Goal: Task Accomplishment & Management: Manage account settings

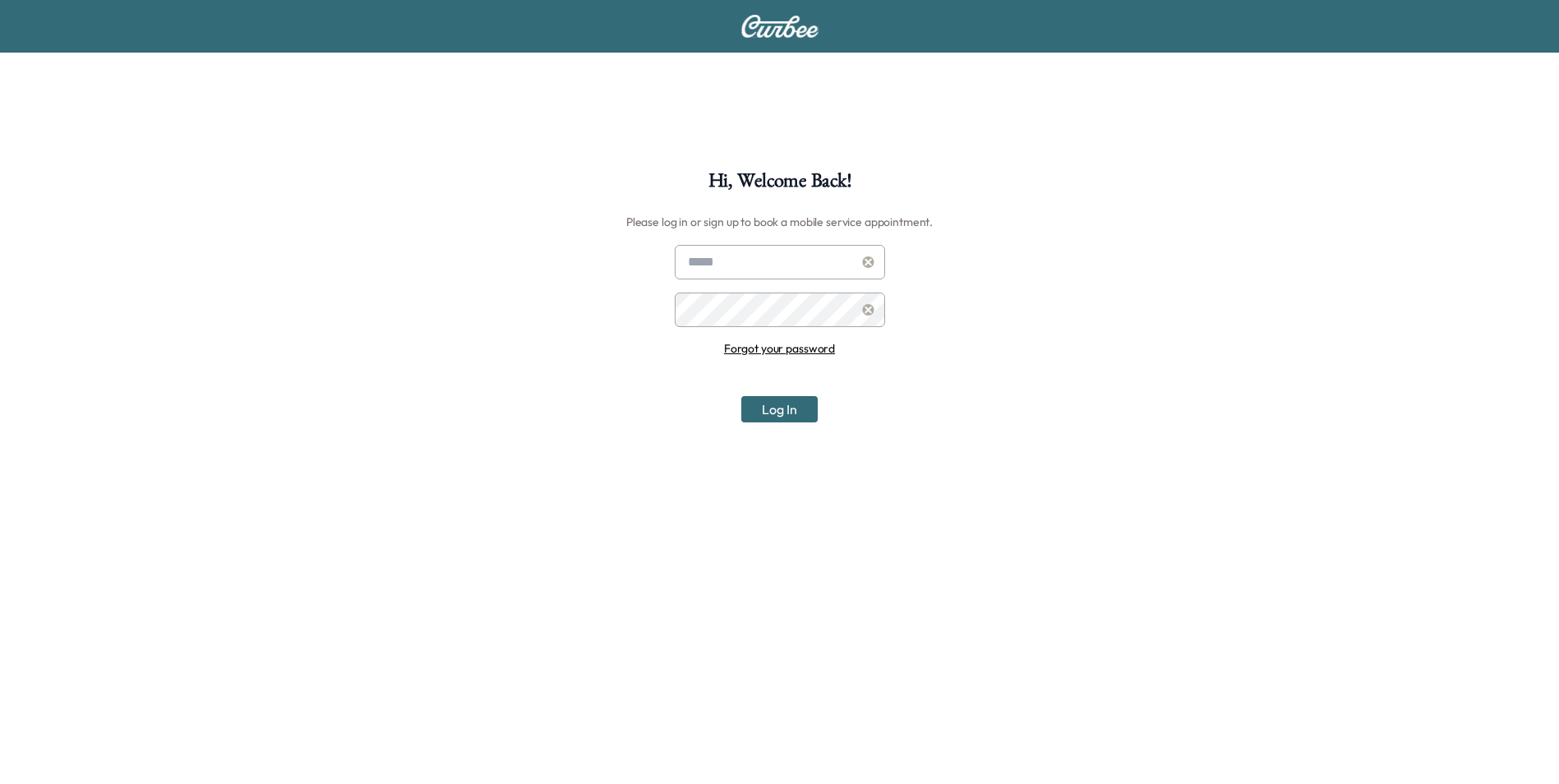
type input "**********"
click at [768, 409] on button "Log In" at bounding box center [780, 409] width 76 height 26
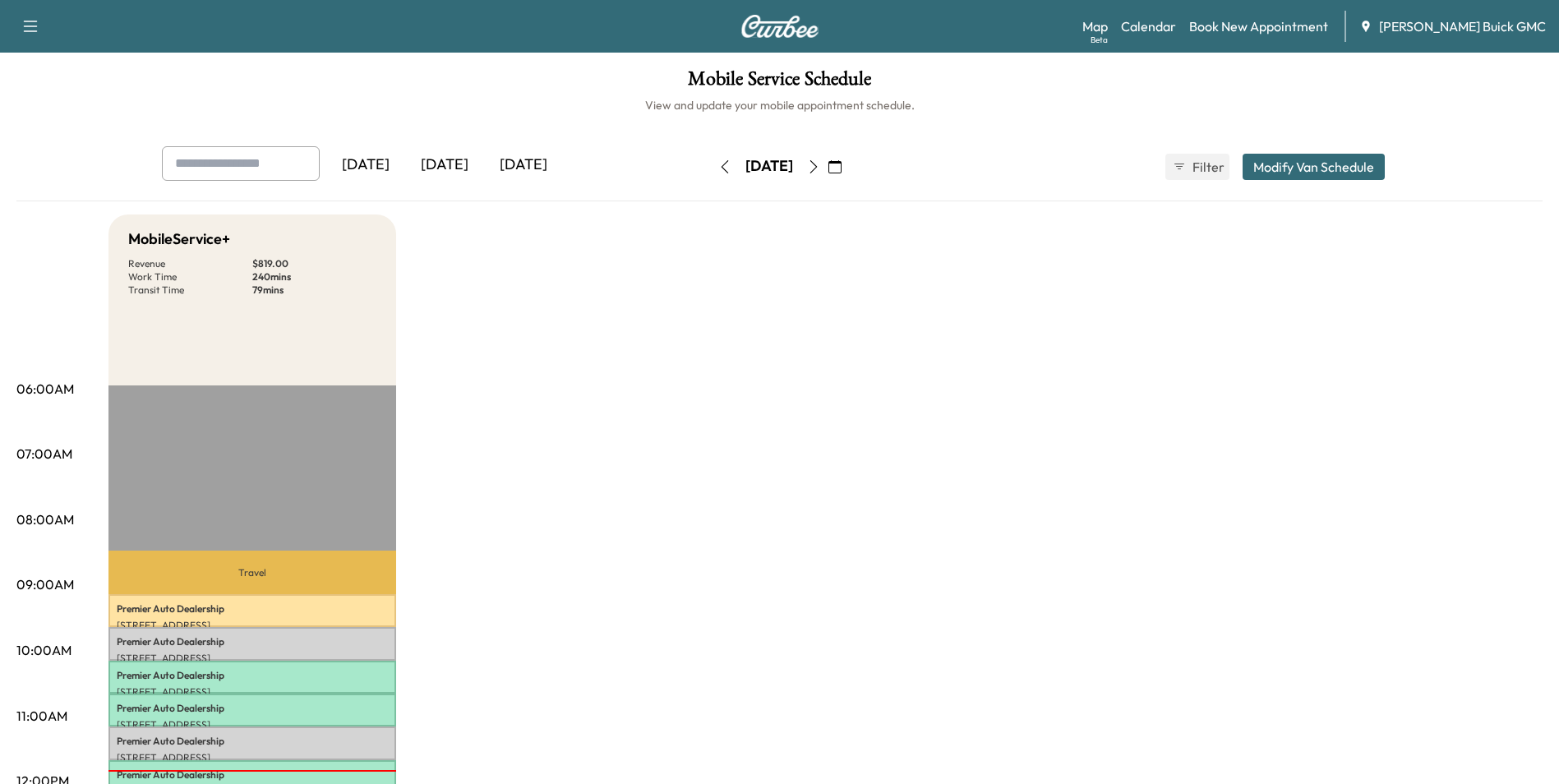
click at [379, 162] on div "[DATE]" at bounding box center [366, 165] width 79 height 38
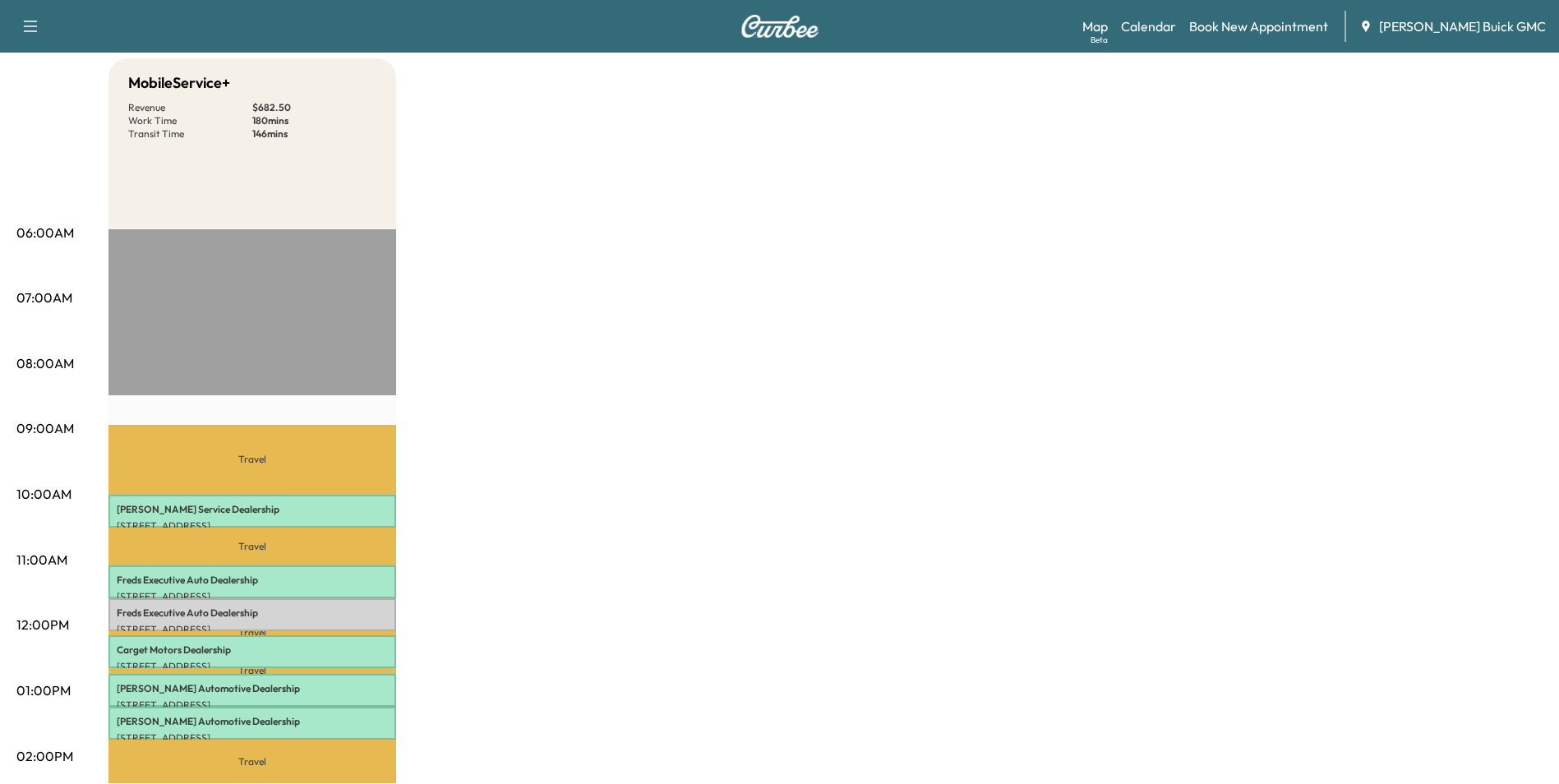
scroll to position [247, 0]
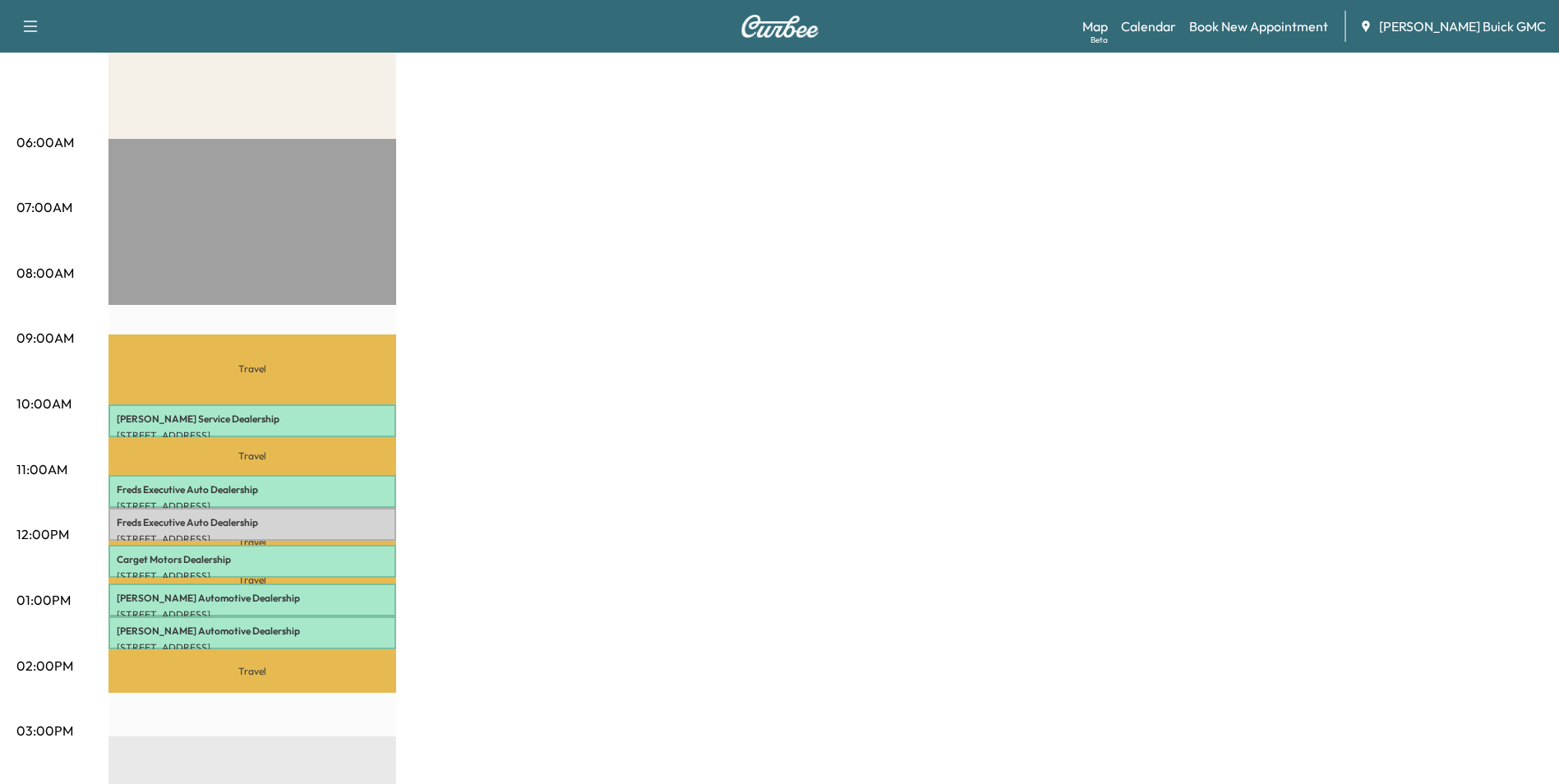
click at [829, 371] on div "MobileService+ Revenue $ 682.50 Work Time 180 mins Transit Time 146 mins Travel…" at bounding box center [826, 584] width 1435 height 1233
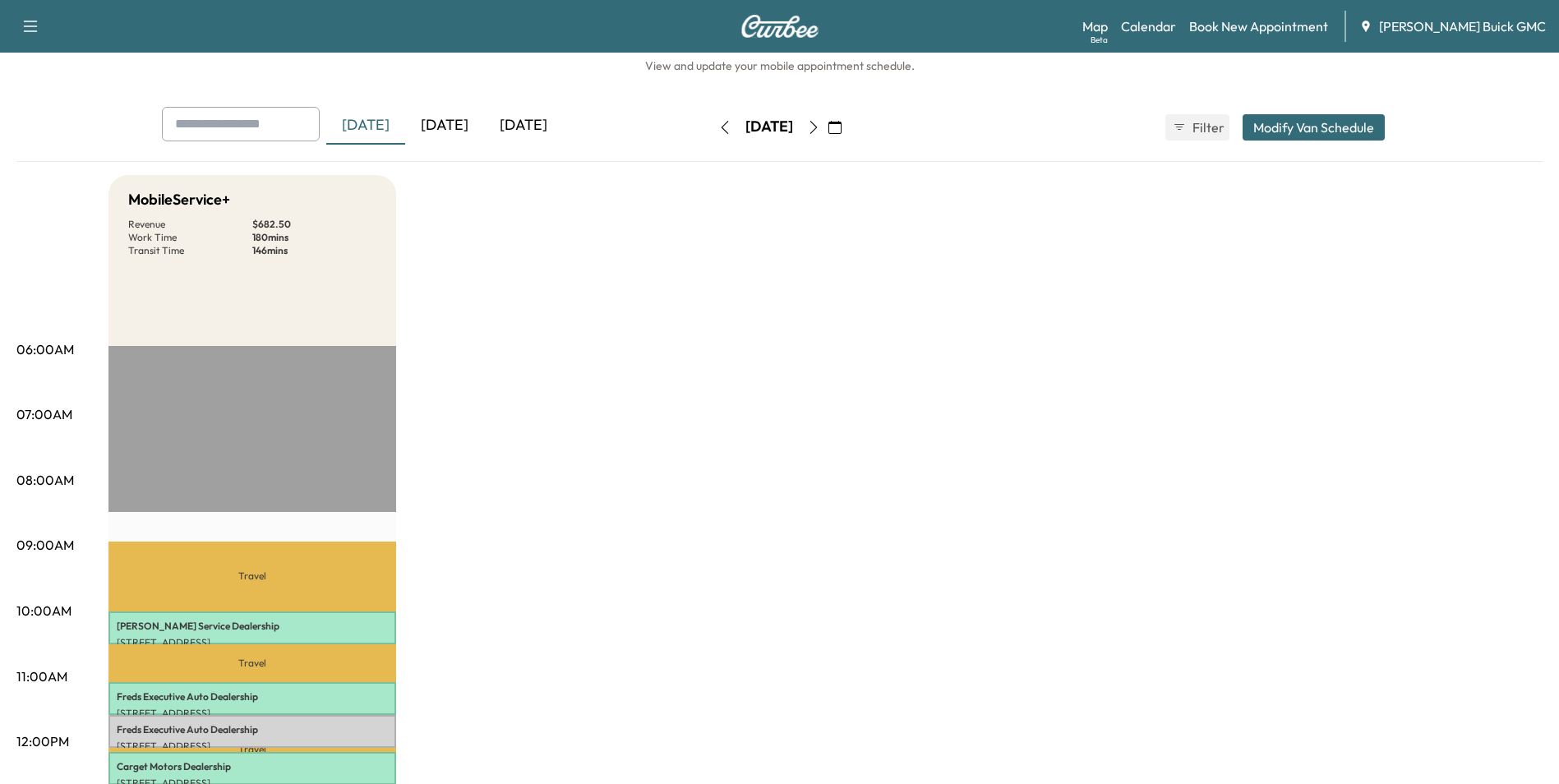
scroll to position [0, 0]
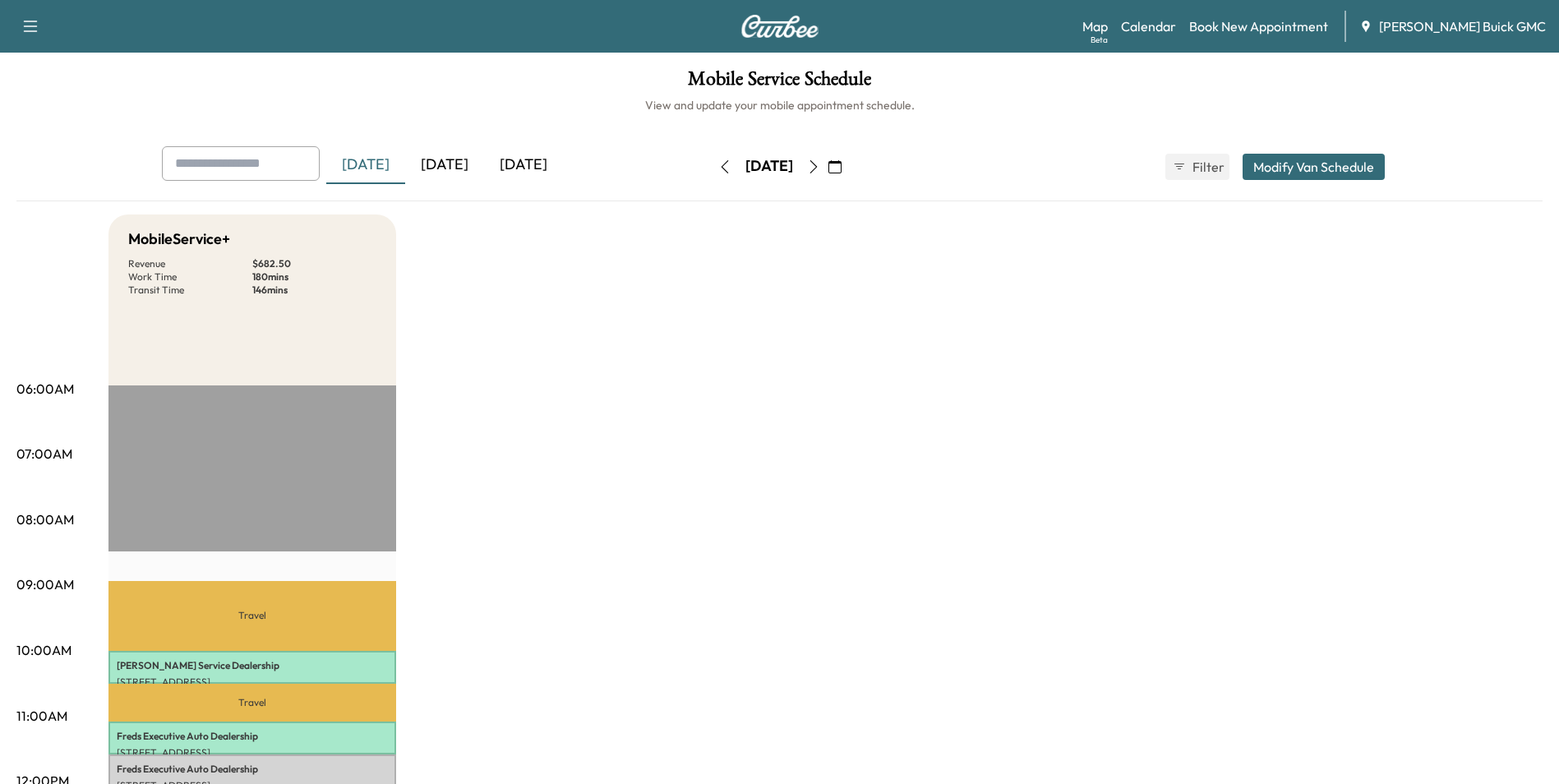
click at [842, 165] on icon "button" at bounding box center [835, 167] width 13 height 13
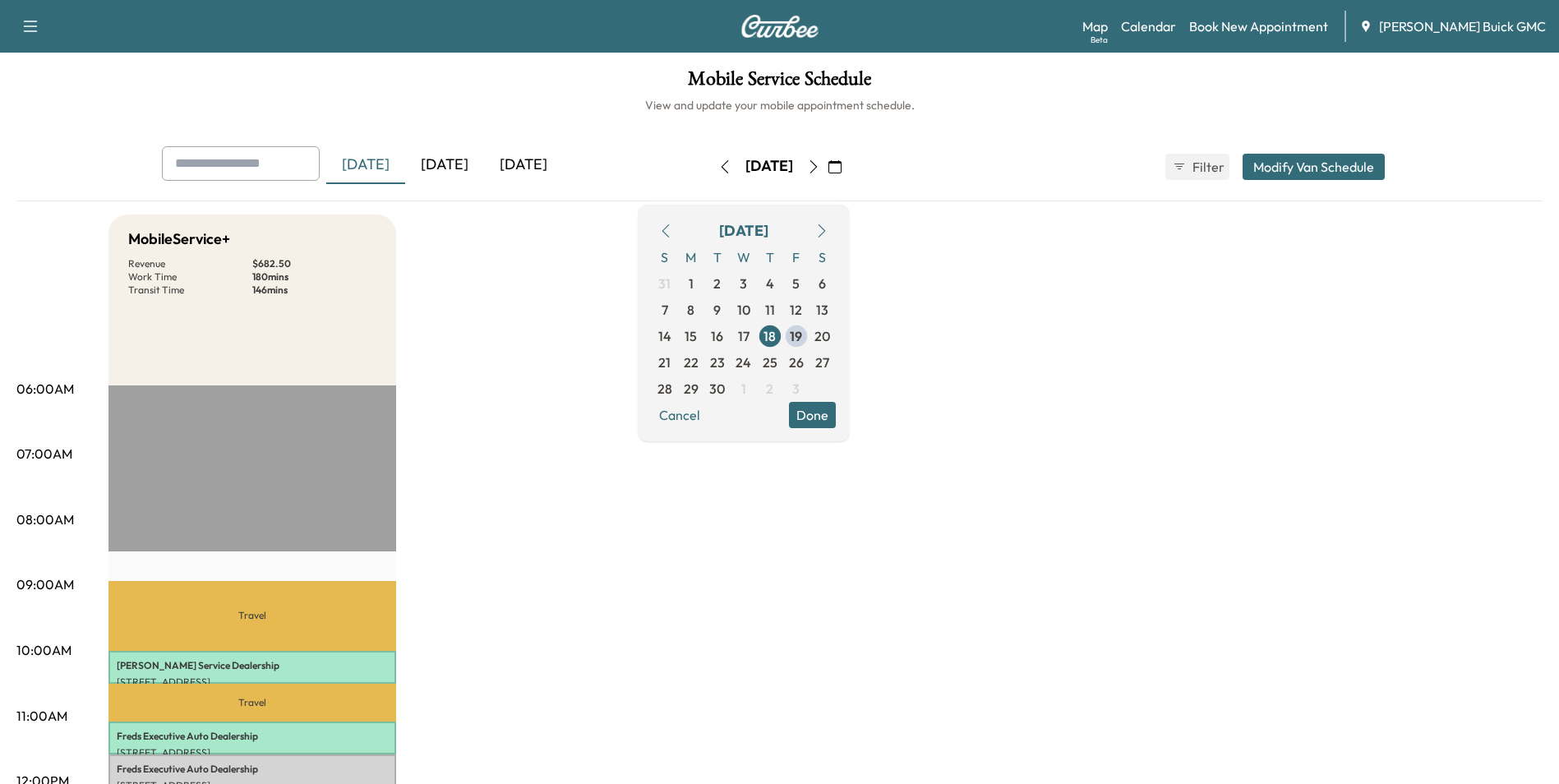
click at [842, 165] on icon "button" at bounding box center [835, 167] width 13 height 13
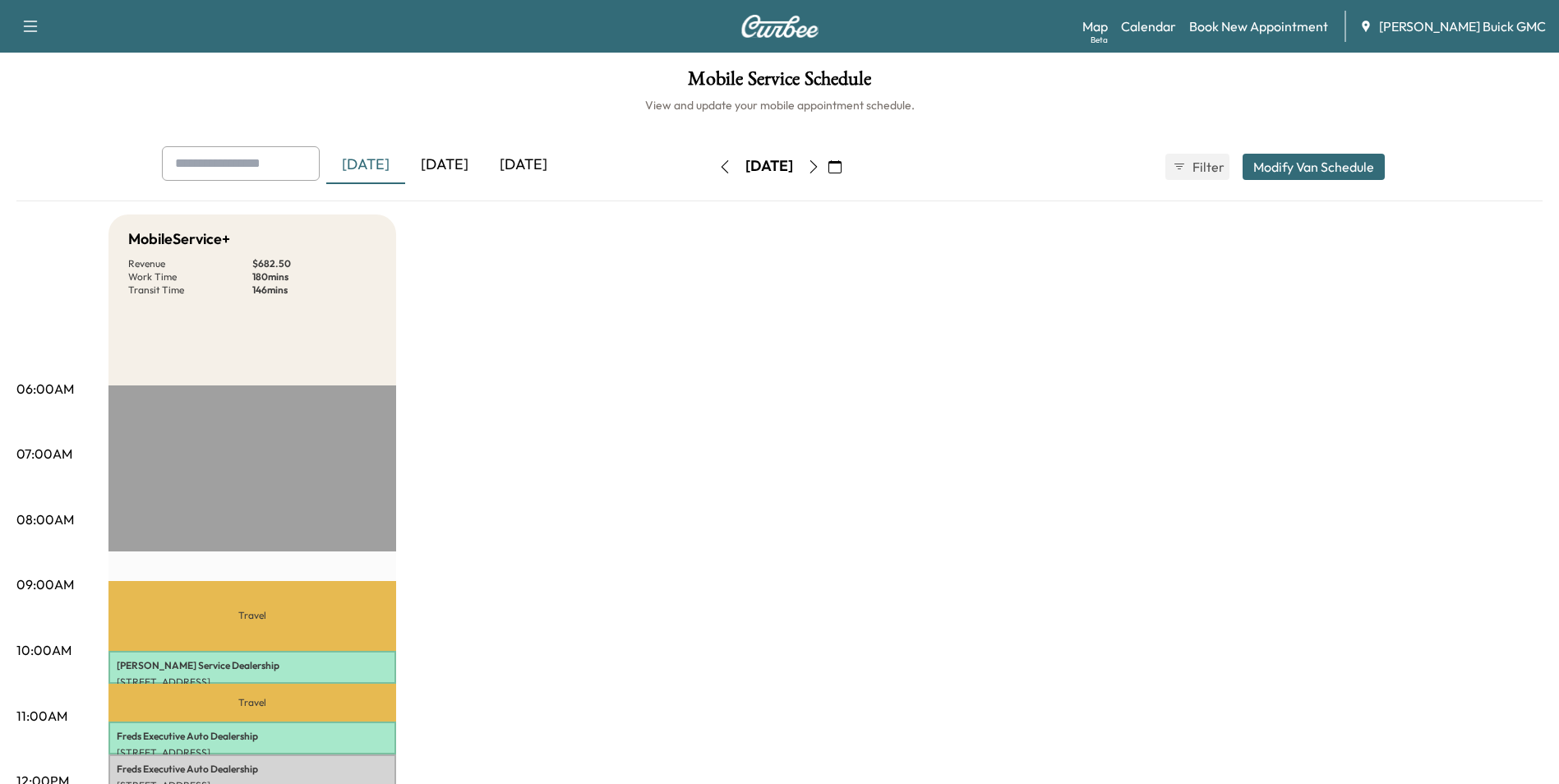
click at [842, 165] on icon "button" at bounding box center [835, 167] width 13 height 13
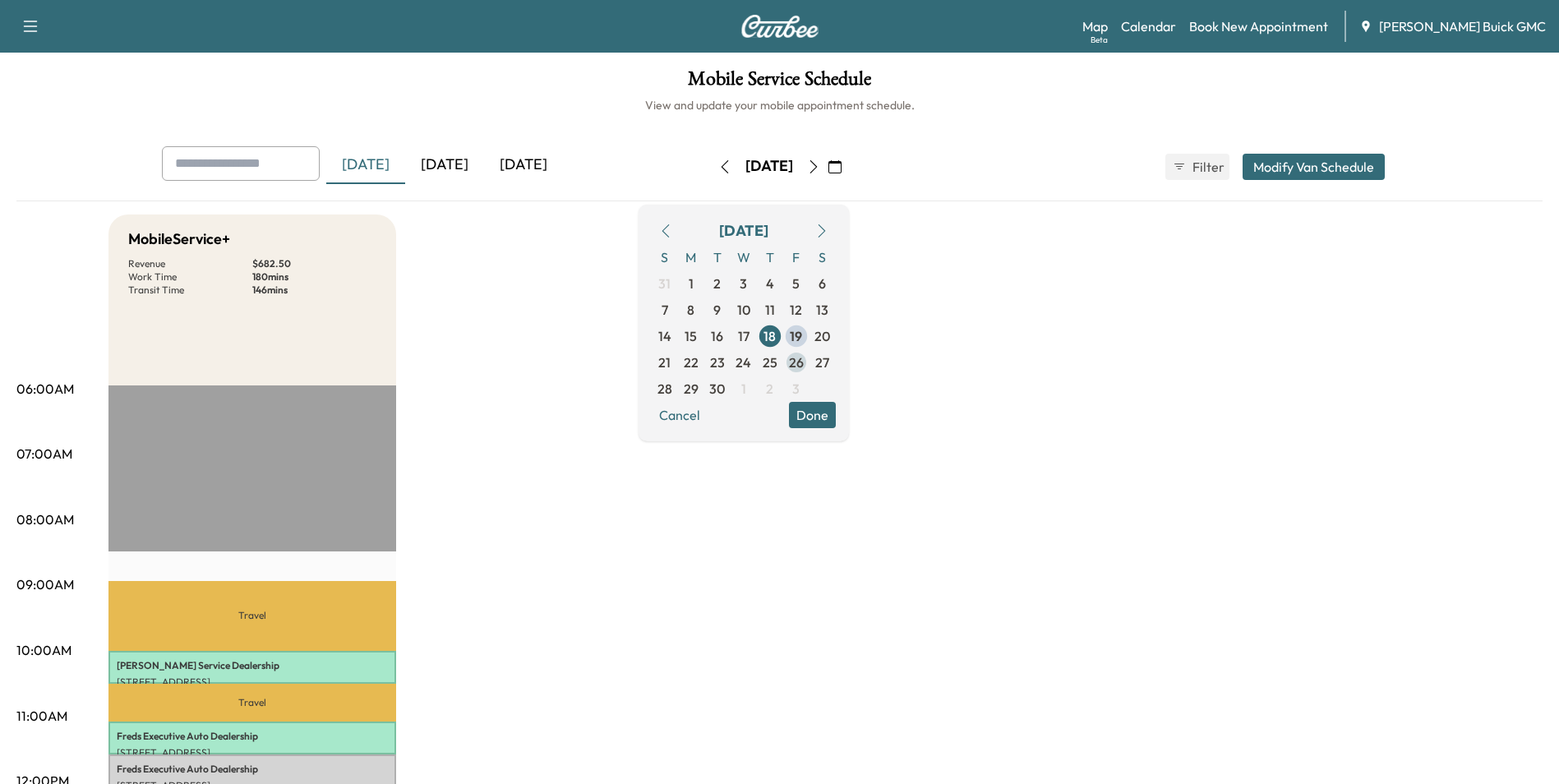
click at [804, 362] on span "26" at bounding box center [797, 363] width 15 height 20
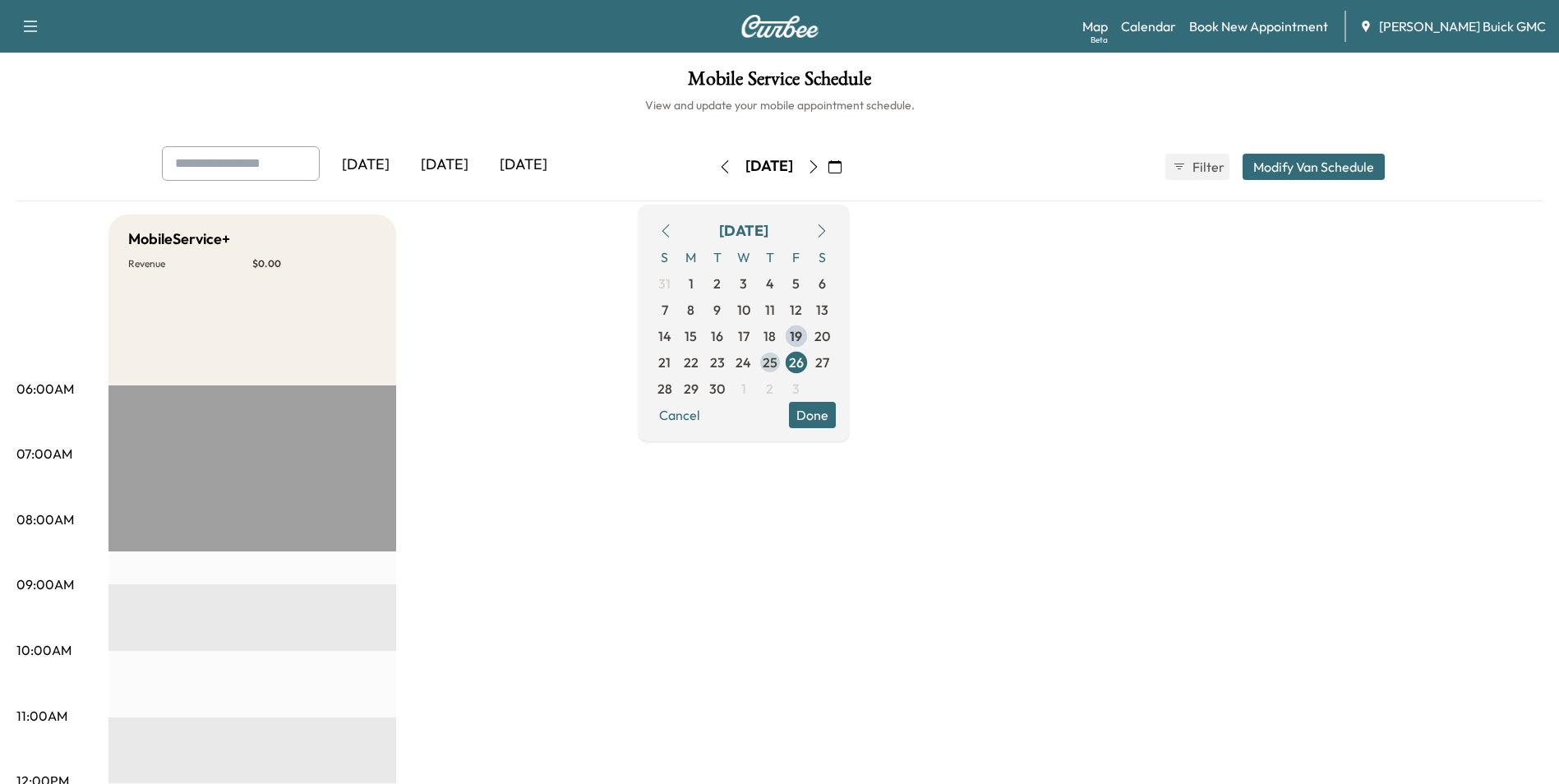
click at [778, 359] on span "25" at bounding box center [770, 363] width 15 height 20
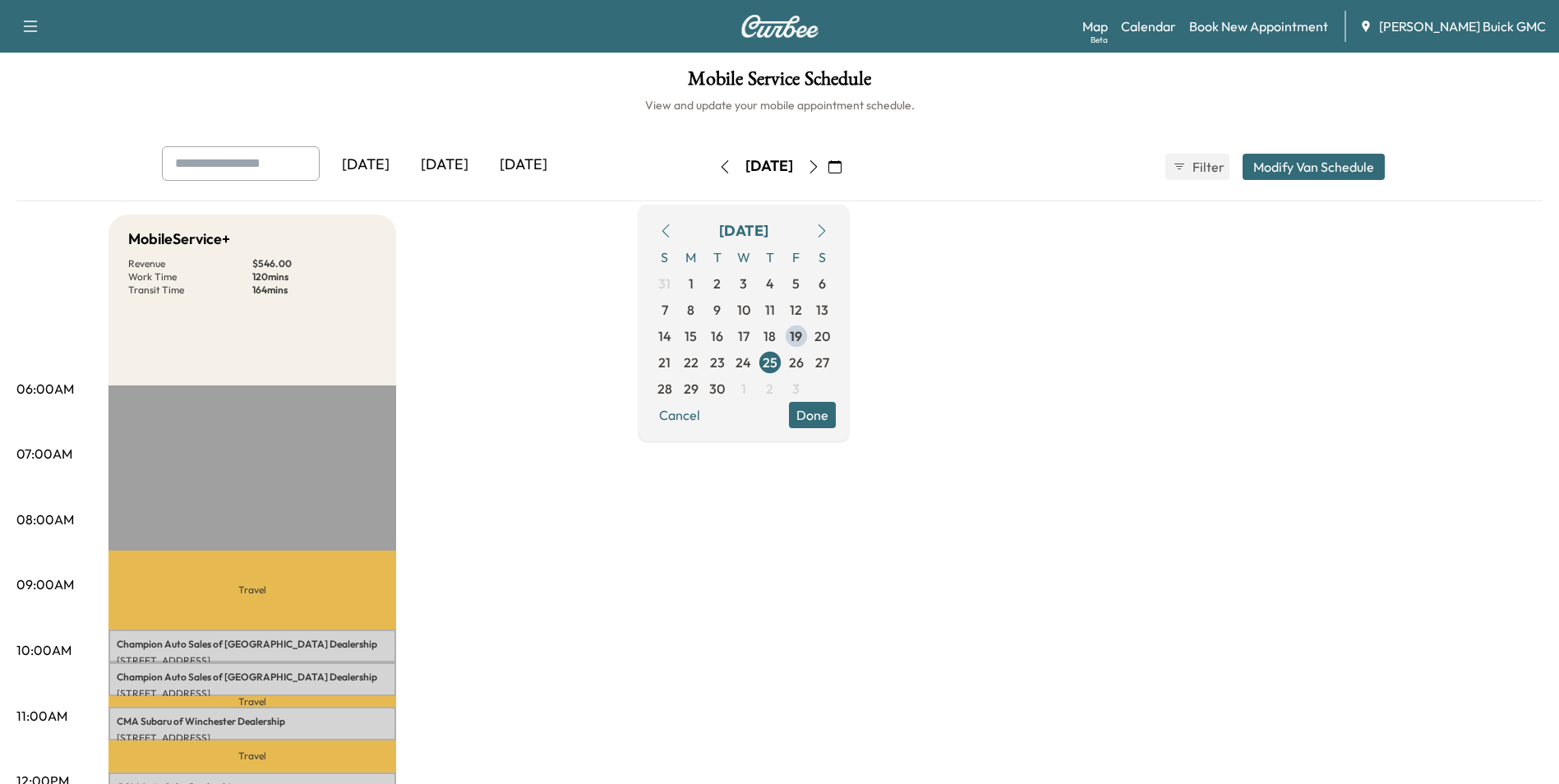
click at [776, 330] on span "18" at bounding box center [770, 337] width 13 height 20
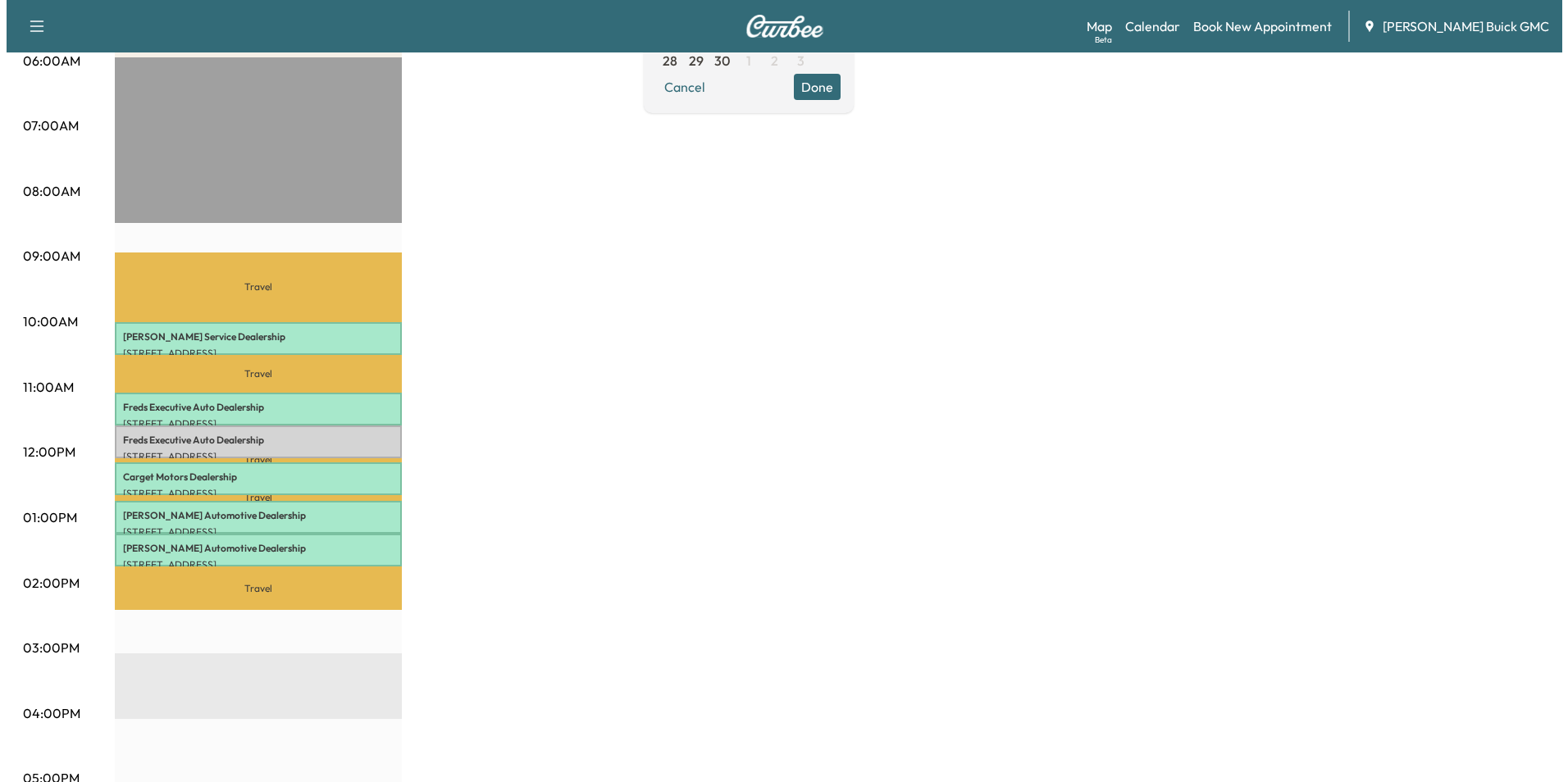
scroll to position [328, 0]
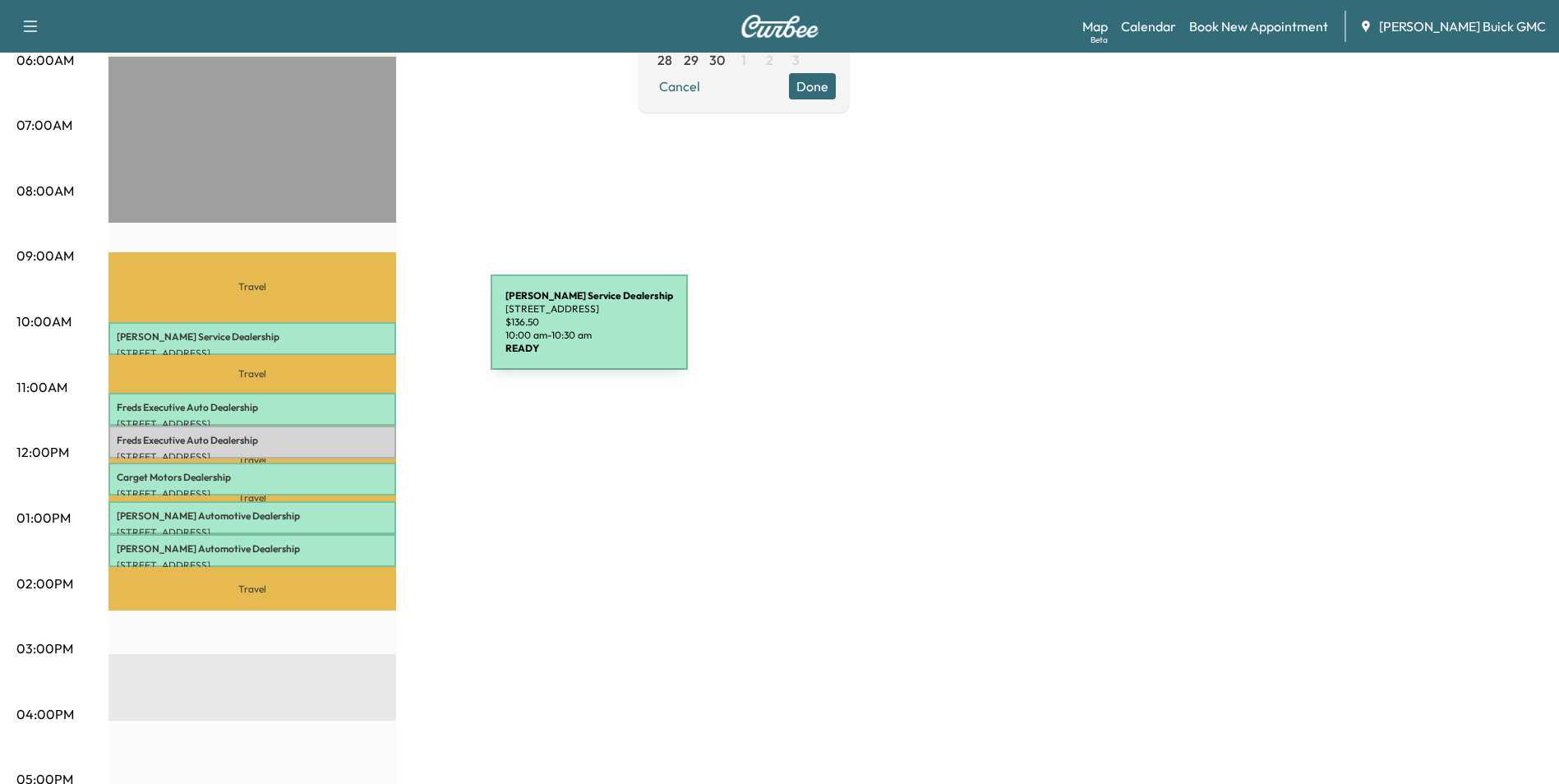
click at [368, 332] on p "[PERSON_NAME] Service Dealership" at bounding box center [252, 337] width 271 height 13
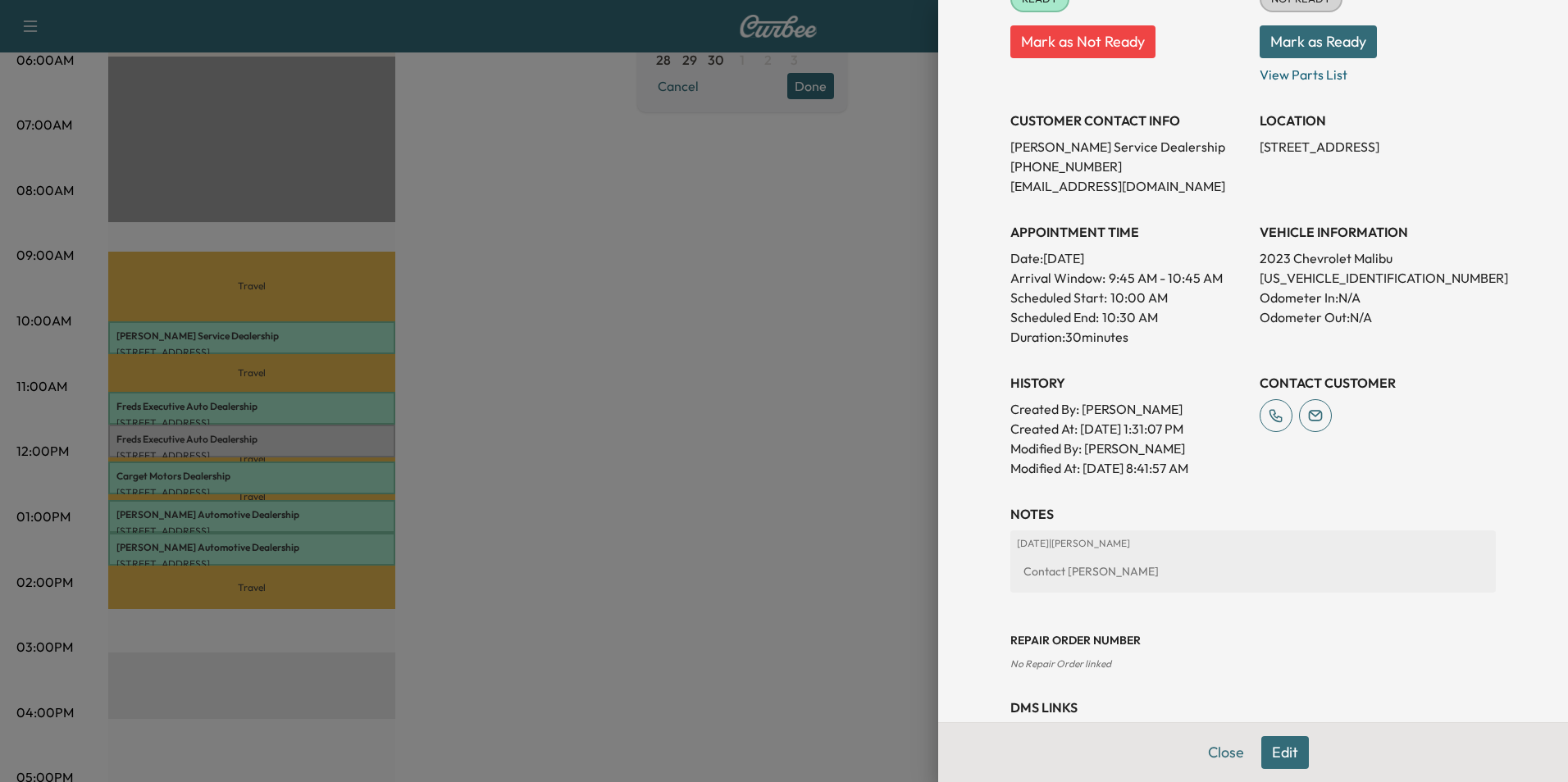
scroll to position [303, 0]
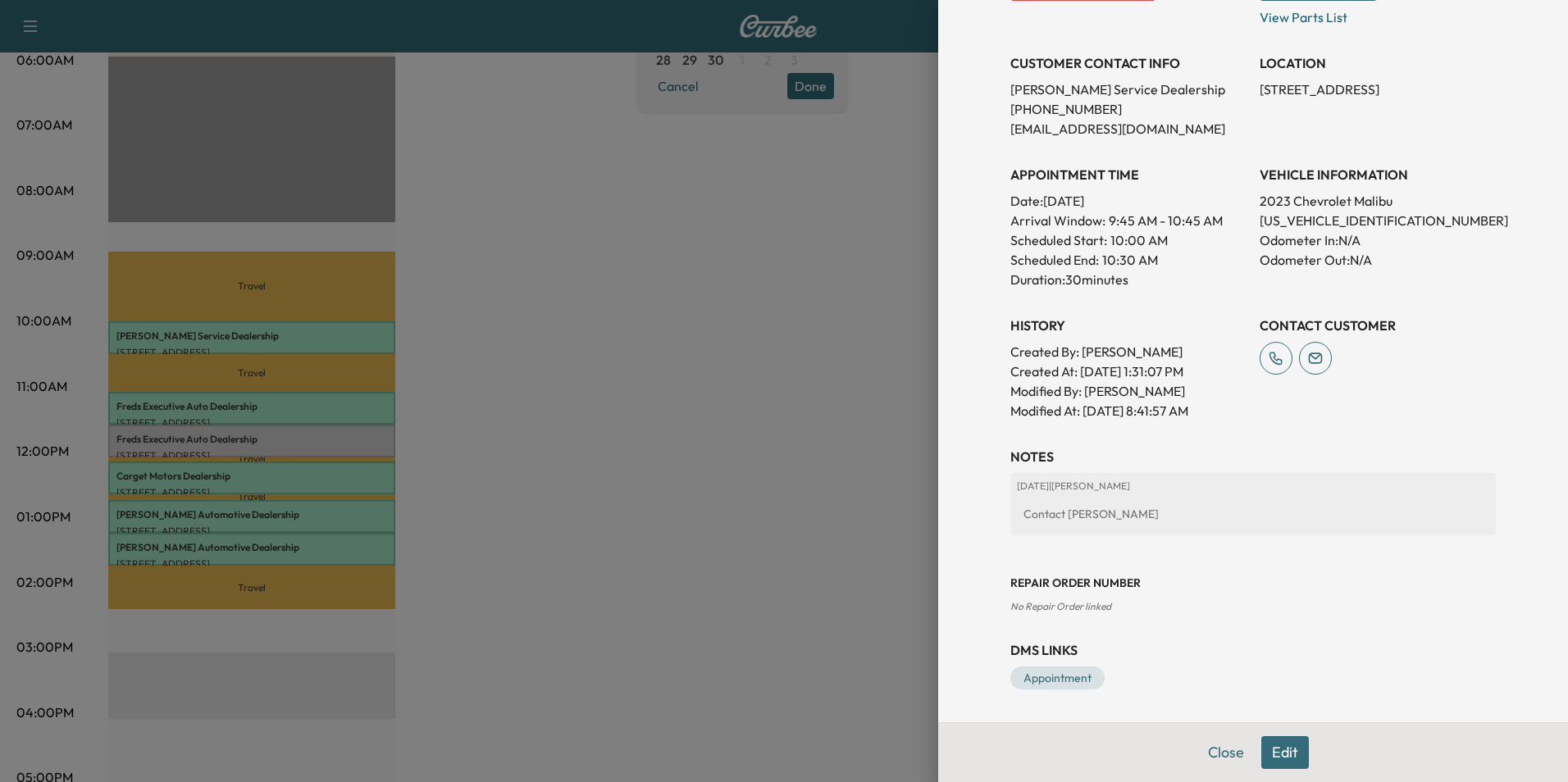
click at [1267, 749] on button "Edit" at bounding box center [1285, 752] width 48 height 33
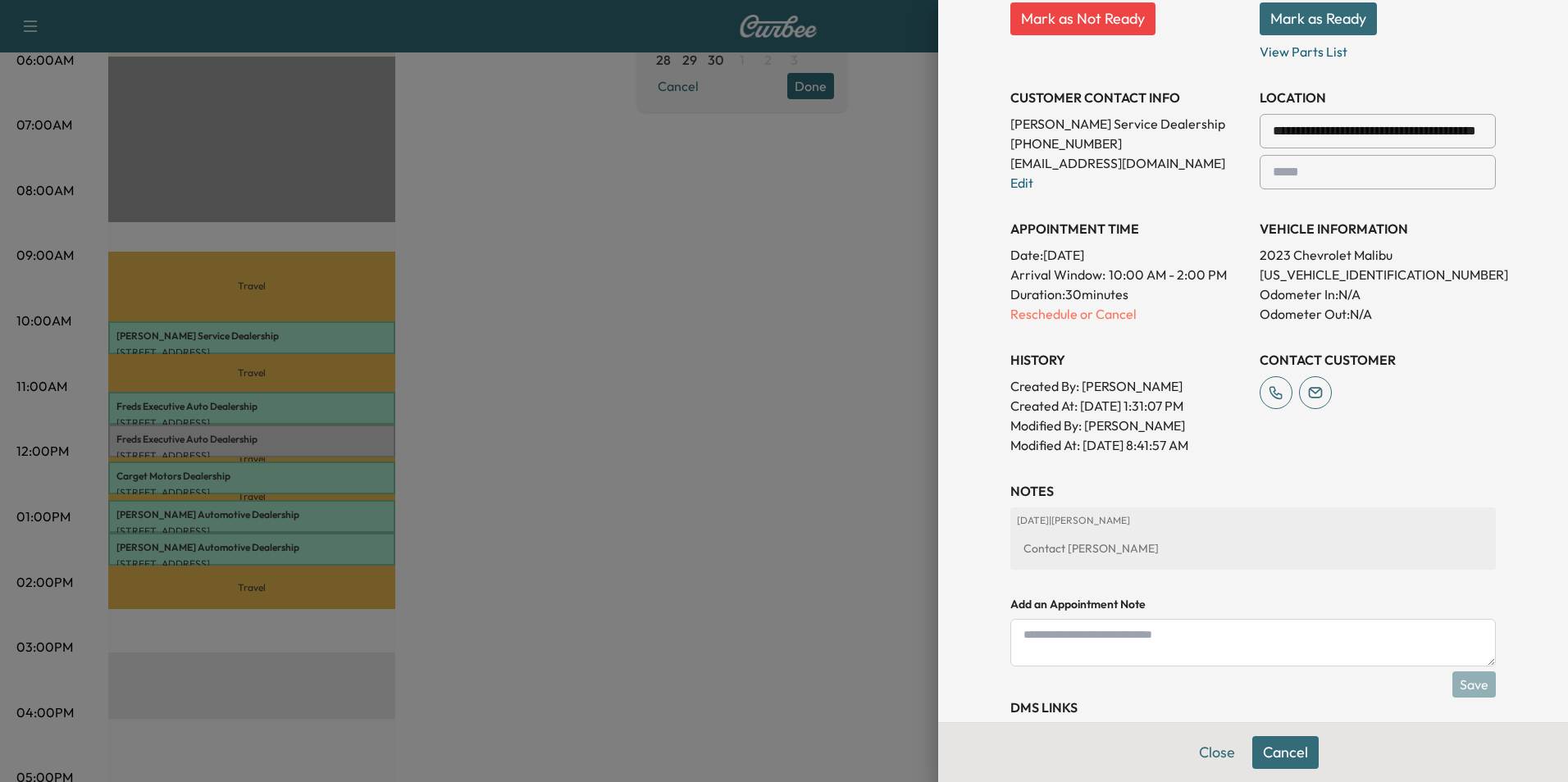
scroll to position [338, 0]
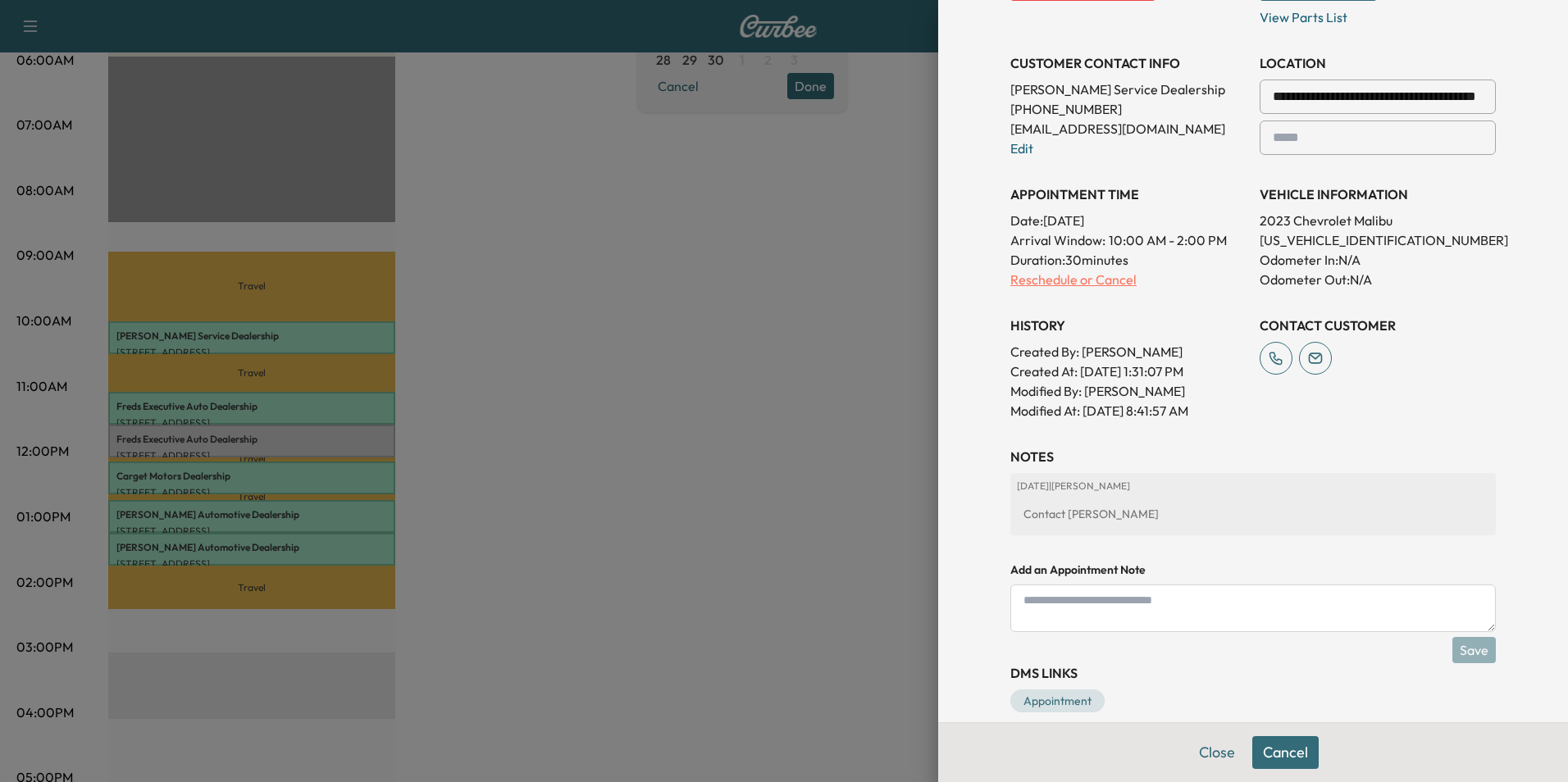
click at [1050, 280] on p "Reschedule or Cancel" at bounding box center [1128, 280] width 236 height 20
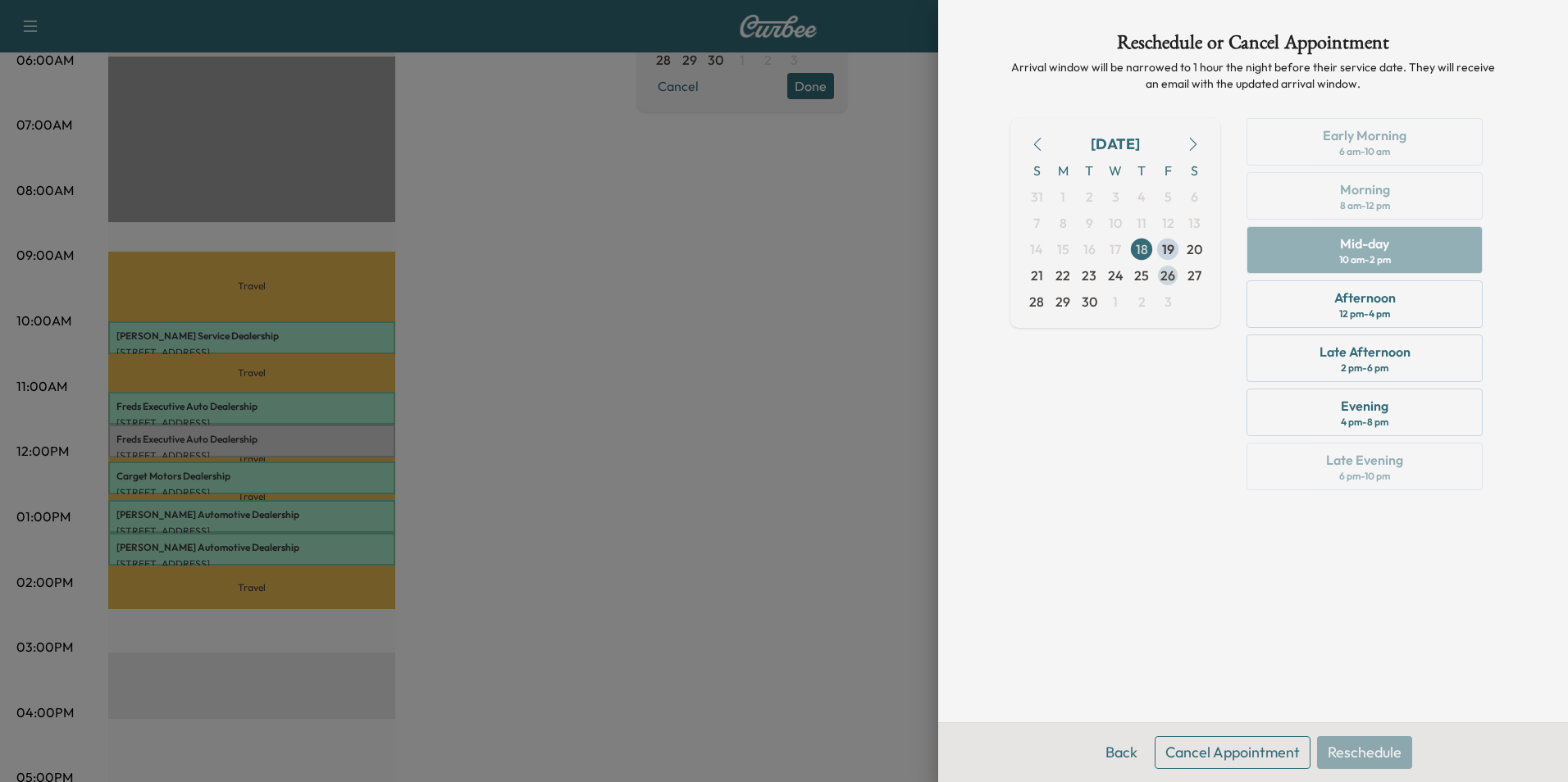
click at [1164, 274] on span "26" at bounding box center [1168, 275] width 14 height 20
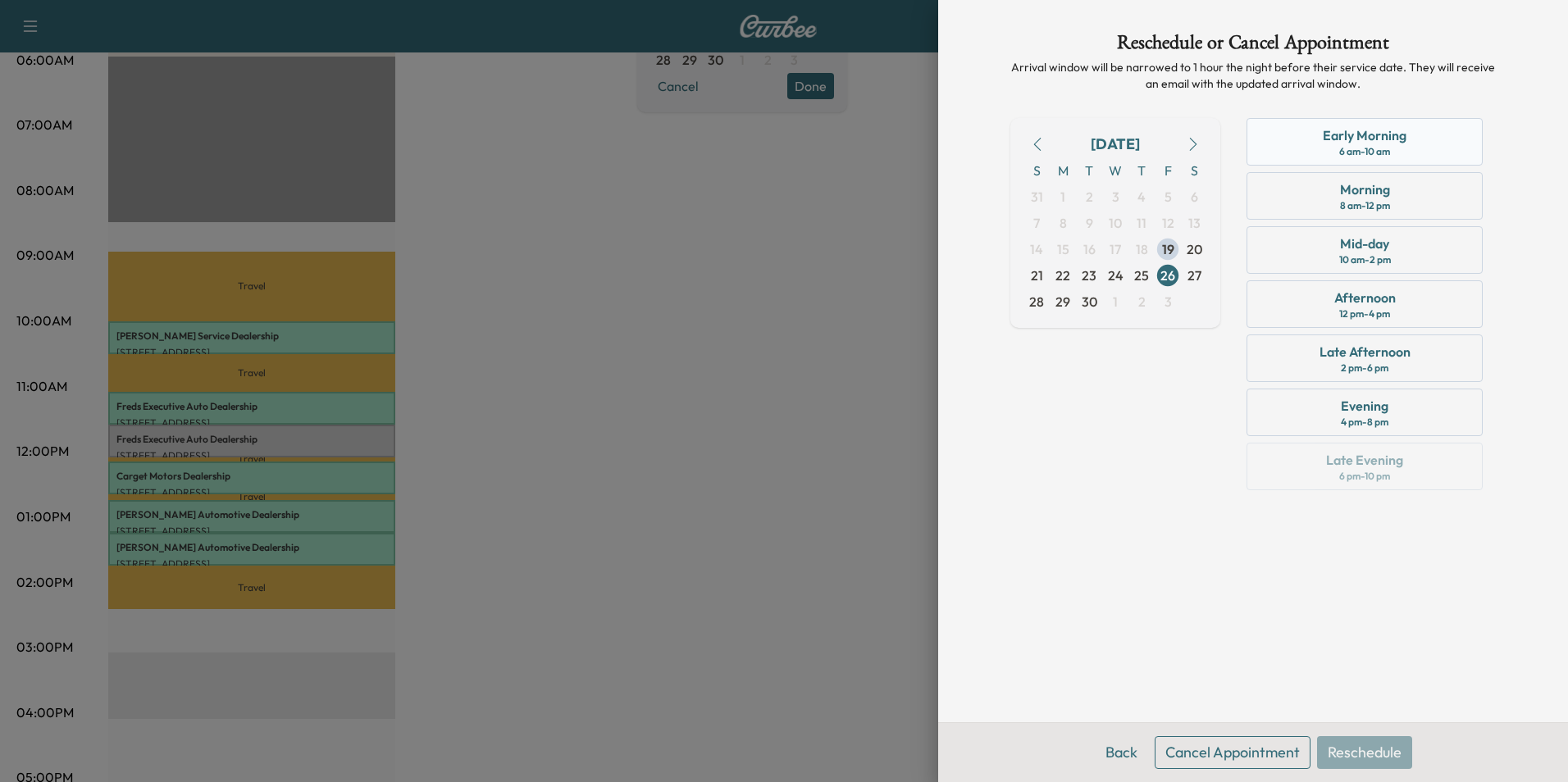
click at [1383, 137] on div "Early Morning" at bounding box center [1364, 136] width 83 height 20
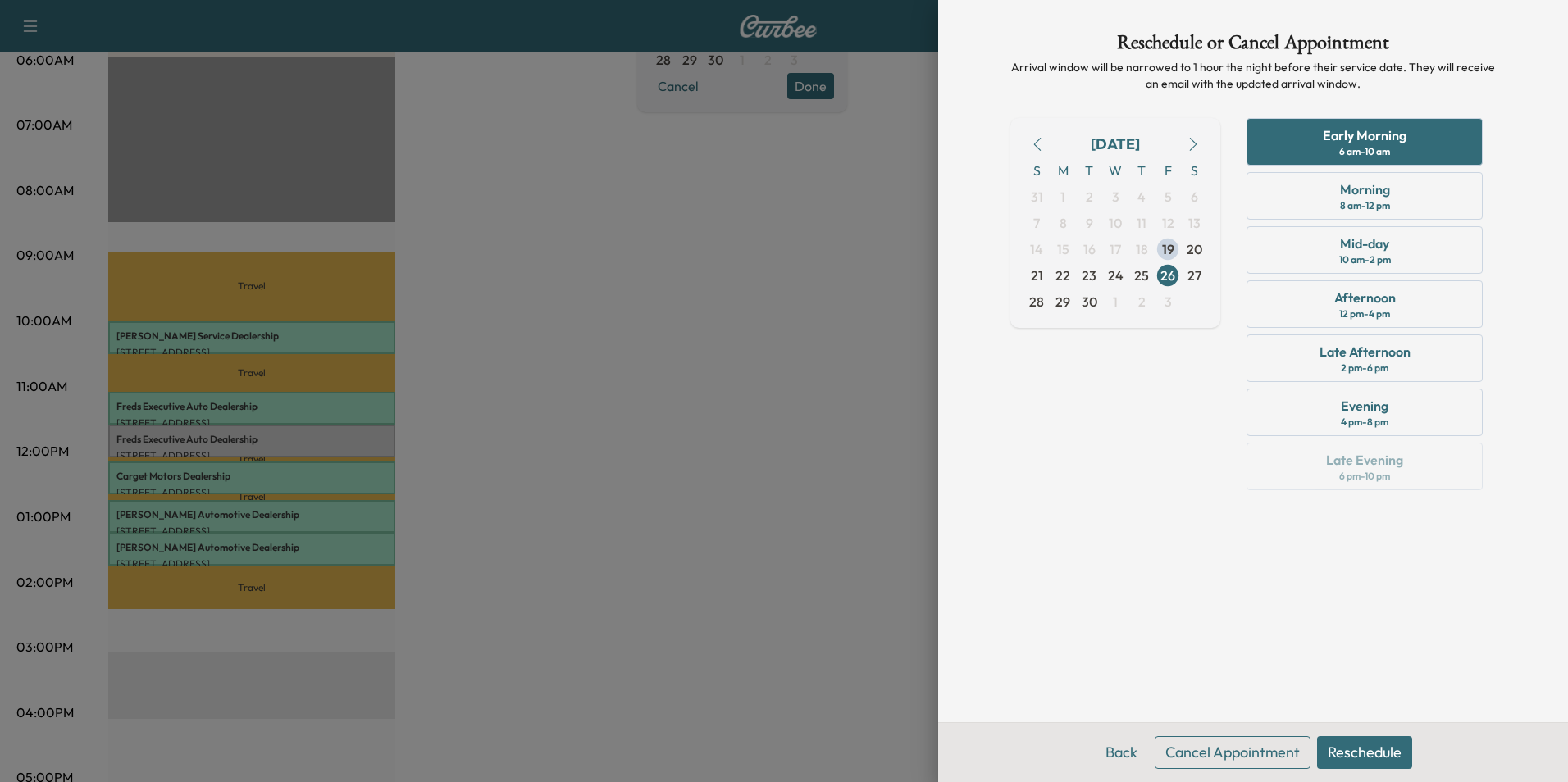
click at [1349, 752] on button "Reschedule" at bounding box center [1364, 752] width 95 height 33
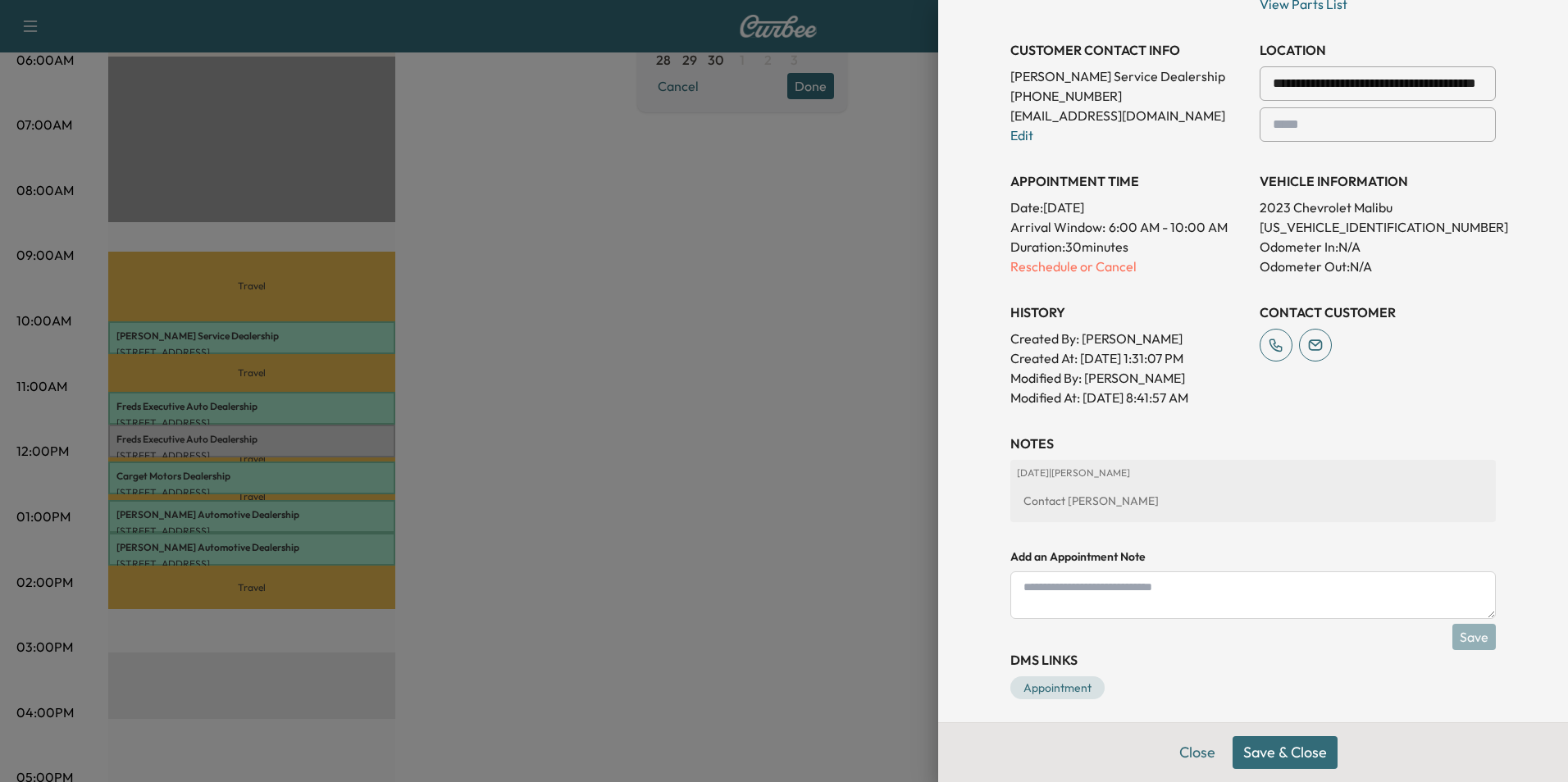
scroll to position [361, 0]
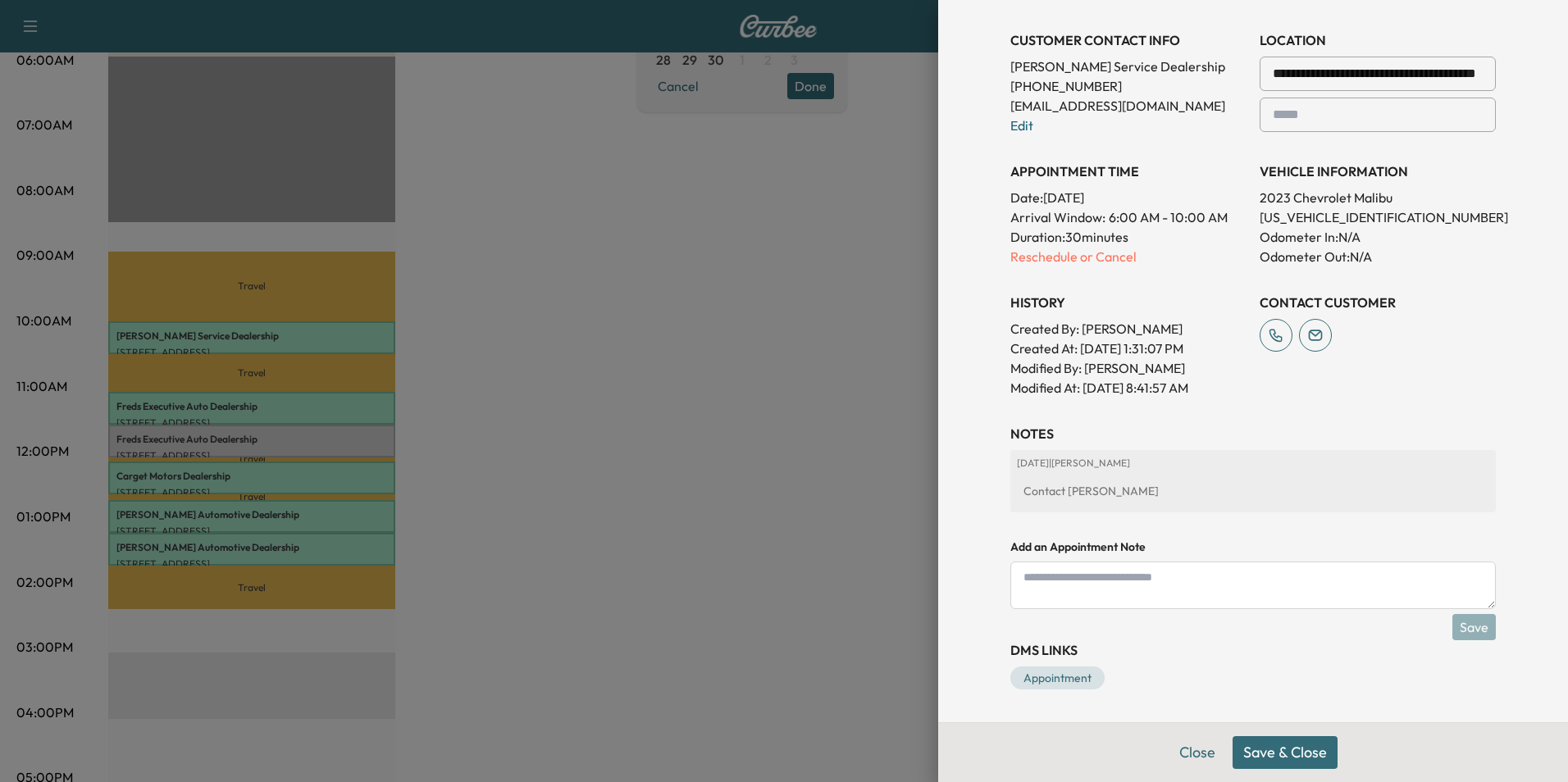
click at [1206, 585] on textarea at bounding box center [1253, 585] width 485 height 48
click at [1198, 463] on p "[DATE] | [PERSON_NAME]" at bounding box center [1253, 463] width 473 height 13
click at [1252, 749] on button "Save & Close" at bounding box center [1285, 752] width 105 height 33
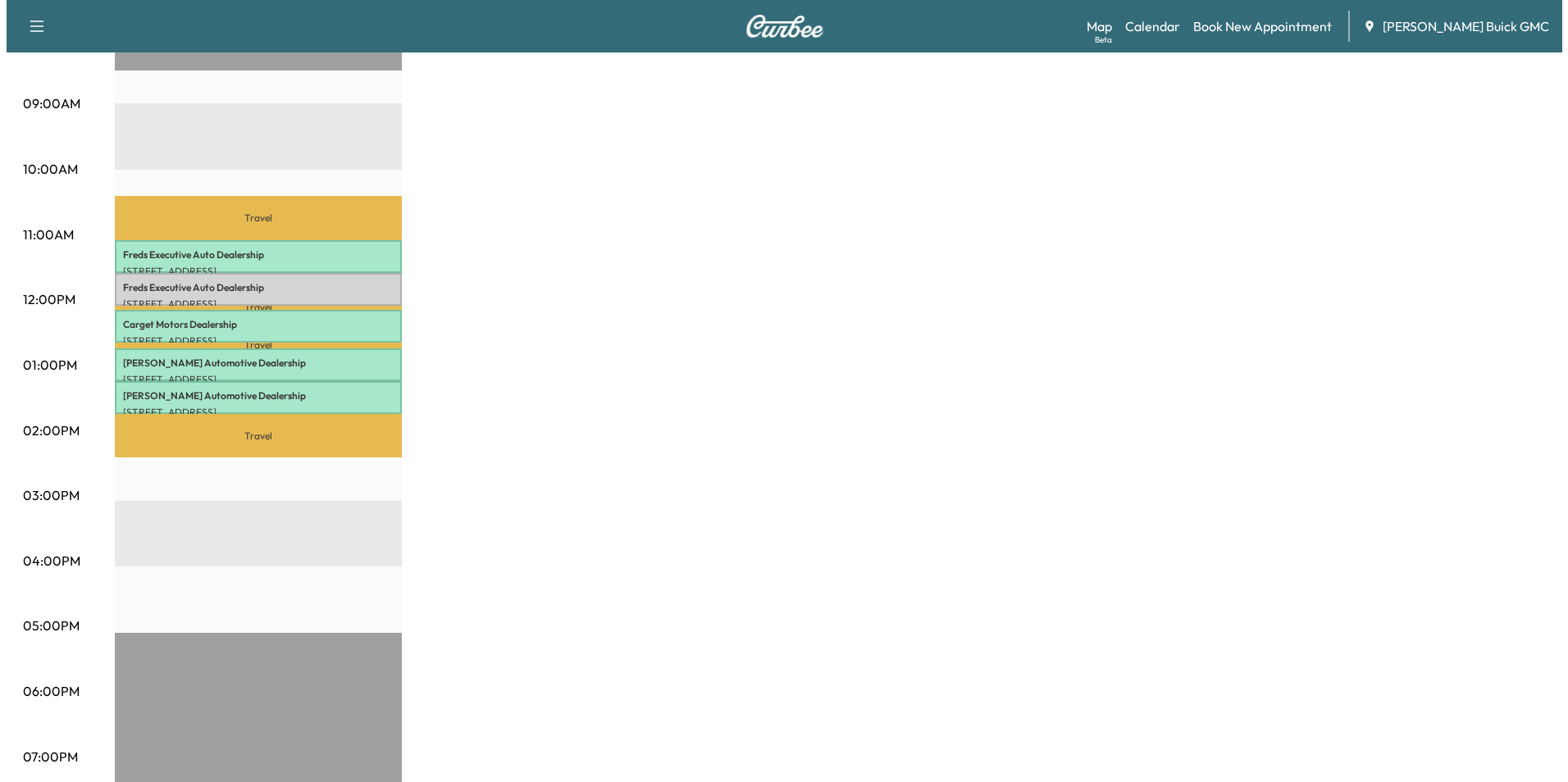
scroll to position [491, 0]
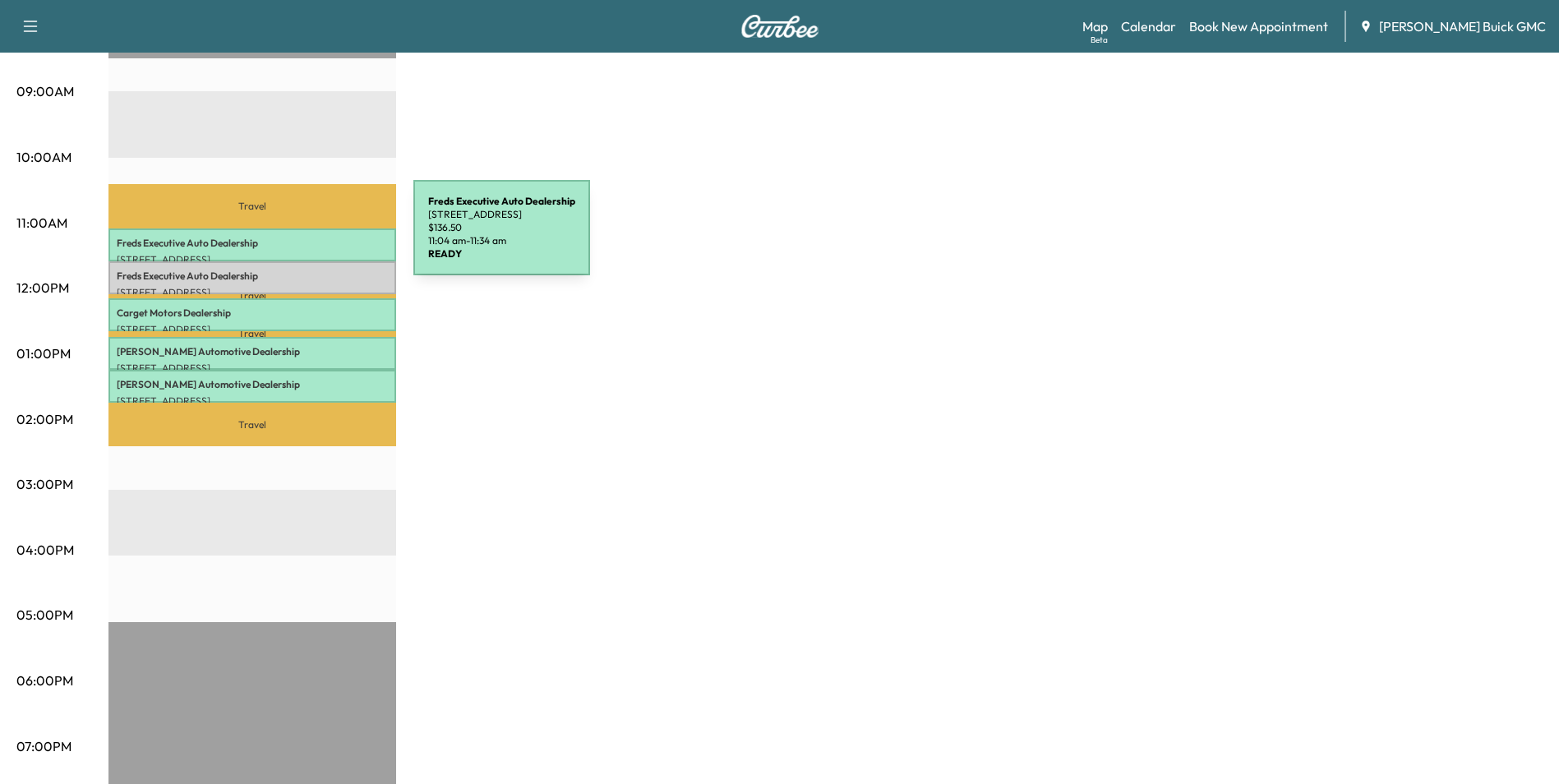
click at [290, 238] on p "Freds Executive Auto Dealership" at bounding box center [252, 243] width 271 height 13
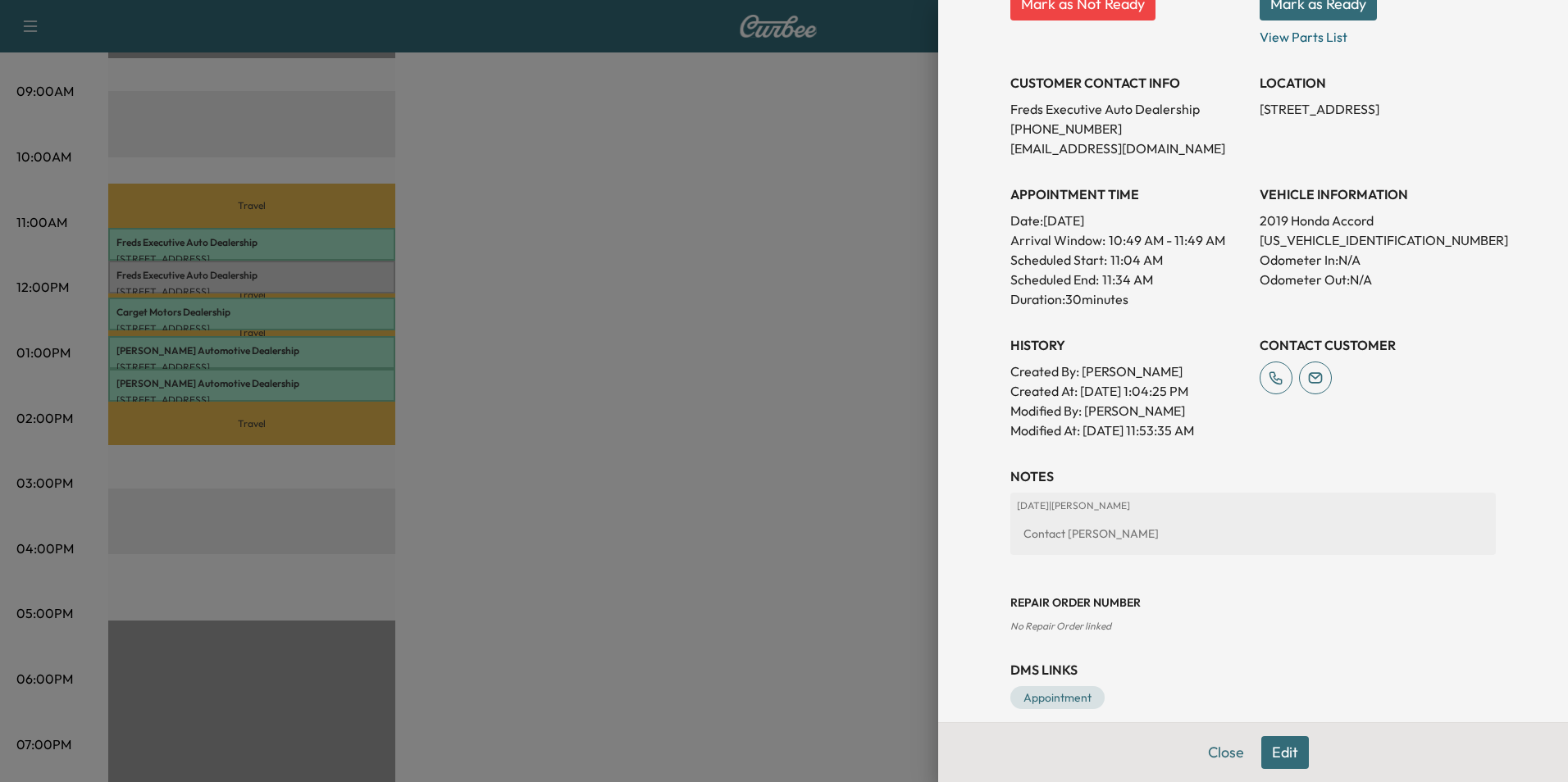
scroll to position [303, 0]
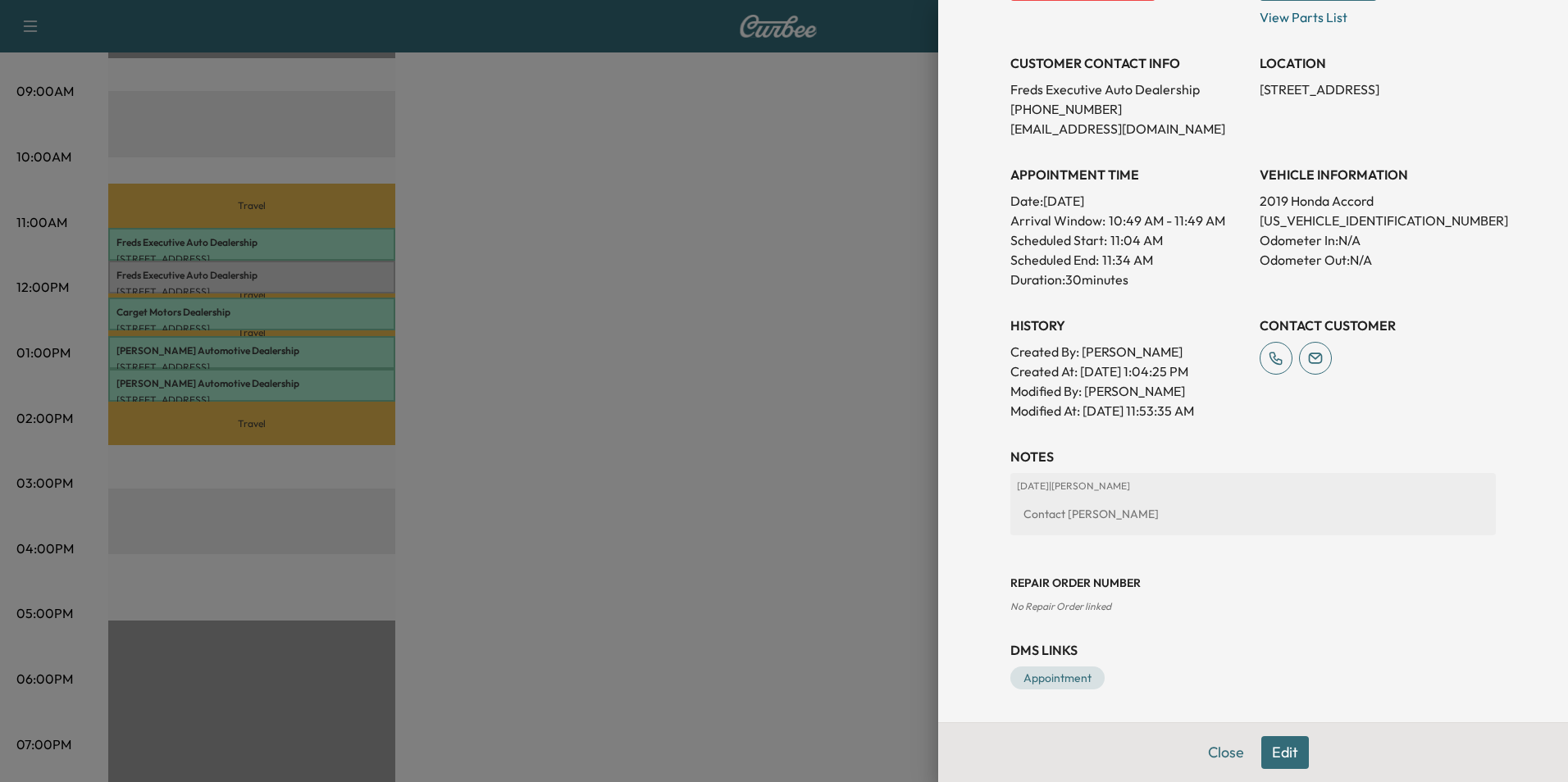
click at [1270, 748] on button "Edit" at bounding box center [1285, 752] width 48 height 33
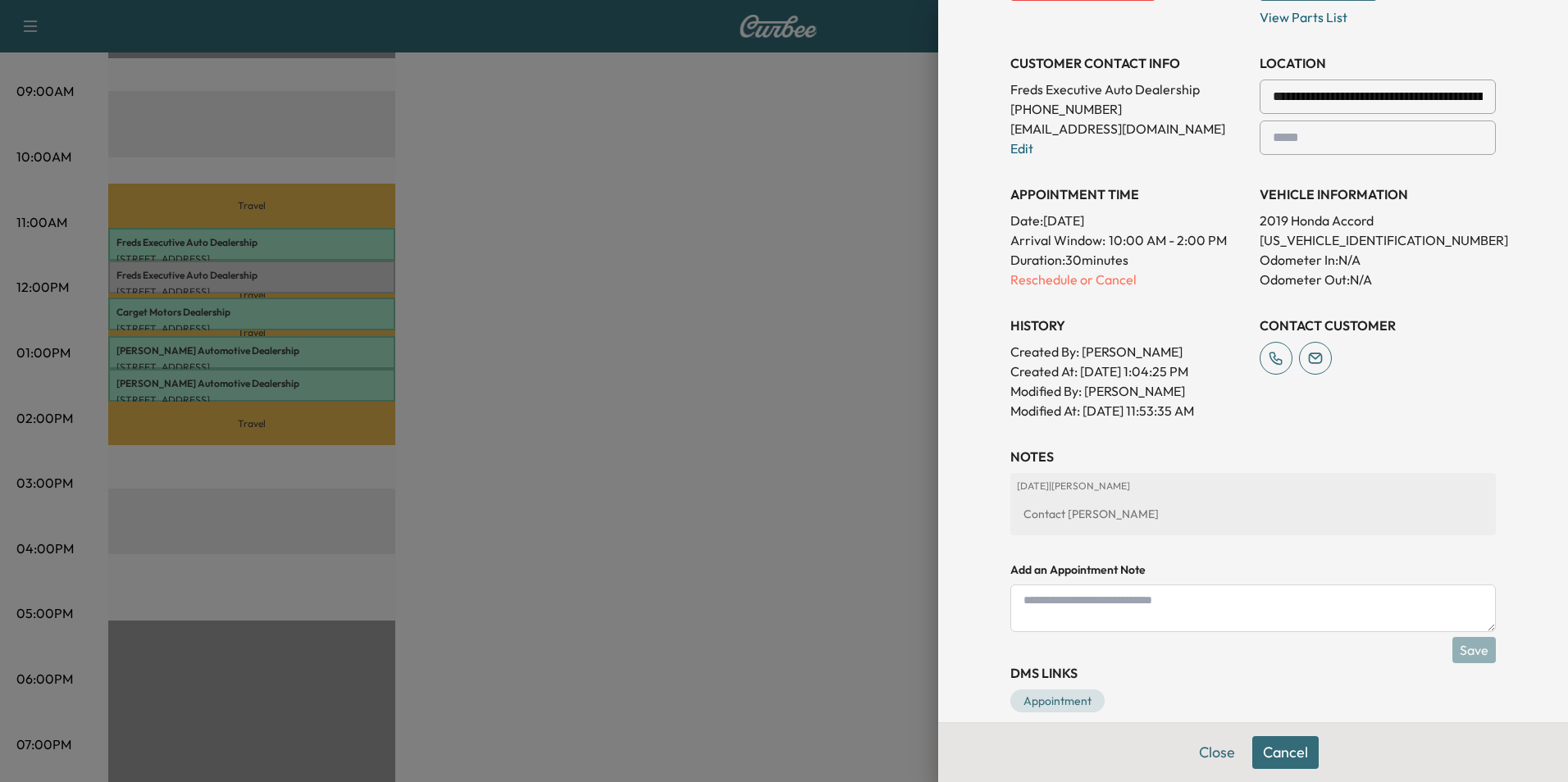
click at [1123, 601] on textarea at bounding box center [1253, 608] width 485 height 48
drag, startPoint x: 1086, startPoint y: 596, endPoint x: 1426, endPoint y: 606, distance: 340.1
click at [1426, 606] on textarea "**********" at bounding box center [1253, 608] width 485 height 48
type textarea "**********"
click at [1461, 647] on button "Save" at bounding box center [1474, 650] width 43 height 26
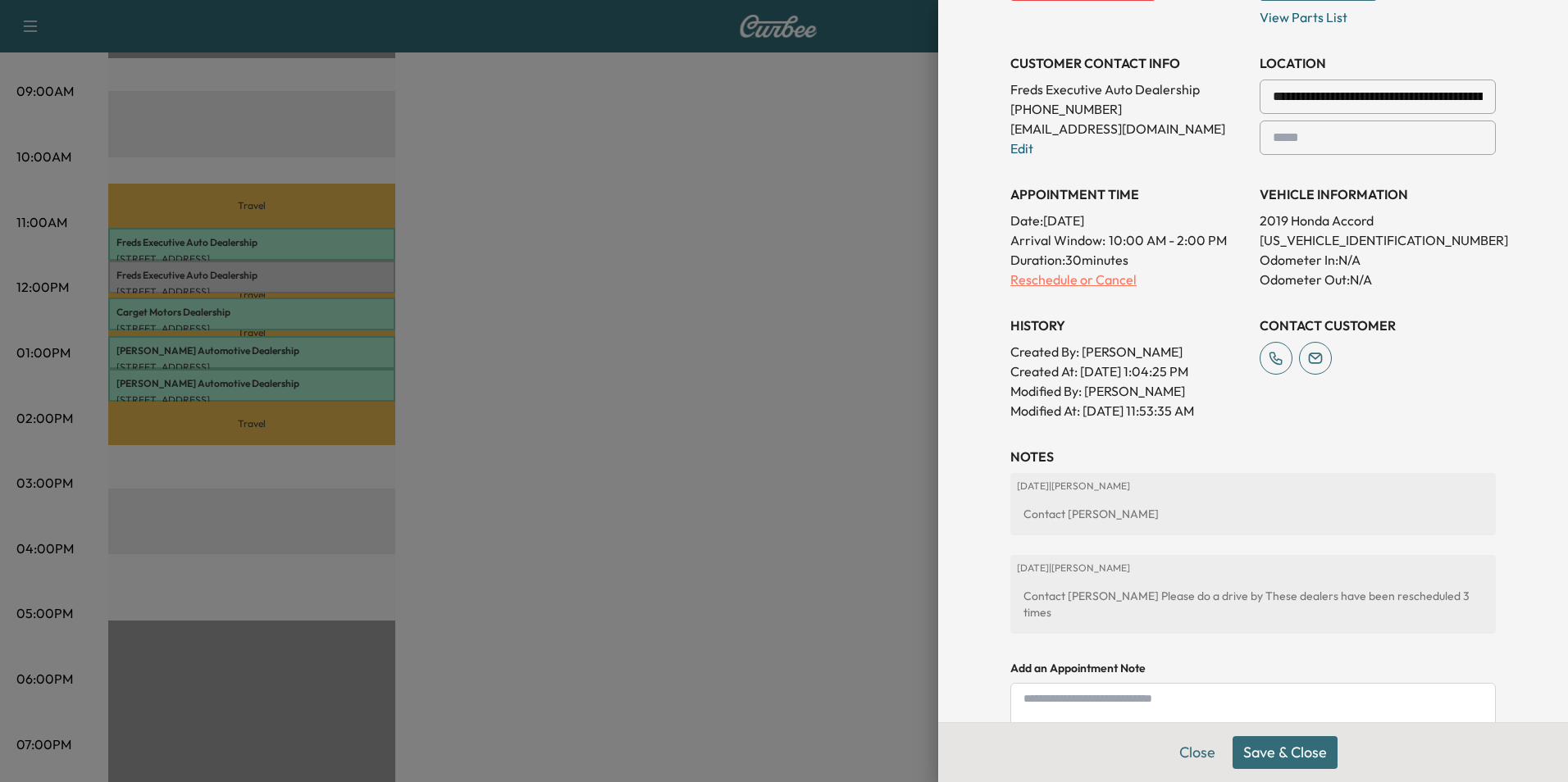
click at [1034, 280] on p "Reschedule or Cancel" at bounding box center [1128, 280] width 236 height 20
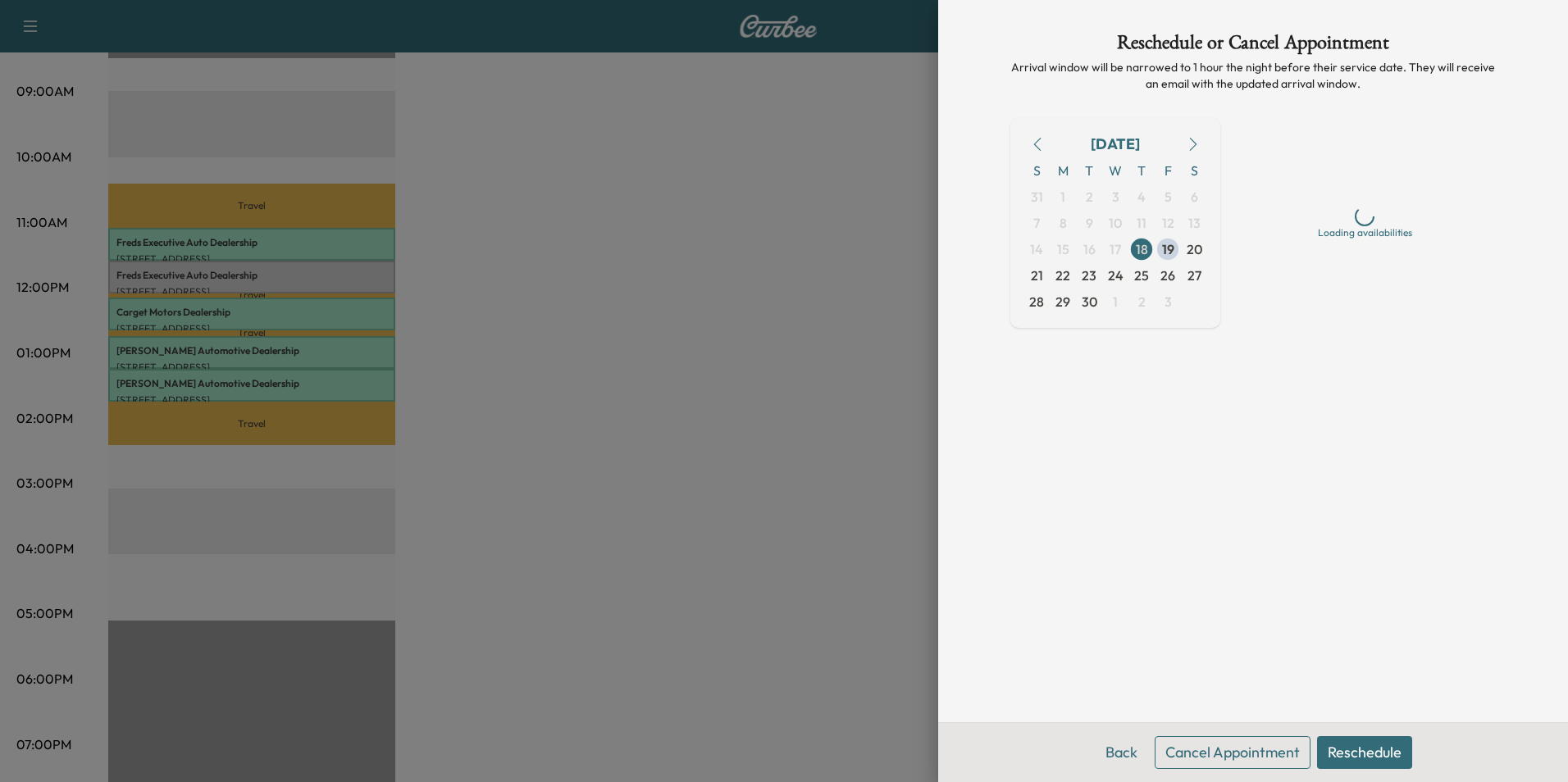
scroll to position [0, 0]
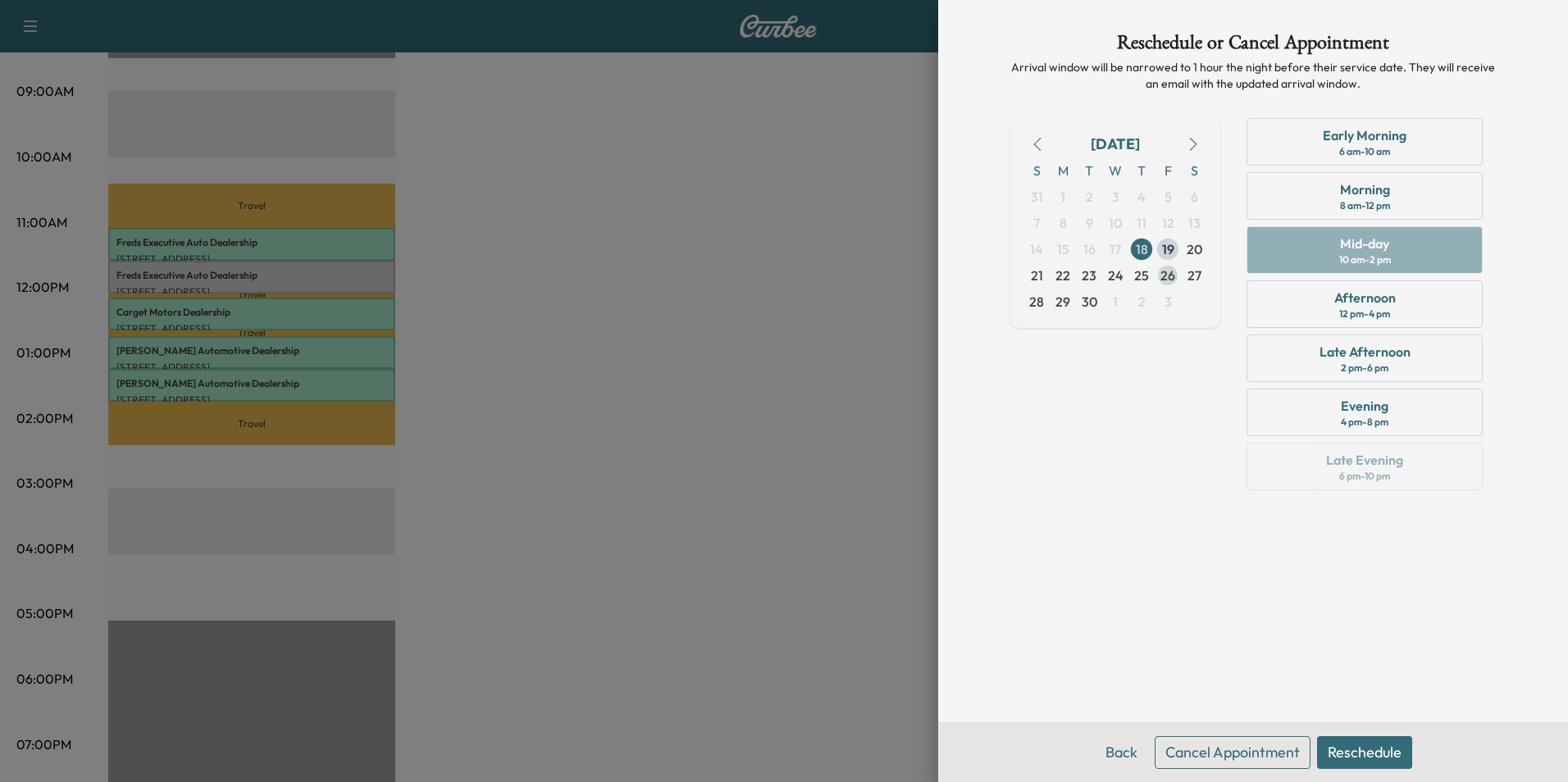
click at [1164, 274] on span "26" at bounding box center [1168, 275] width 14 height 20
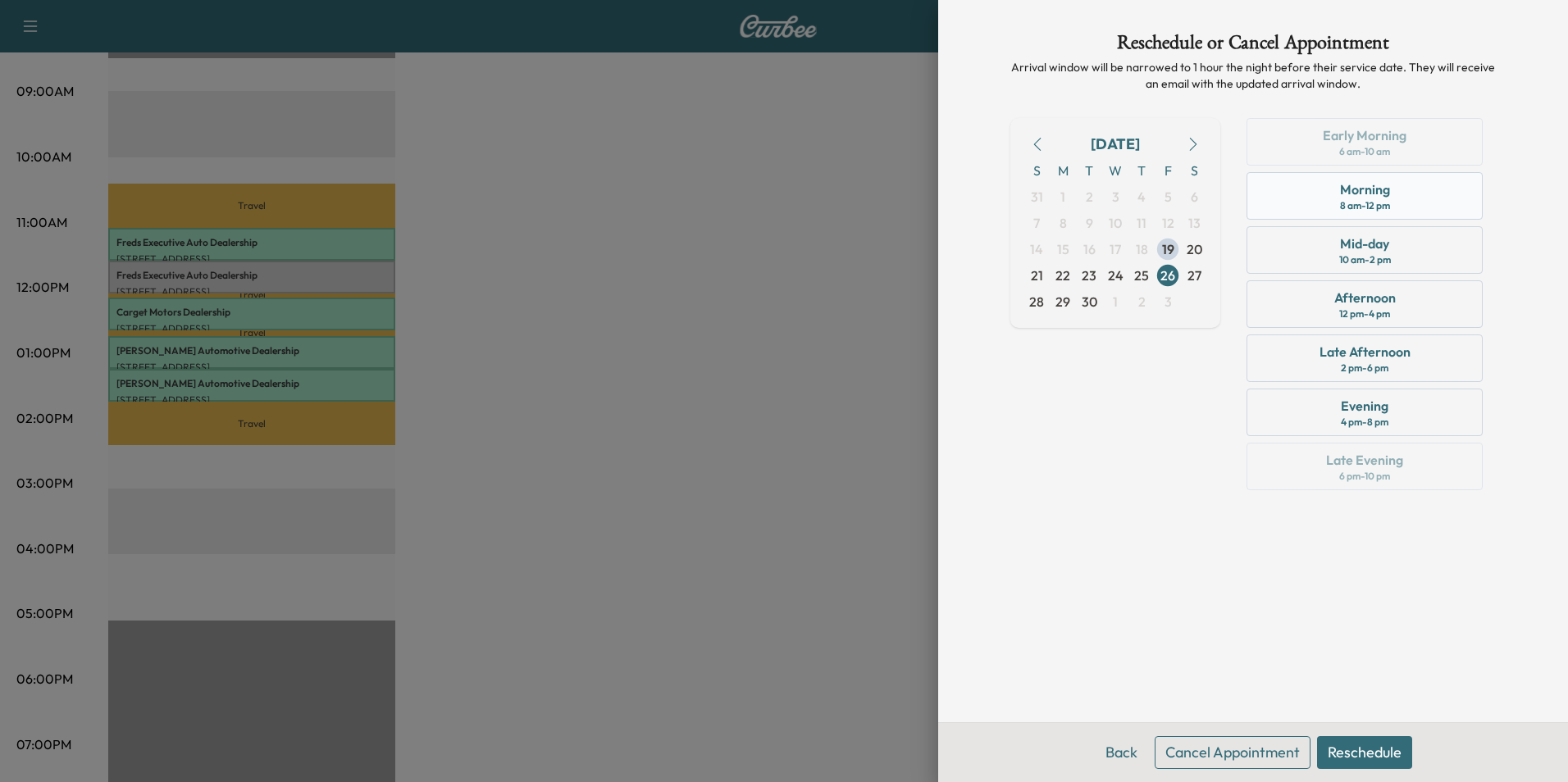
click at [1353, 191] on div "Morning" at bounding box center [1364, 189] width 50 height 20
click at [1370, 748] on button "Reschedule" at bounding box center [1364, 752] width 95 height 33
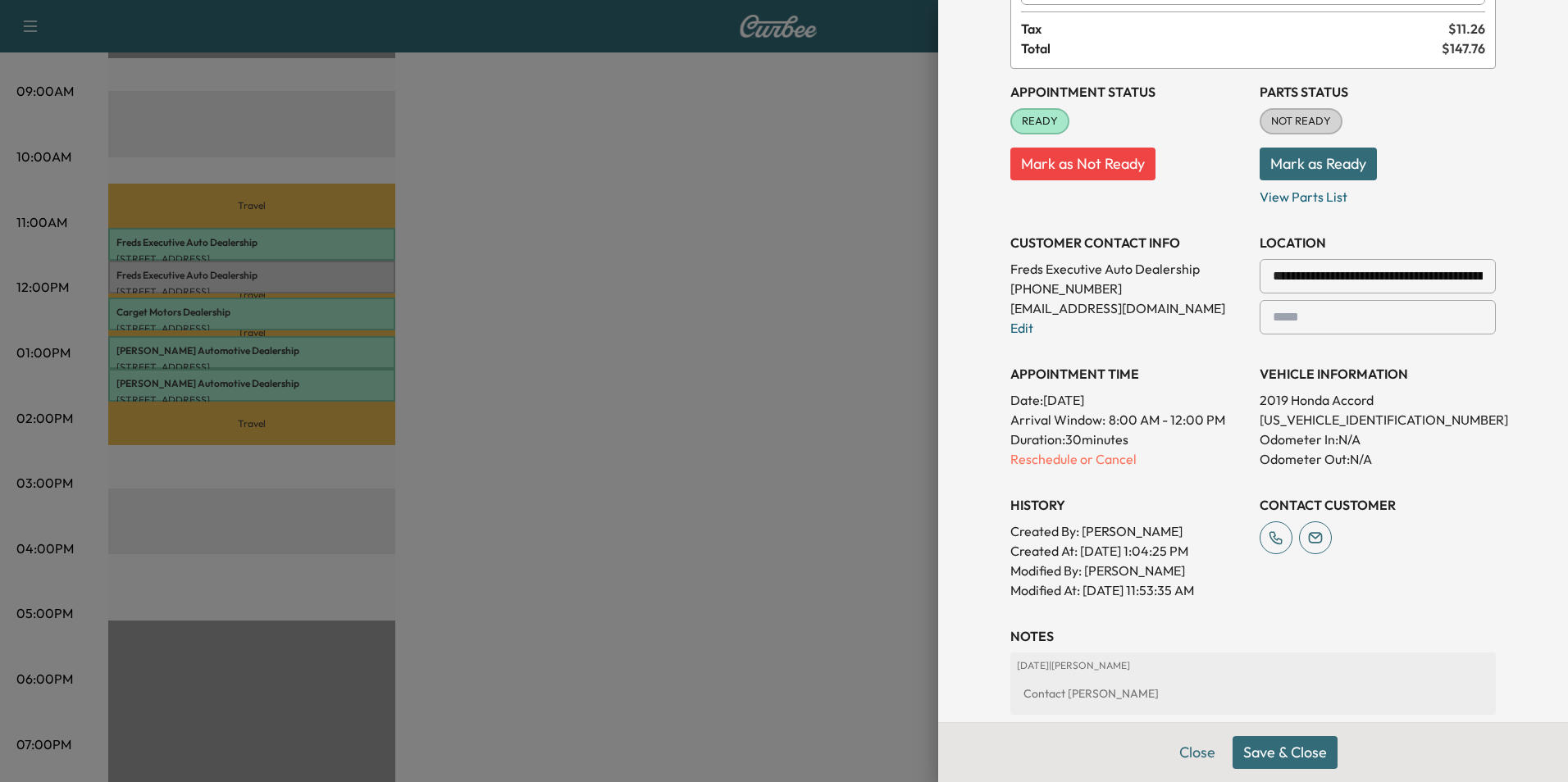
scroll to position [410, 0]
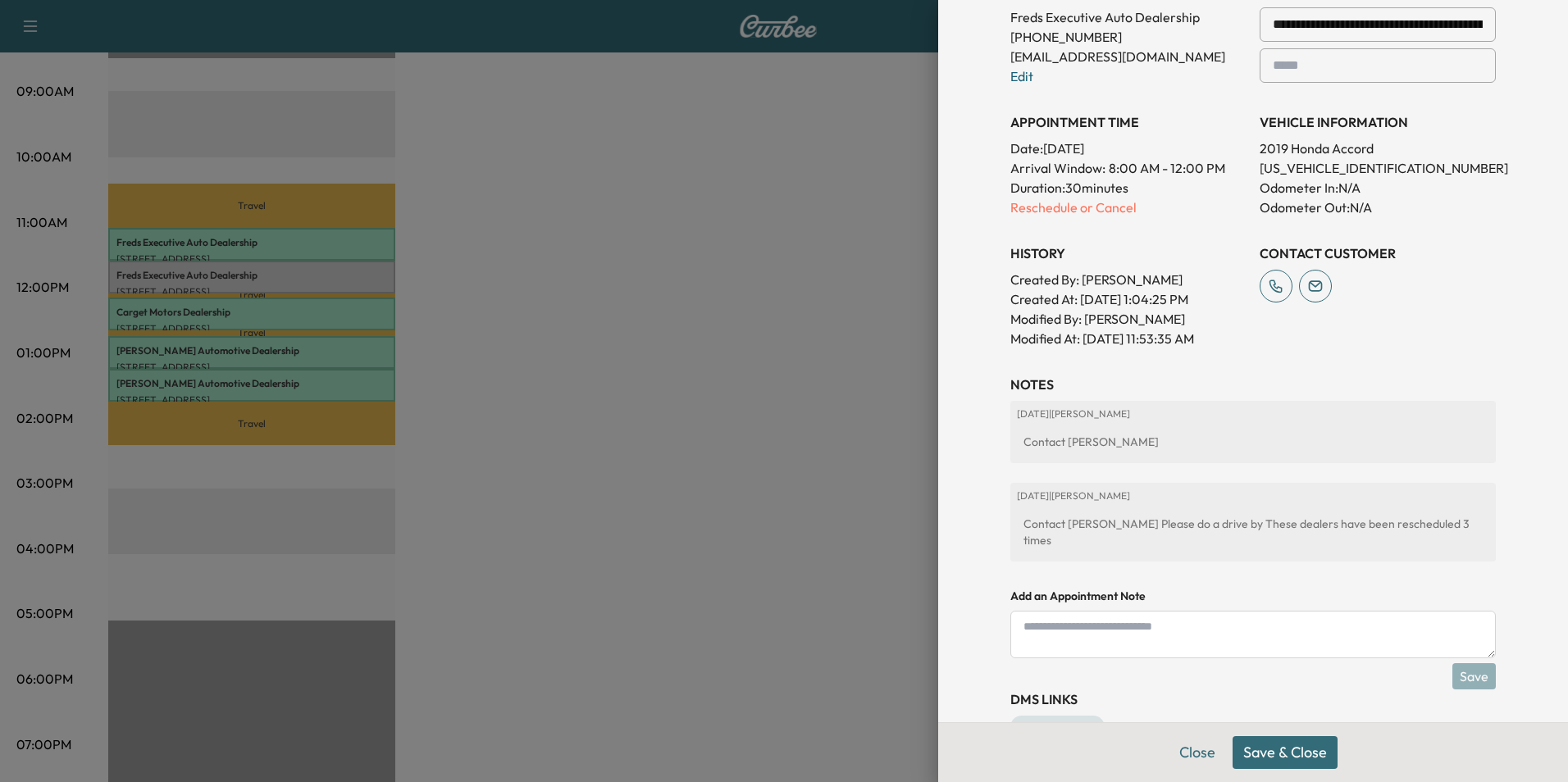
click at [1269, 755] on button "Save & Close" at bounding box center [1285, 752] width 105 height 33
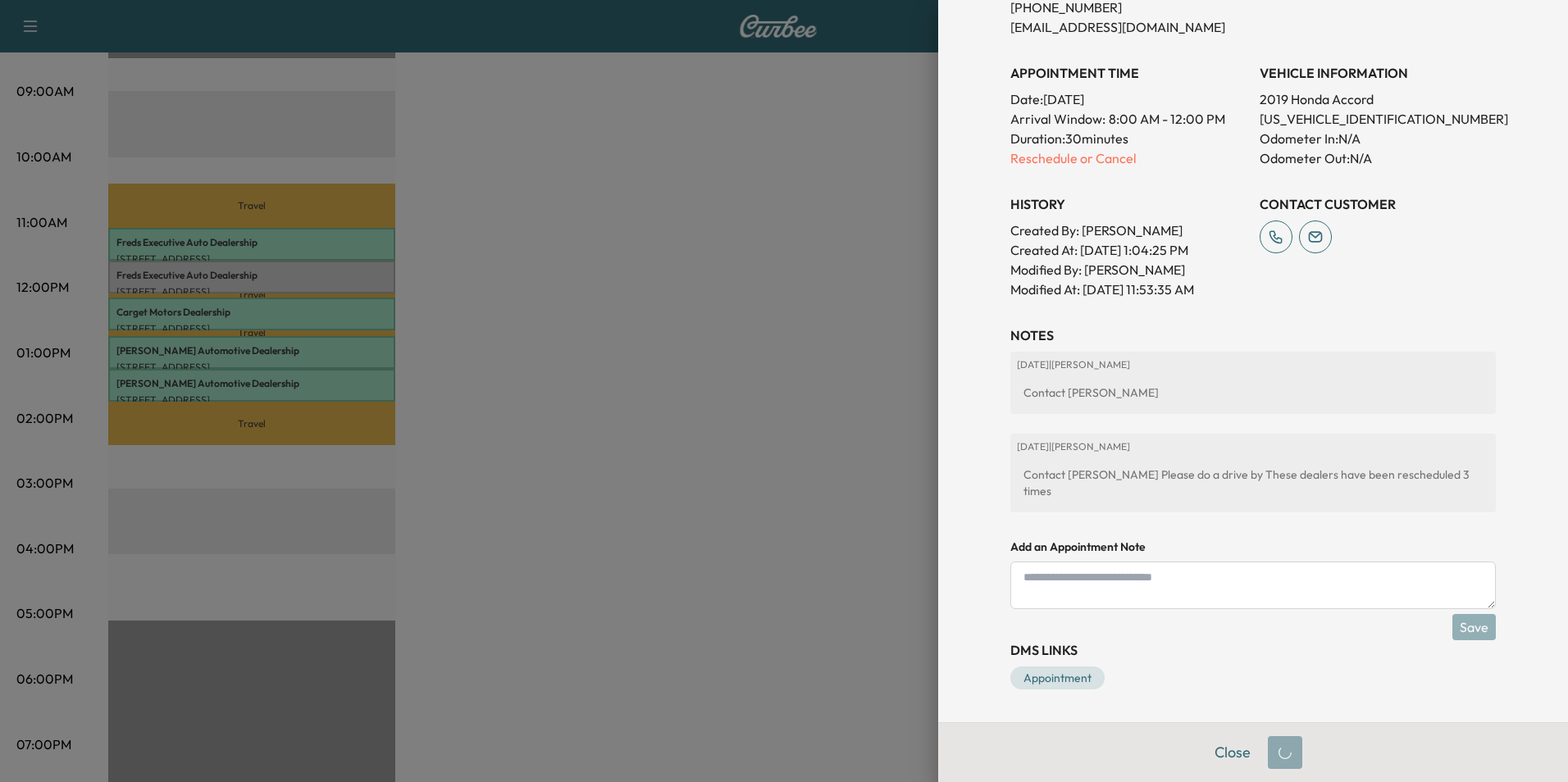
scroll to position [376, 0]
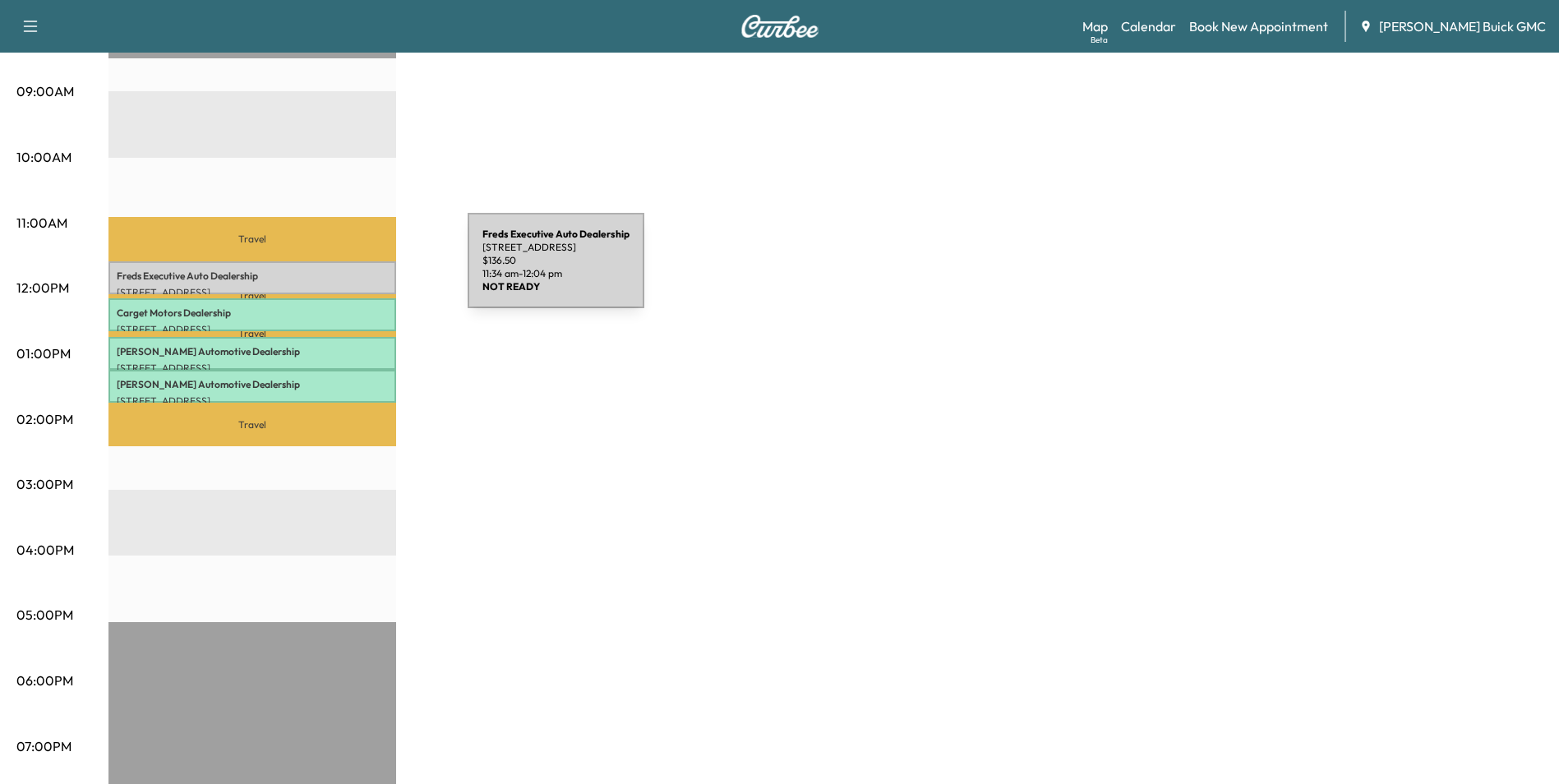
click at [345, 270] on p "Freds Executive Auto Dealership" at bounding box center [252, 276] width 271 height 13
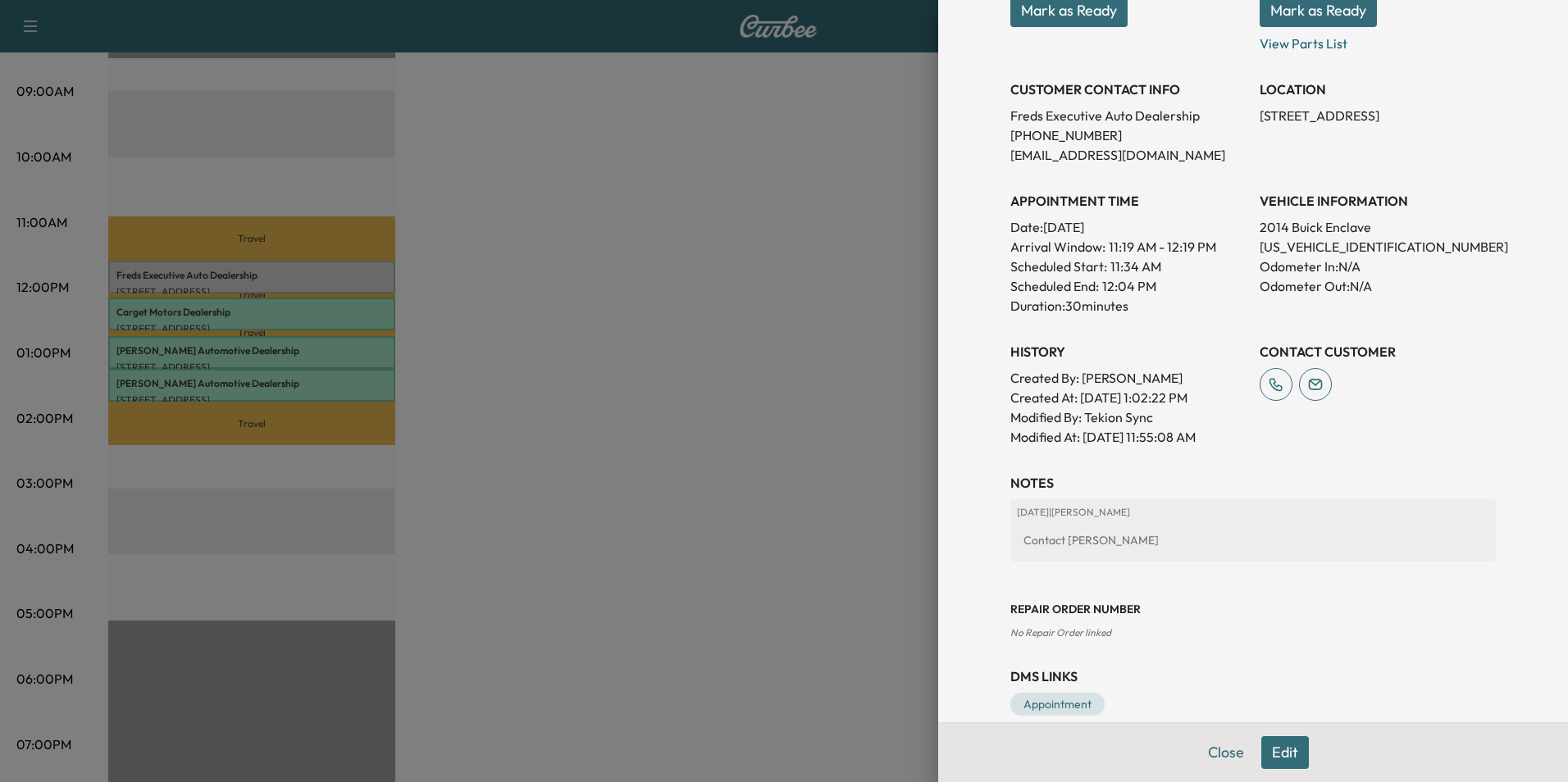
scroll to position [303, 0]
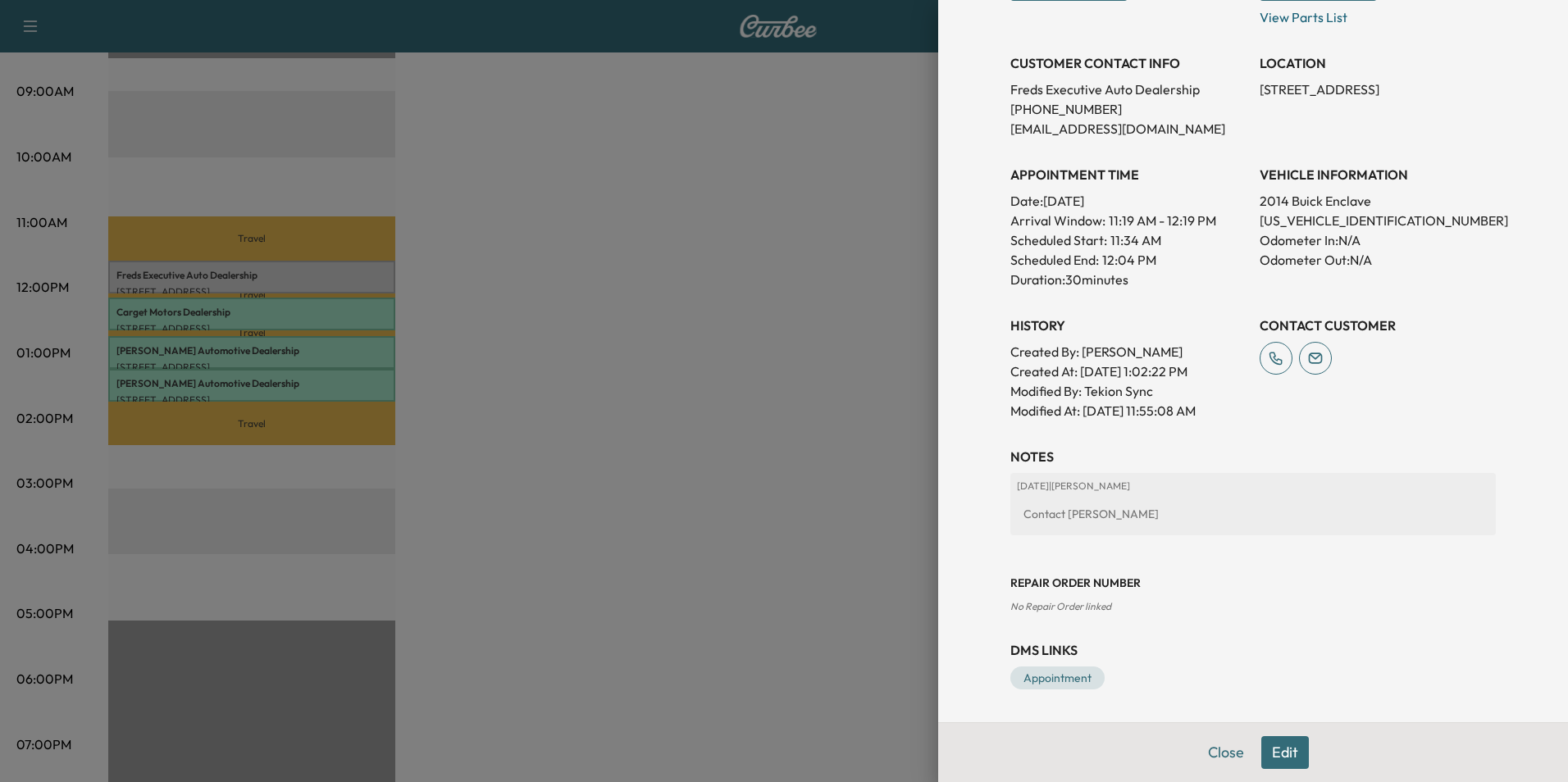
click at [1269, 751] on button "Edit" at bounding box center [1285, 752] width 48 height 33
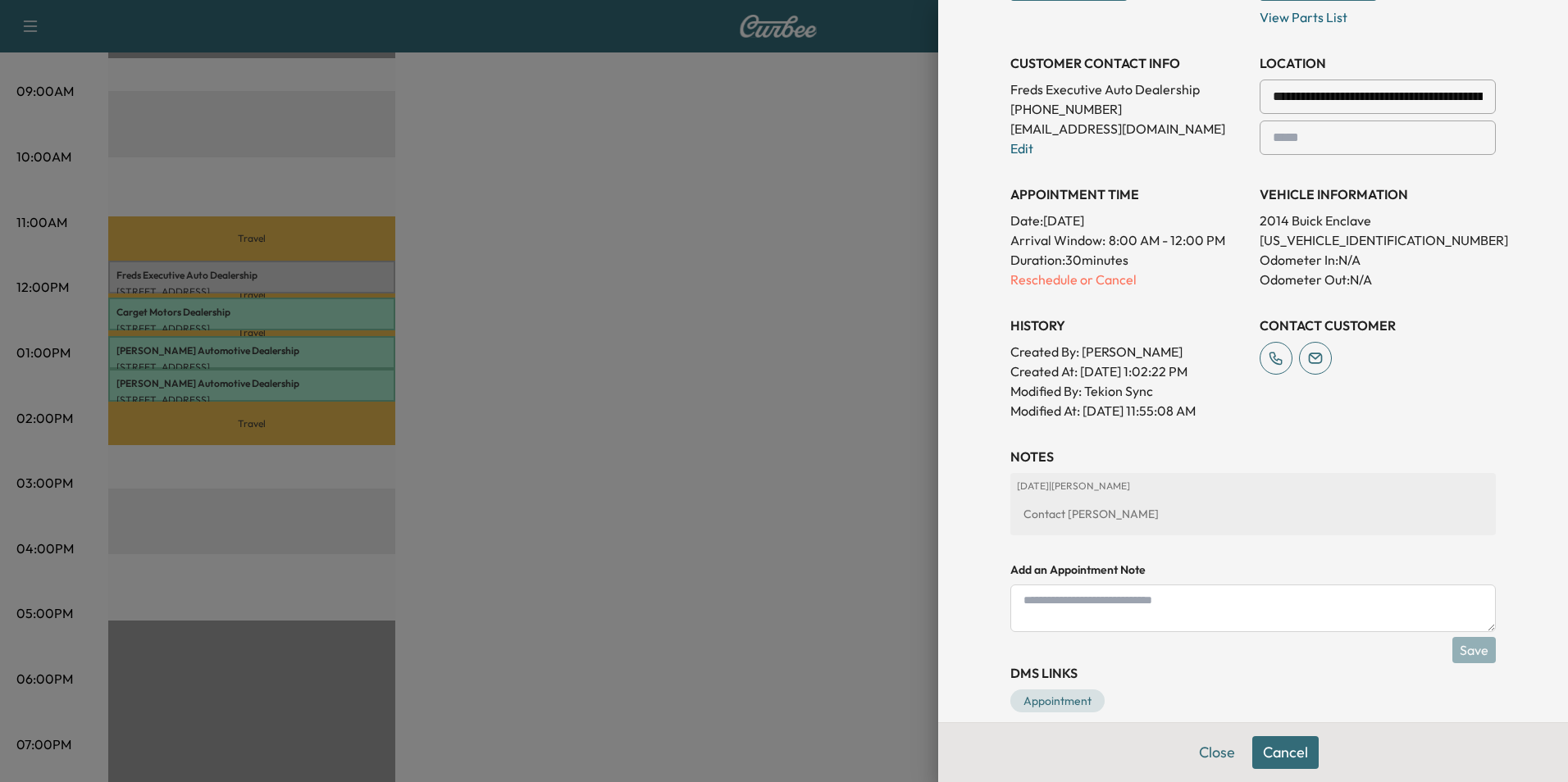
click at [1128, 604] on textarea at bounding box center [1253, 608] width 485 height 48
paste textarea "**********"
type textarea "**********"
click at [1463, 644] on button "Save" at bounding box center [1474, 650] width 43 height 26
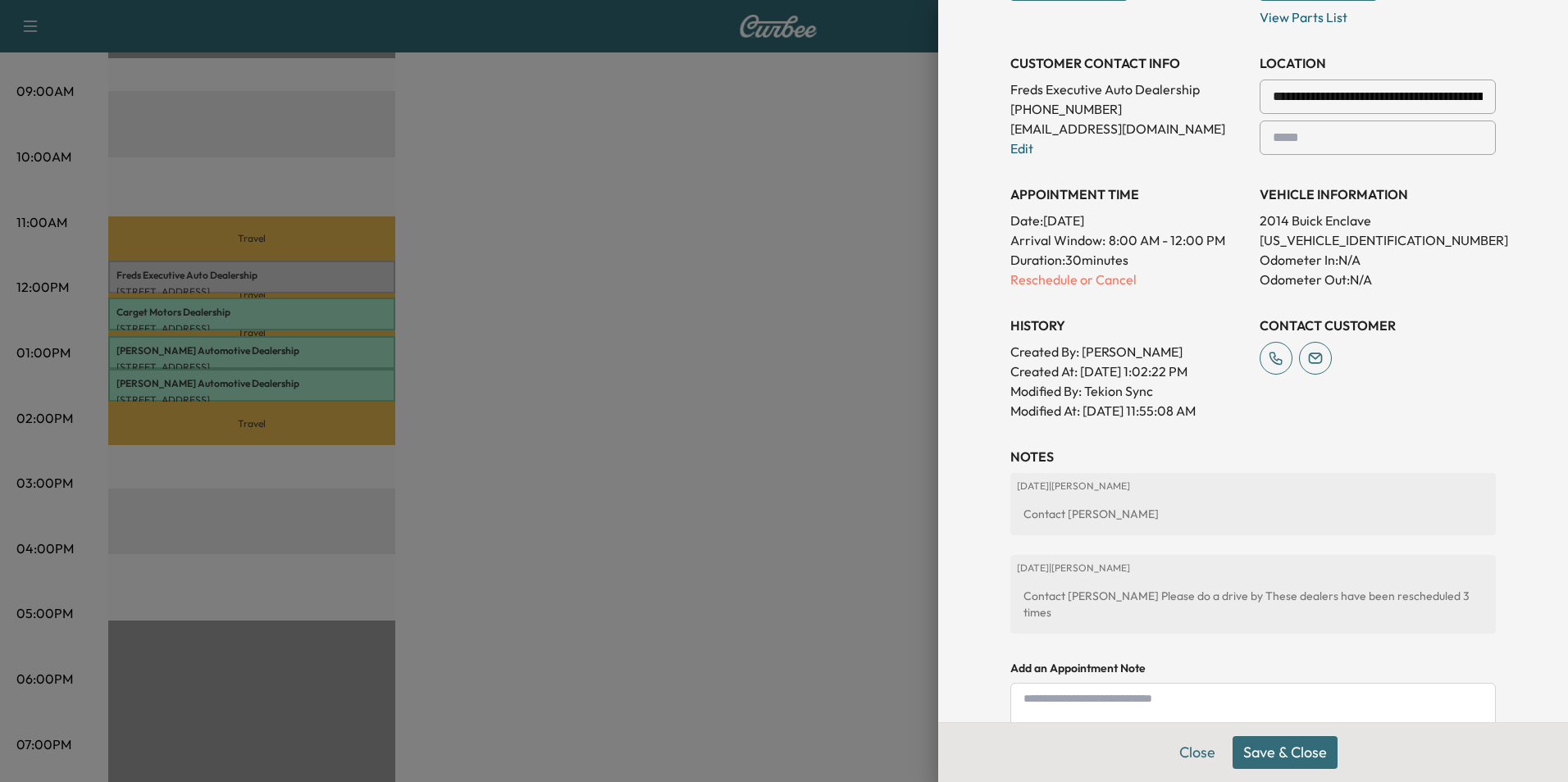
click at [1290, 744] on button "Save & Close" at bounding box center [1285, 752] width 105 height 33
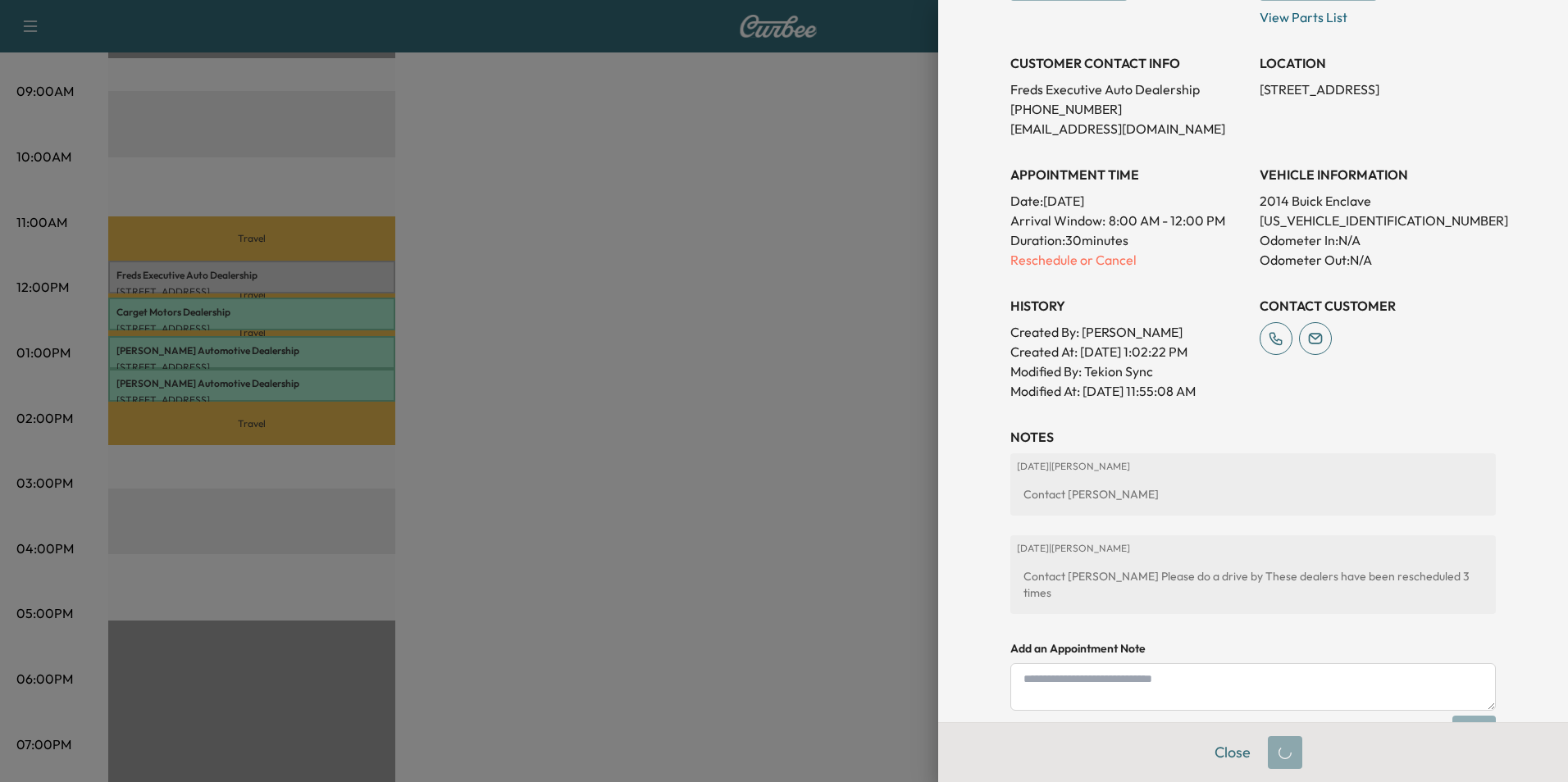
scroll to position [0, 0]
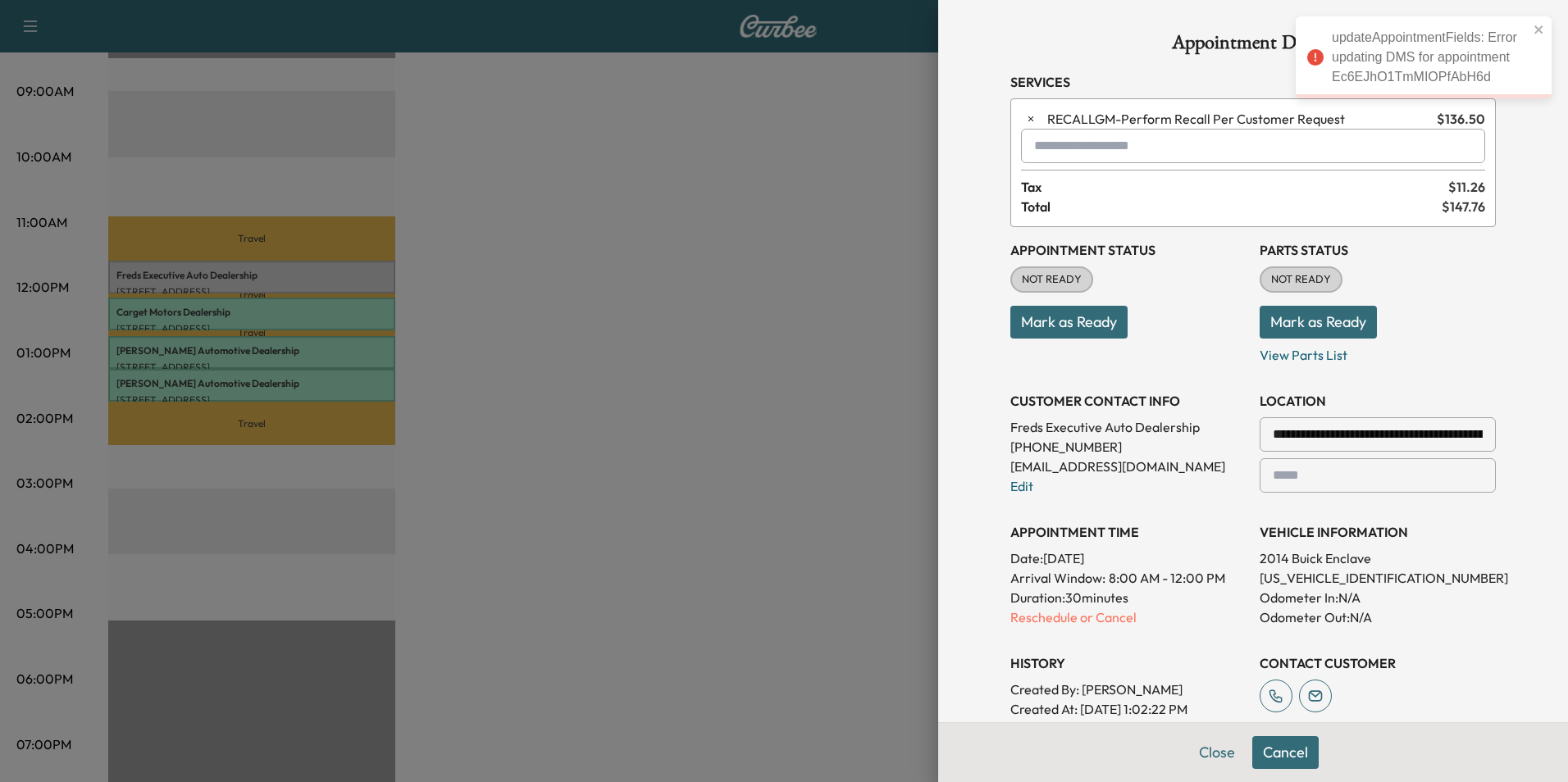
click at [1482, 318] on p "Mark as Ready" at bounding box center [1377, 315] width 236 height 46
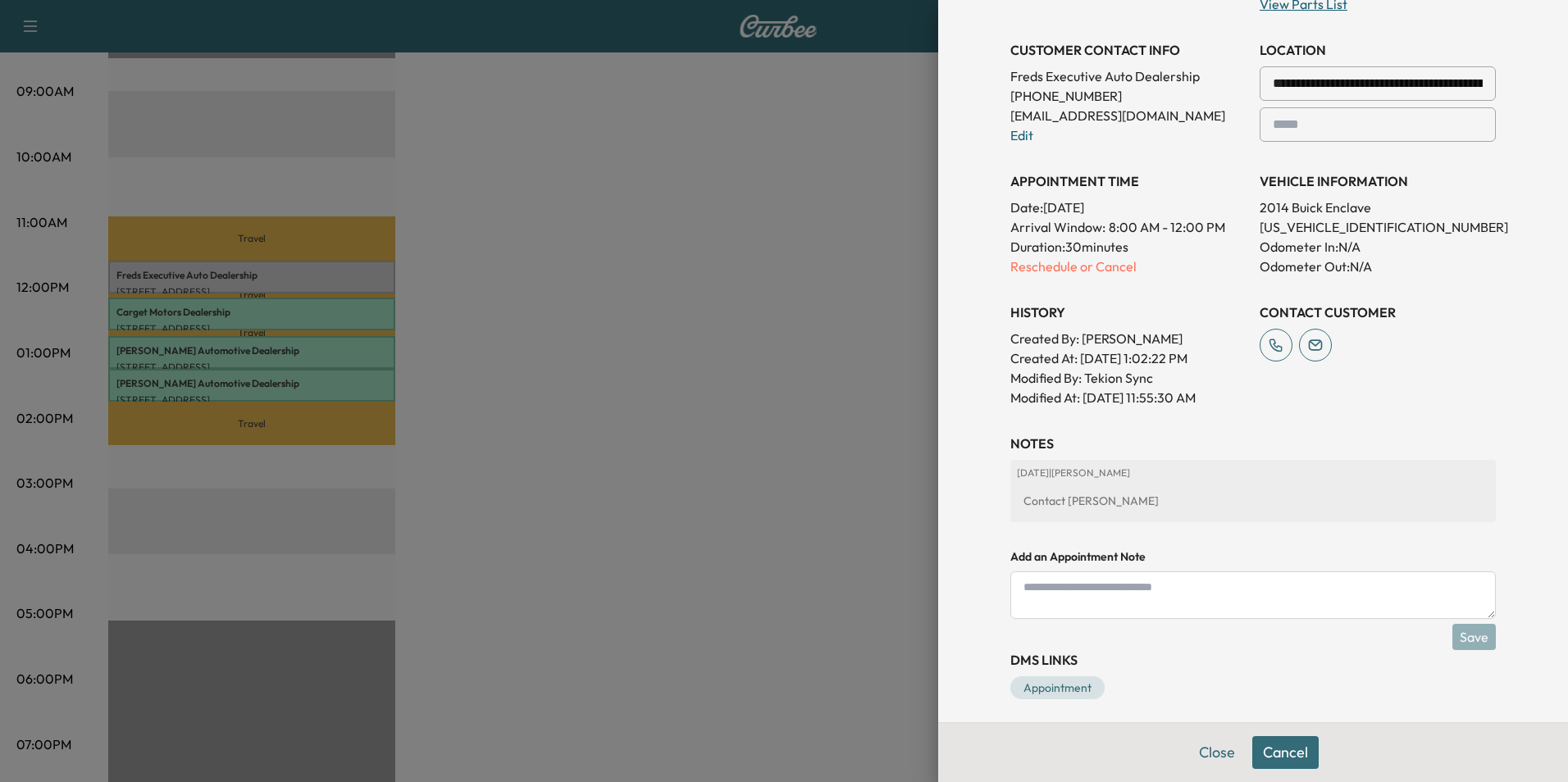
scroll to position [361, 0]
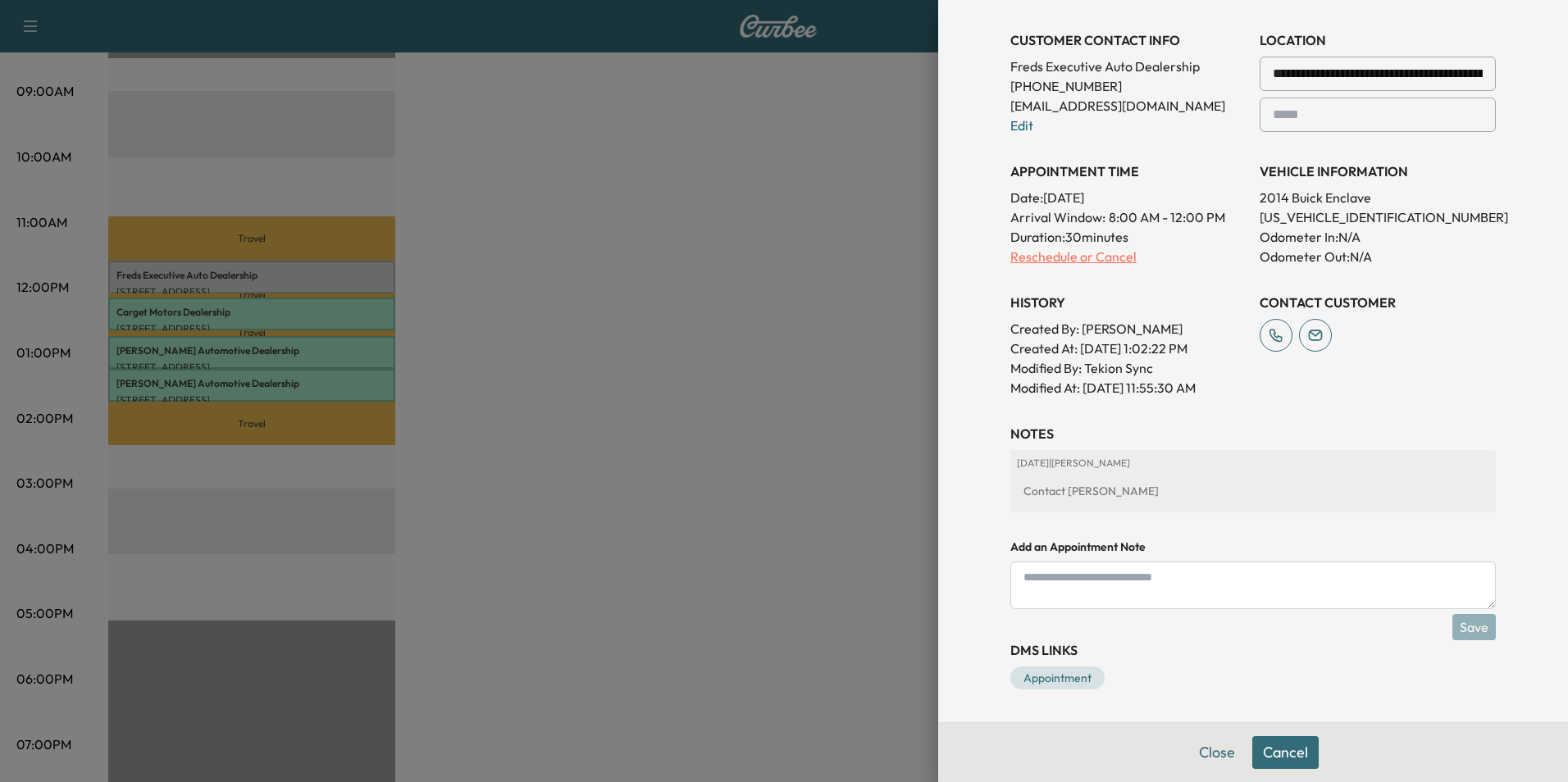
click at [1057, 254] on p "Reschedule or Cancel" at bounding box center [1128, 257] width 236 height 20
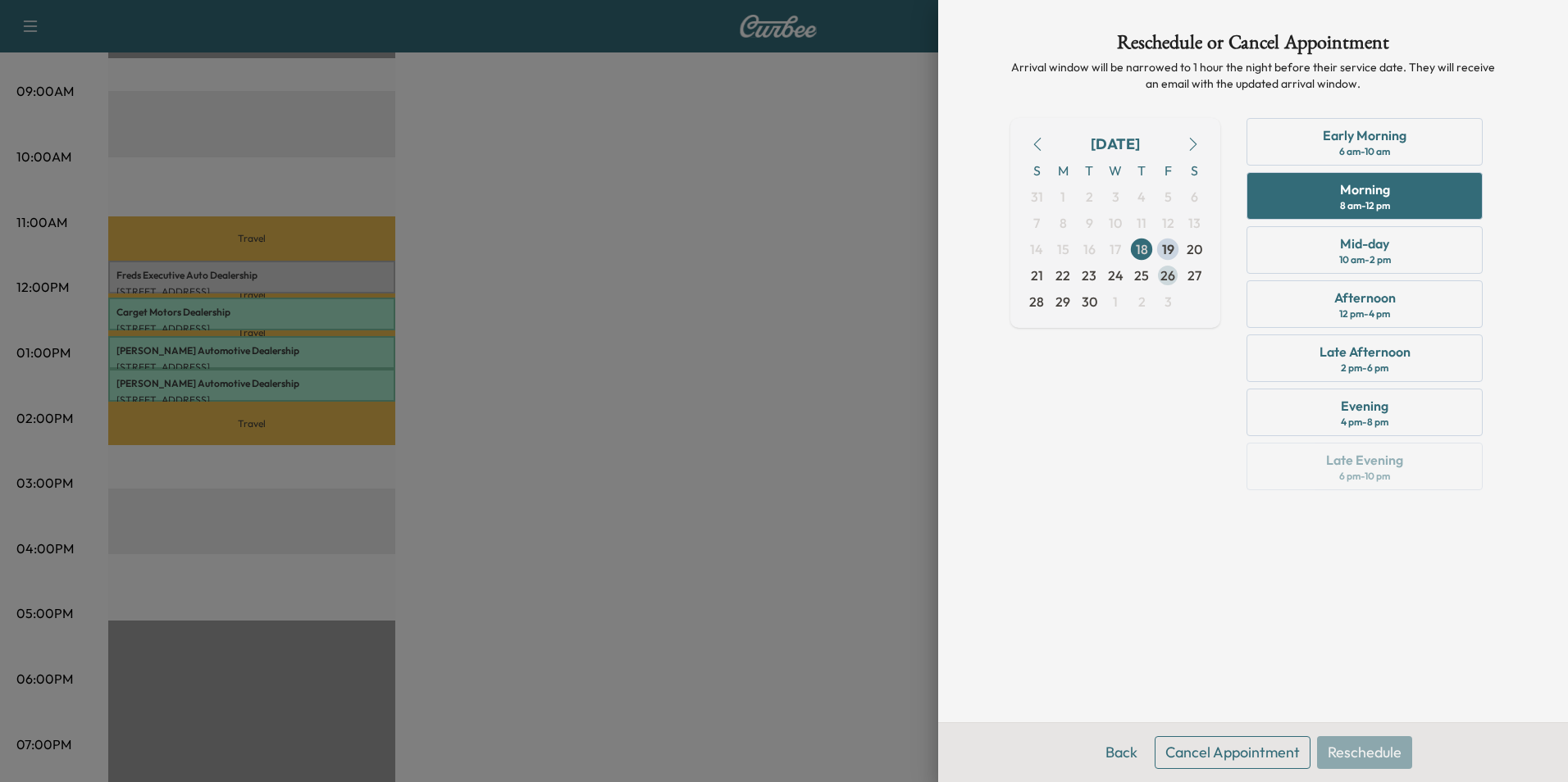
click at [1167, 272] on span "26" at bounding box center [1168, 275] width 14 height 20
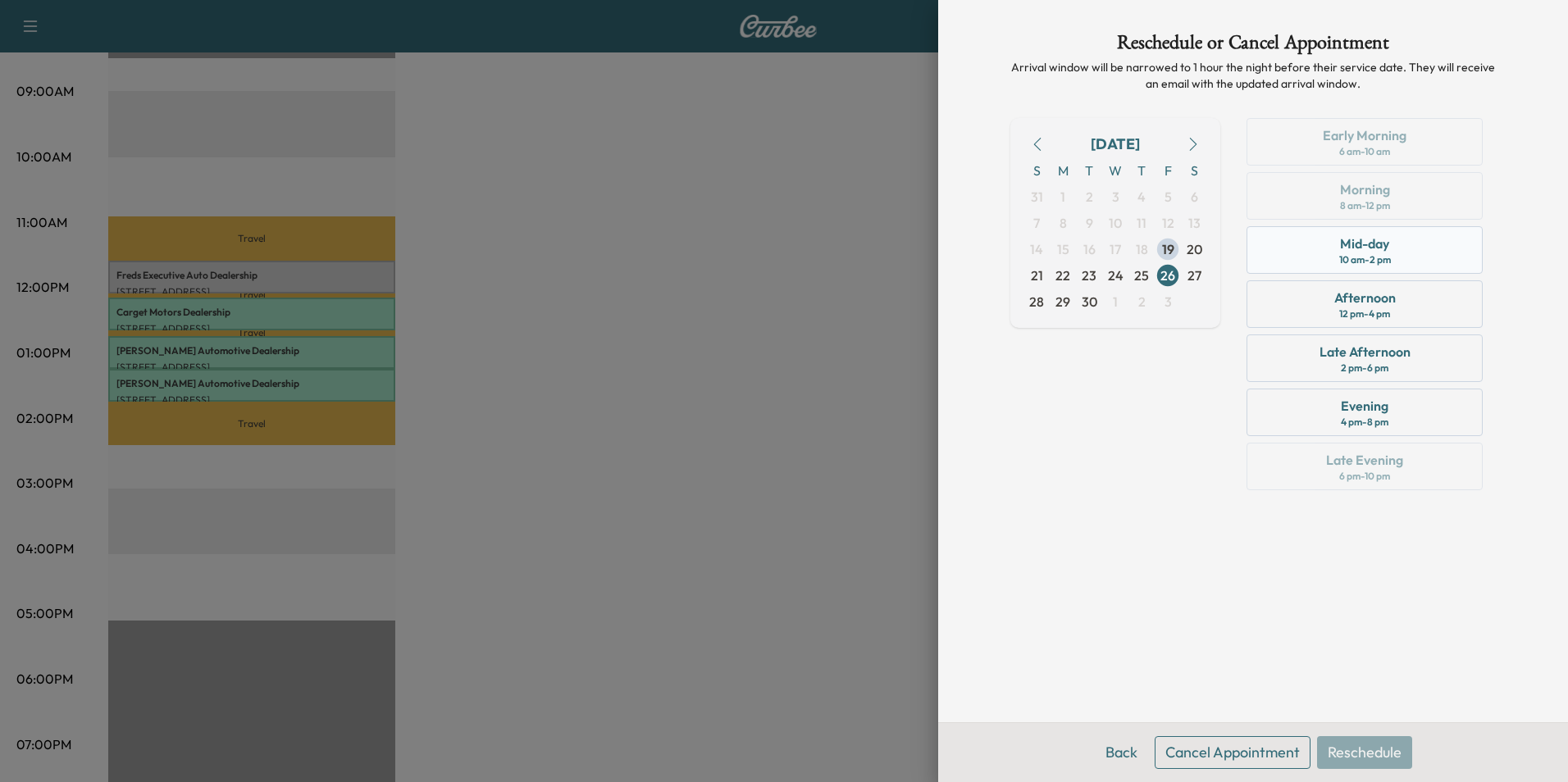
click at [1382, 245] on div "Mid-day" at bounding box center [1364, 243] width 49 height 20
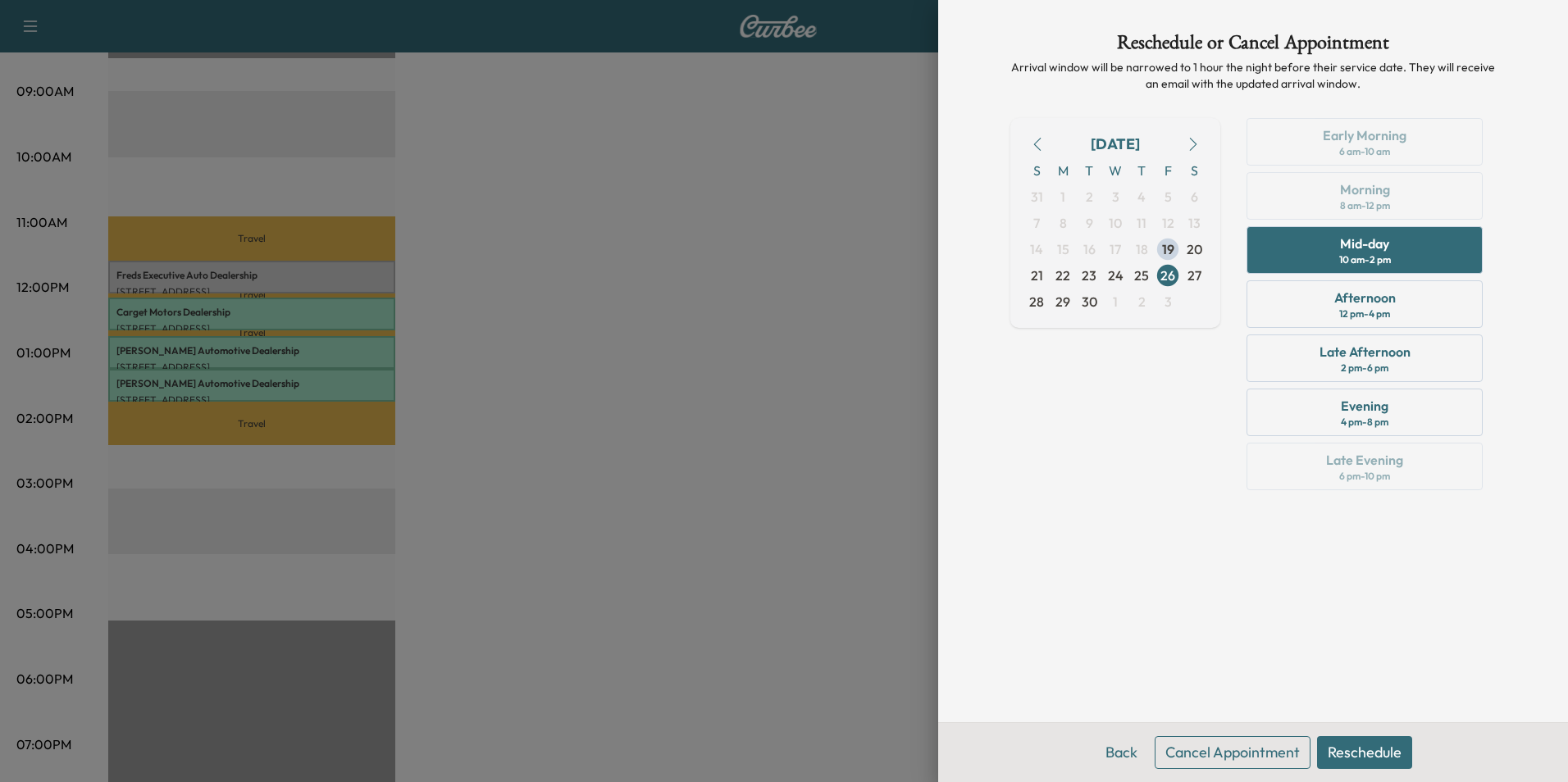
click at [1354, 751] on button "Reschedule" at bounding box center [1364, 752] width 95 height 33
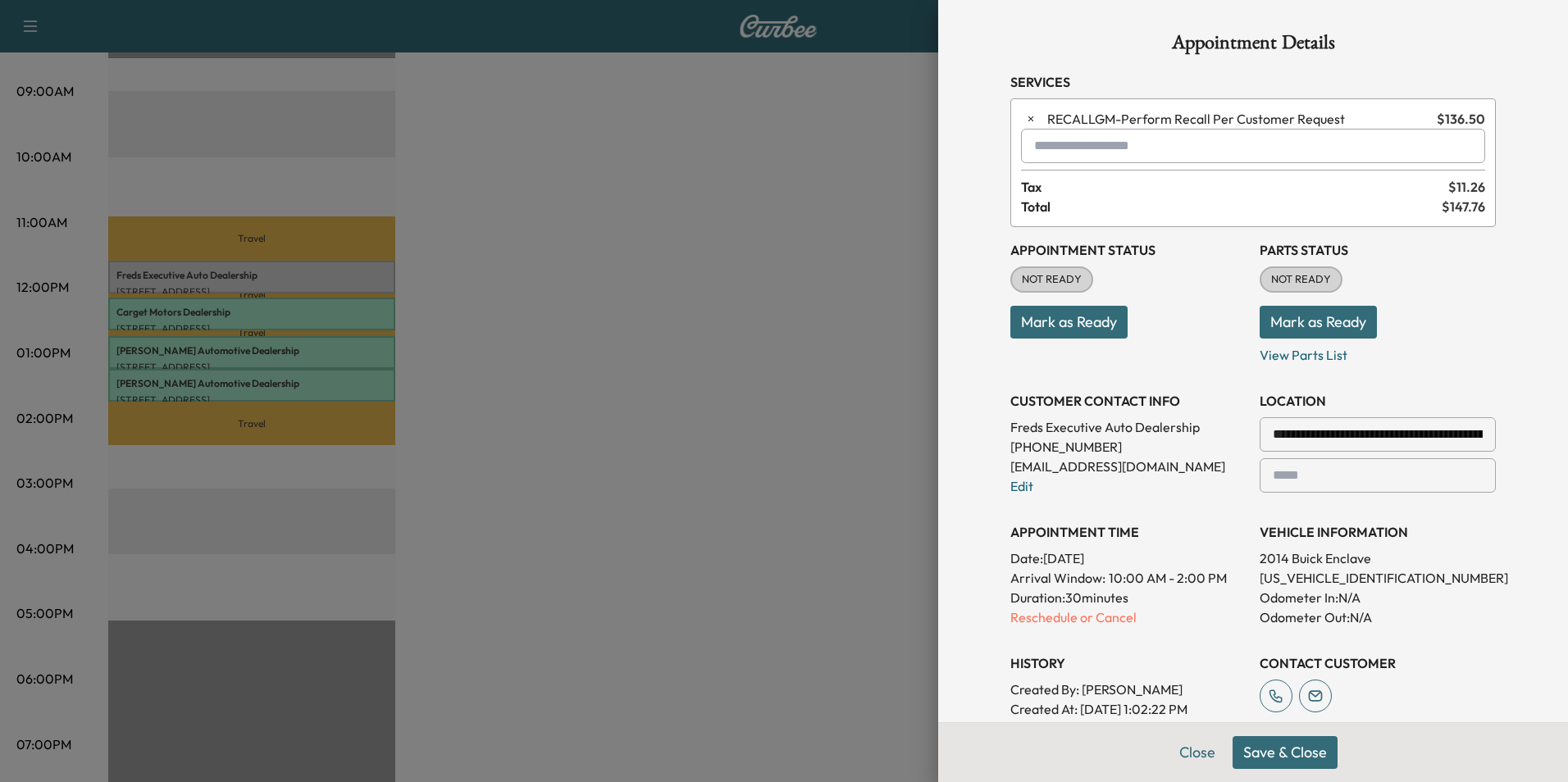
click at [1271, 751] on button "Save & Close" at bounding box center [1285, 752] width 105 height 33
click at [820, 347] on div at bounding box center [784, 391] width 1568 height 782
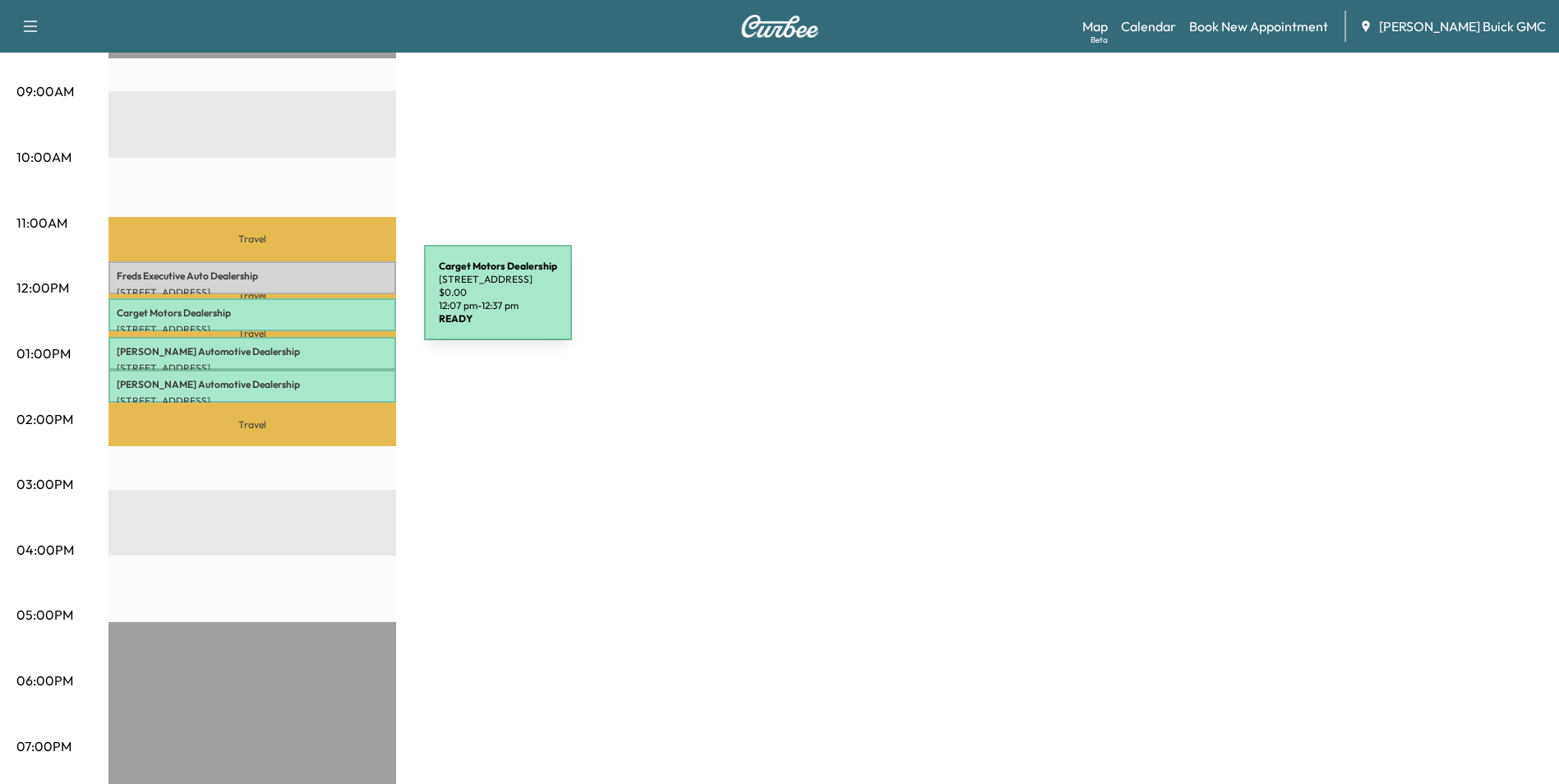
click at [301, 307] on p "Carget Motors Dealership" at bounding box center [252, 313] width 271 height 13
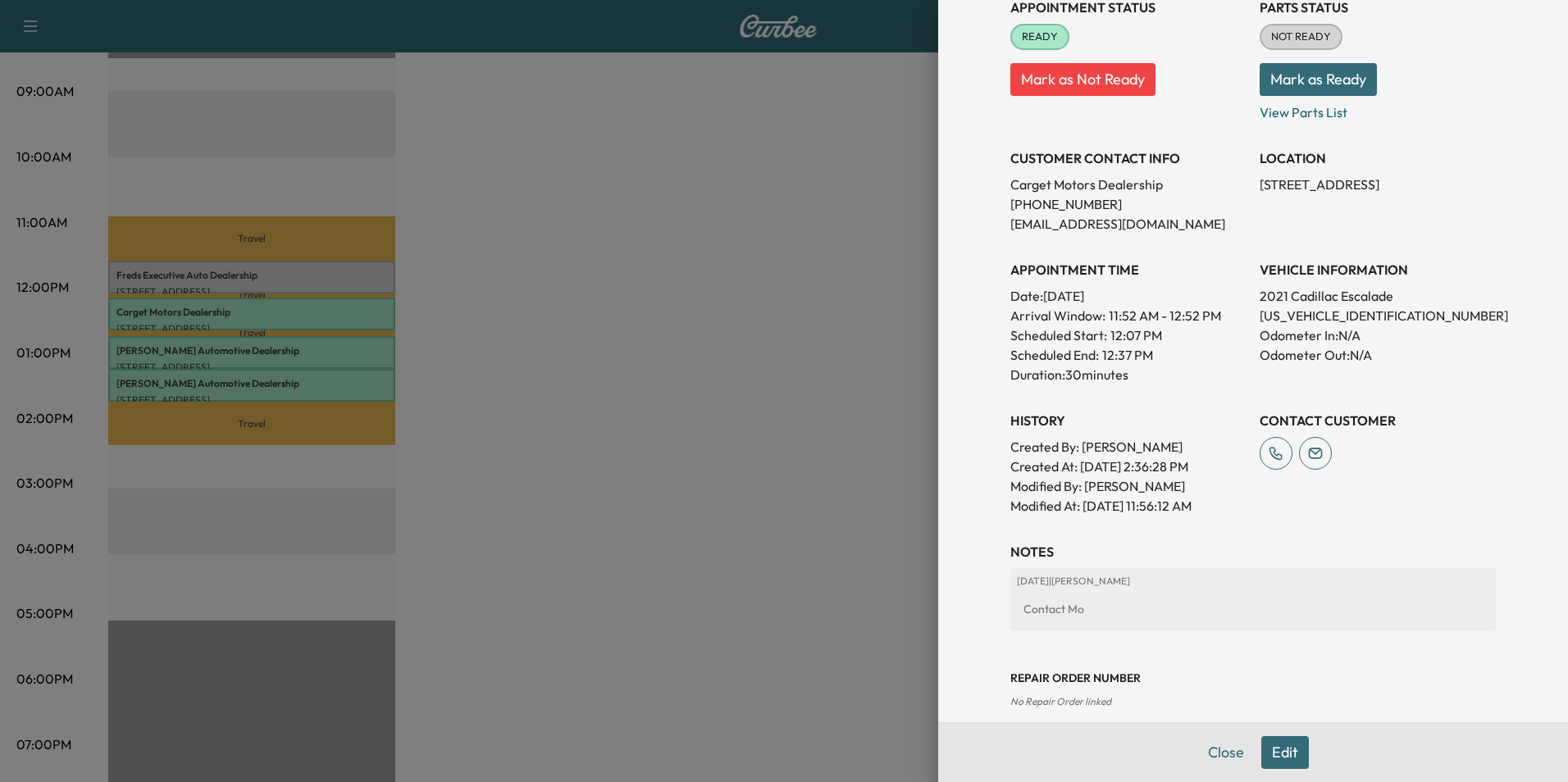
scroll to position [303, 0]
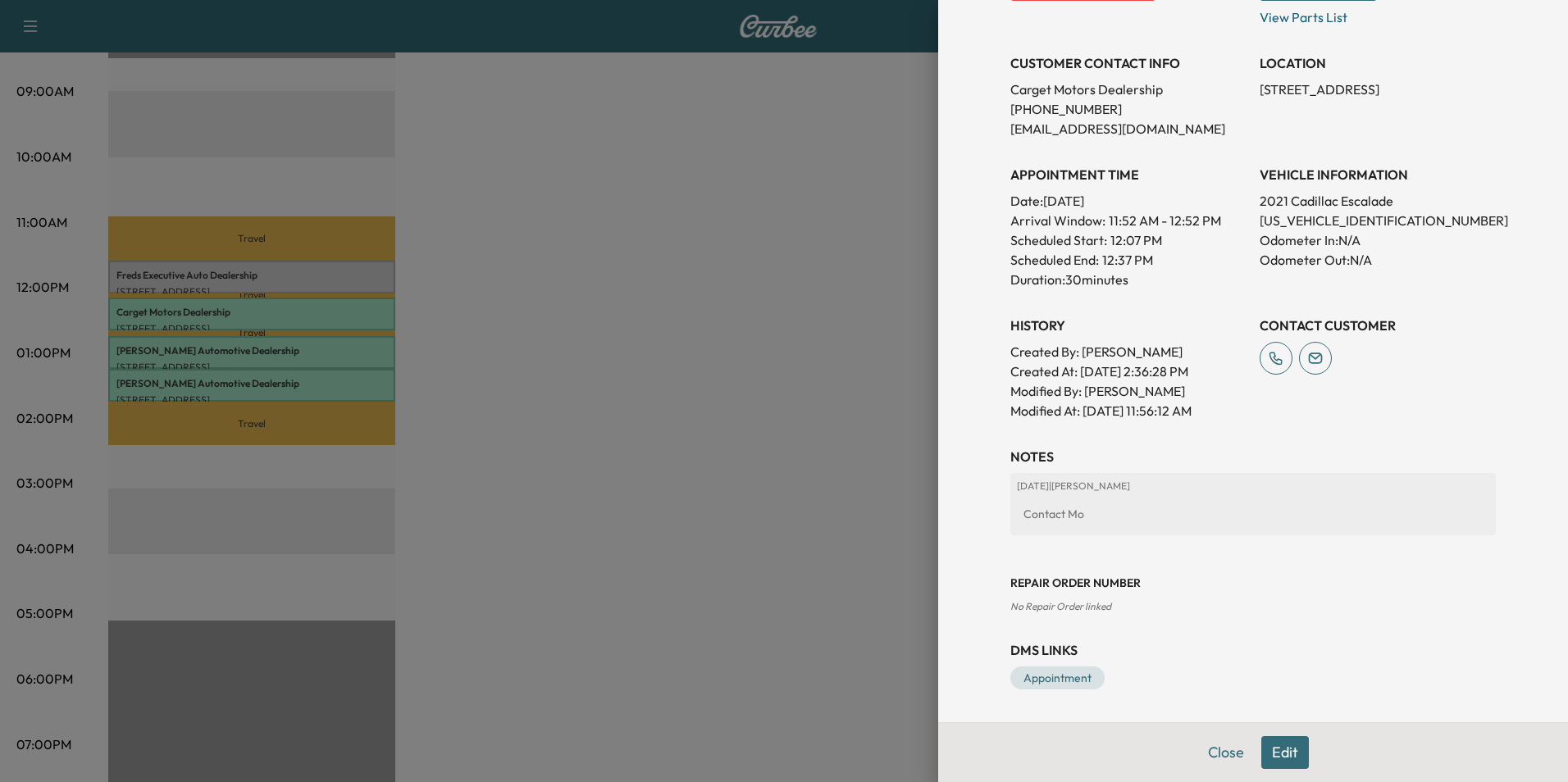
click at [1266, 749] on button "Edit" at bounding box center [1285, 752] width 48 height 33
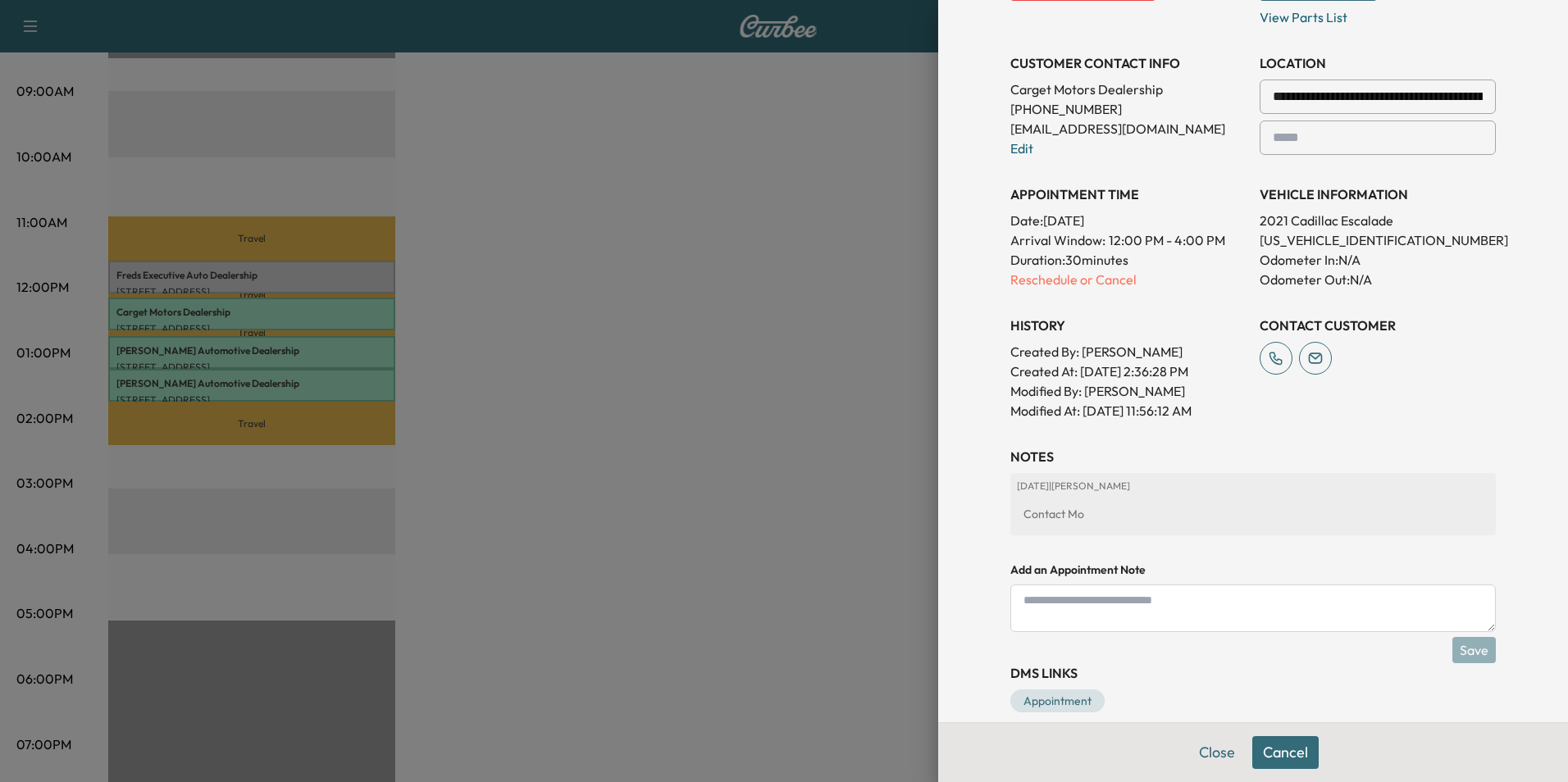
click at [1123, 606] on textarea at bounding box center [1253, 608] width 485 height 48
paste textarea "**********"
type textarea "**********"
click at [1452, 646] on button "Save" at bounding box center [1474, 650] width 43 height 26
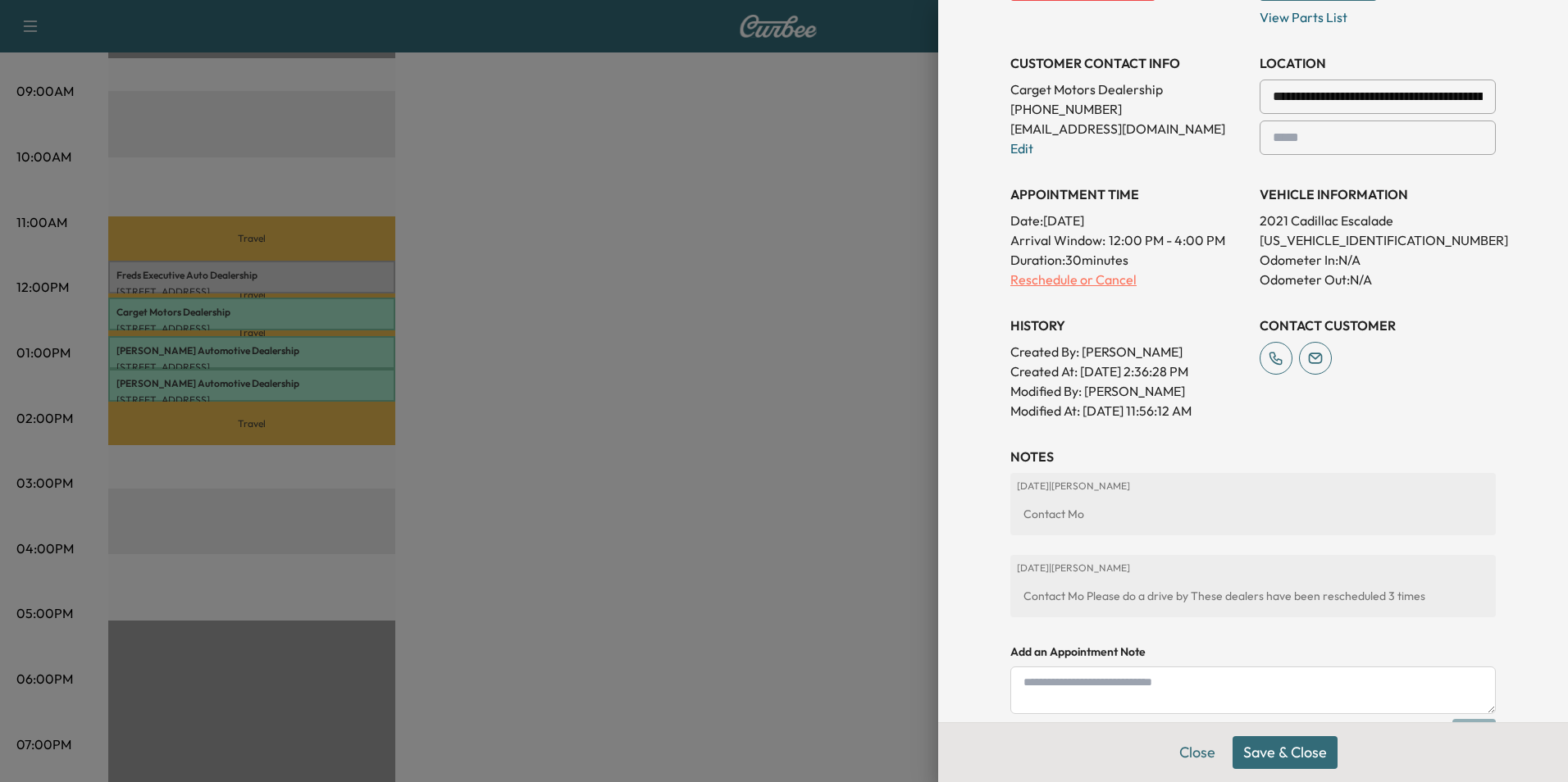
click at [1047, 277] on p "Reschedule or Cancel" at bounding box center [1128, 280] width 236 height 20
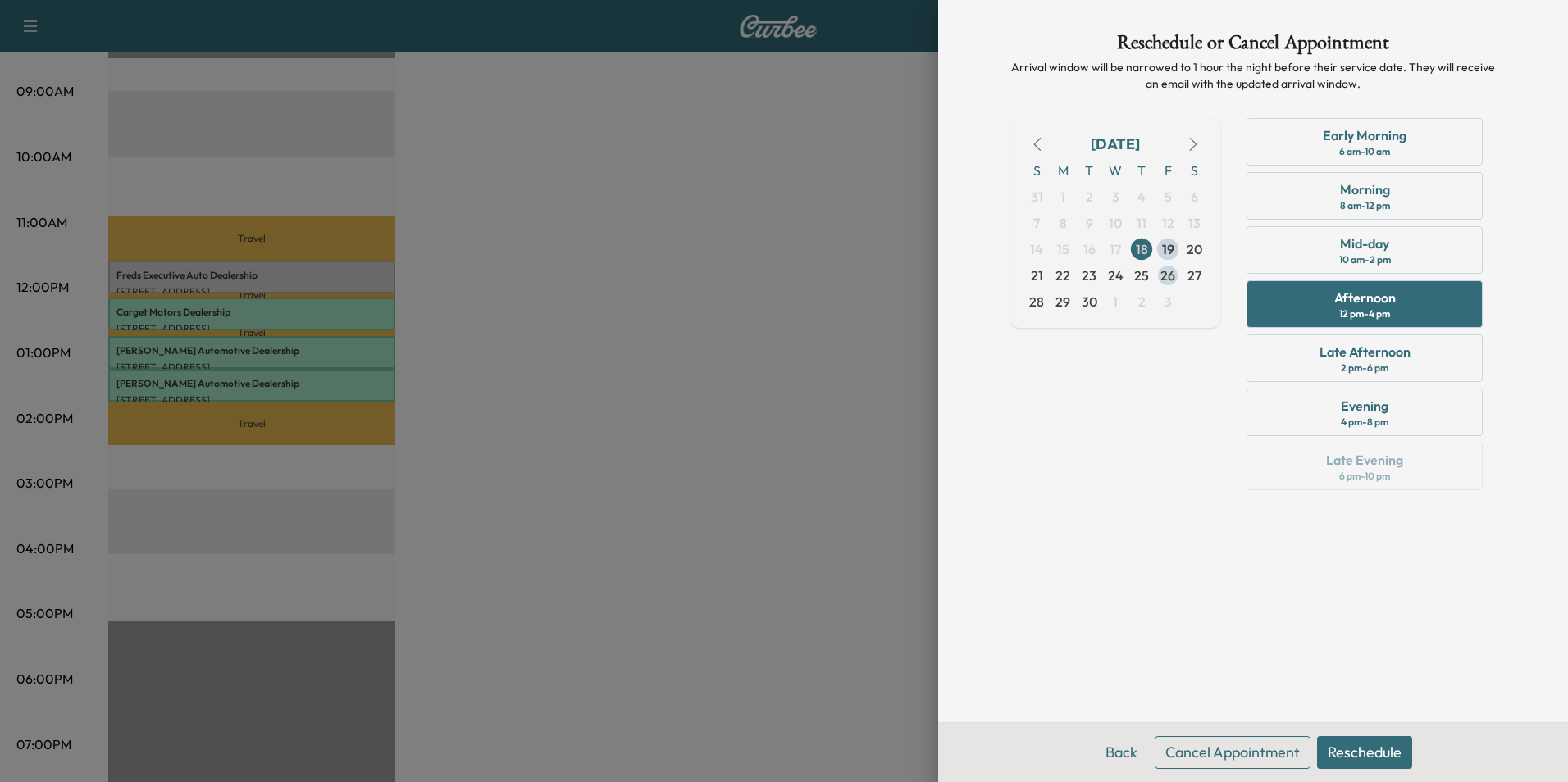
click at [1166, 272] on span "26" at bounding box center [1168, 275] width 14 height 20
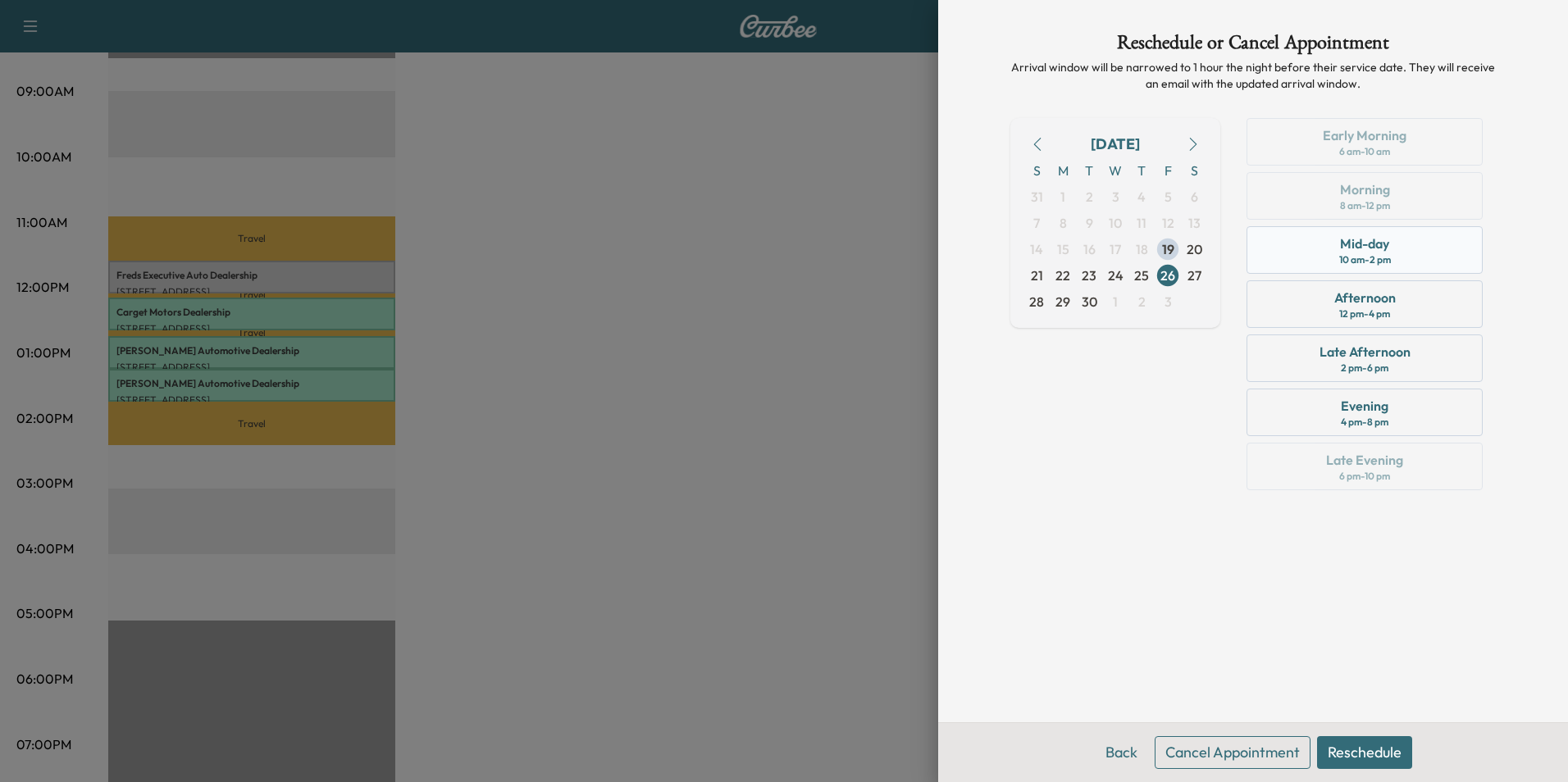
click at [1353, 241] on div "Mid-day" at bounding box center [1364, 243] width 49 height 20
click at [1362, 752] on button "Reschedule" at bounding box center [1364, 752] width 95 height 33
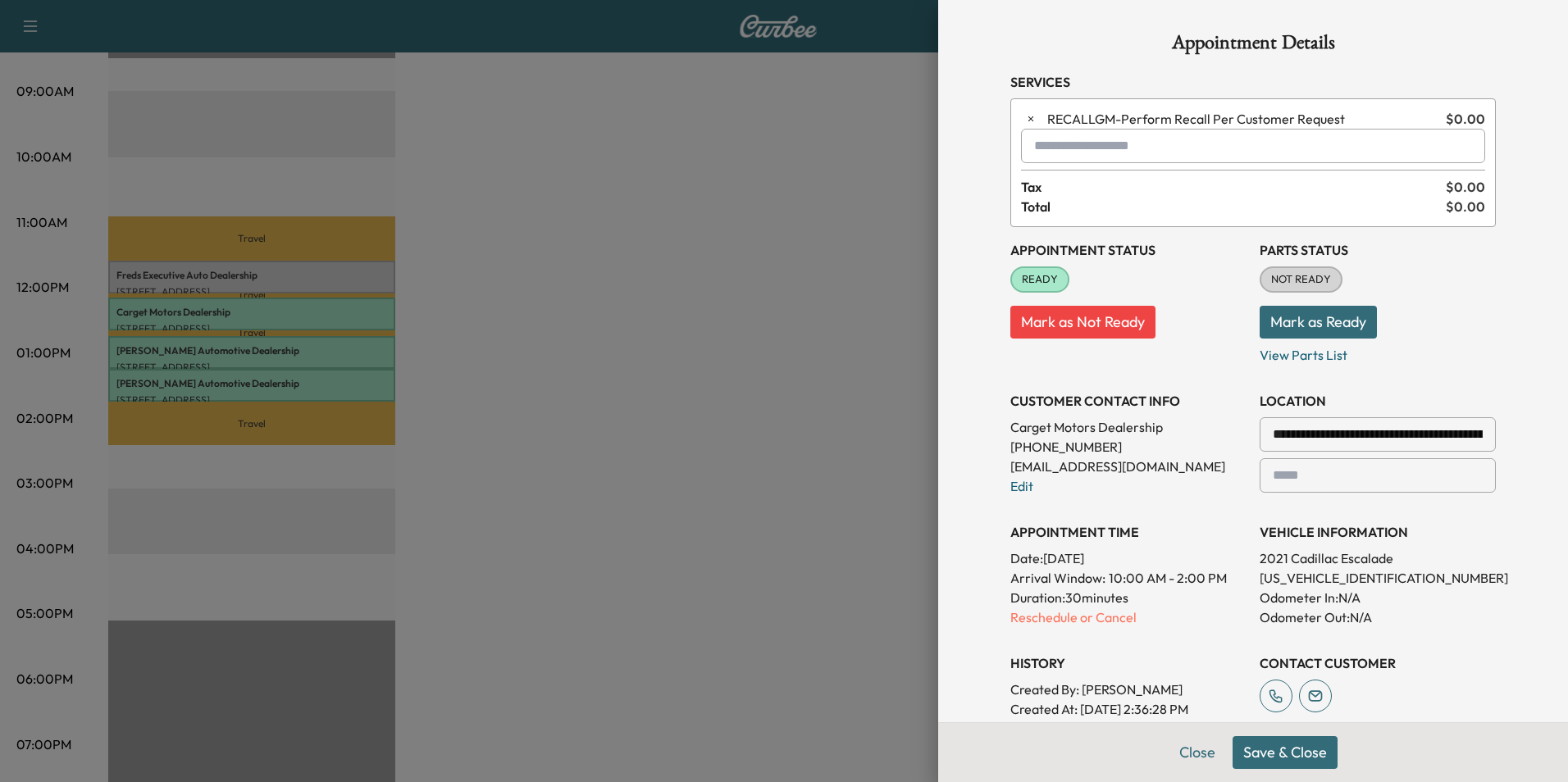
click at [1267, 747] on button "Save & Close" at bounding box center [1285, 752] width 105 height 33
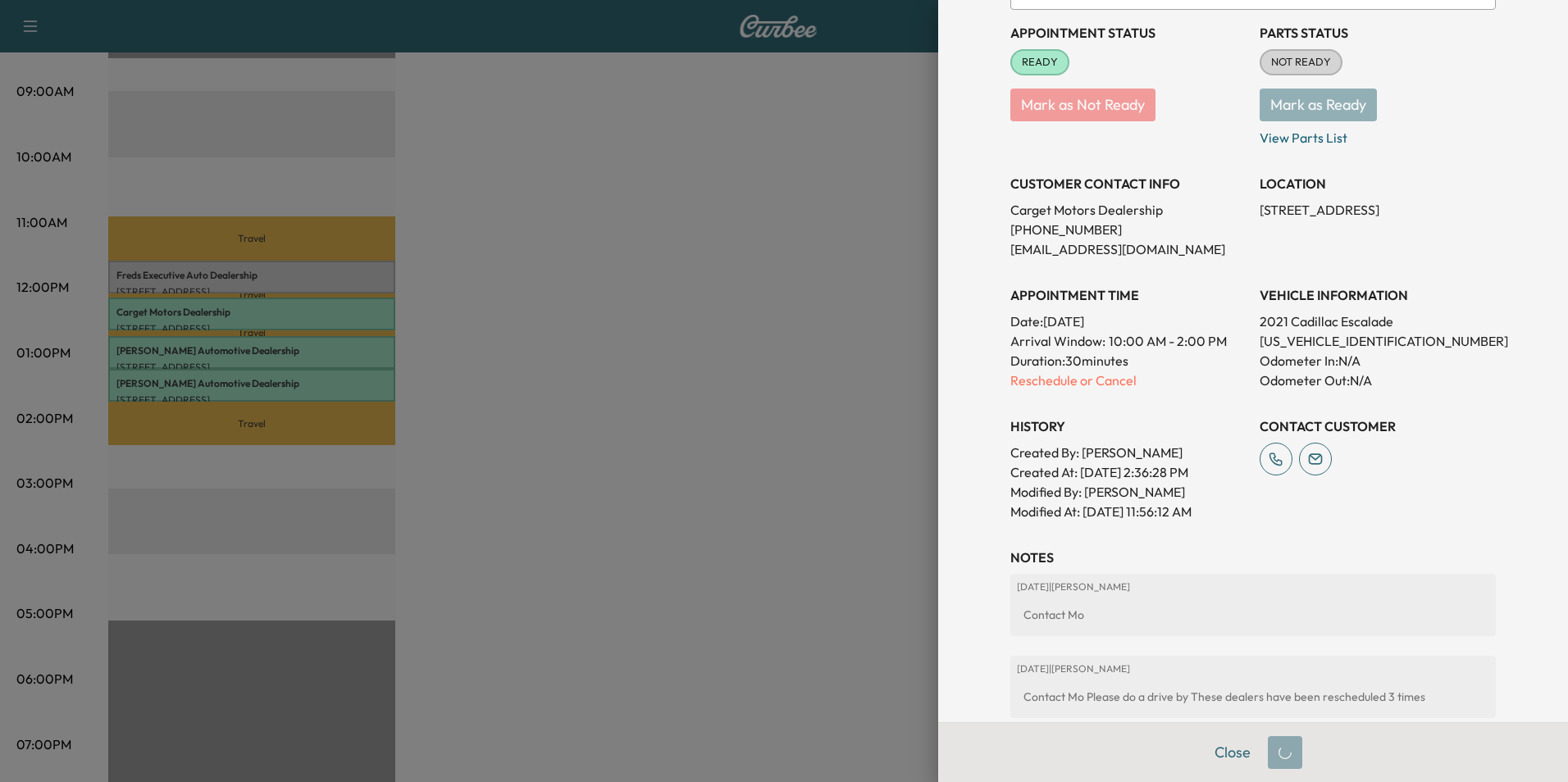
scroll to position [246, 0]
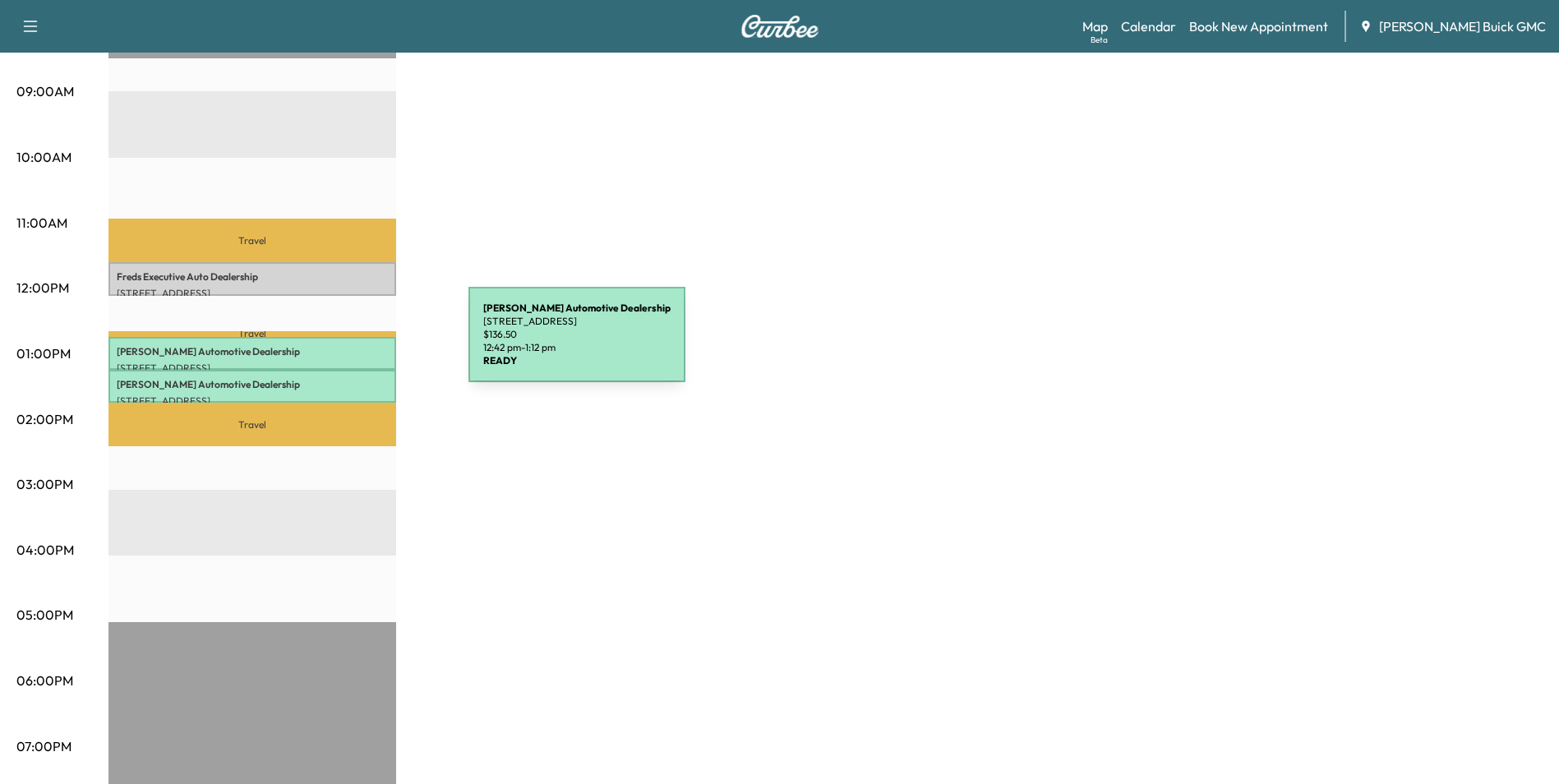
click at [345, 345] on p "[PERSON_NAME] Automotive Dealership" at bounding box center [252, 351] width 271 height 13
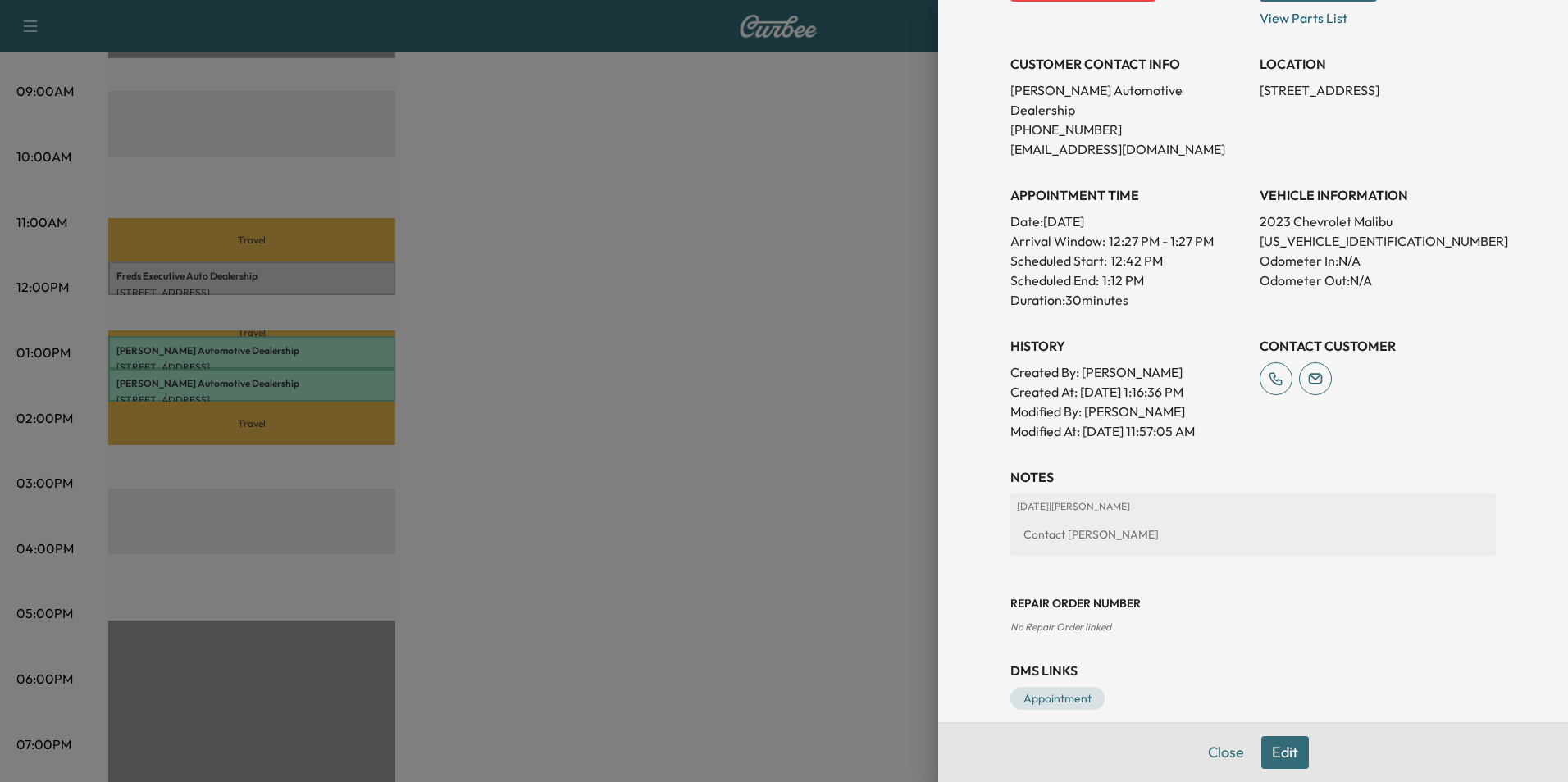
scroll to position [303, 0]
click at [1261, 742] on button "Edit" at bounding box center [1285, 752] width 48 height 33
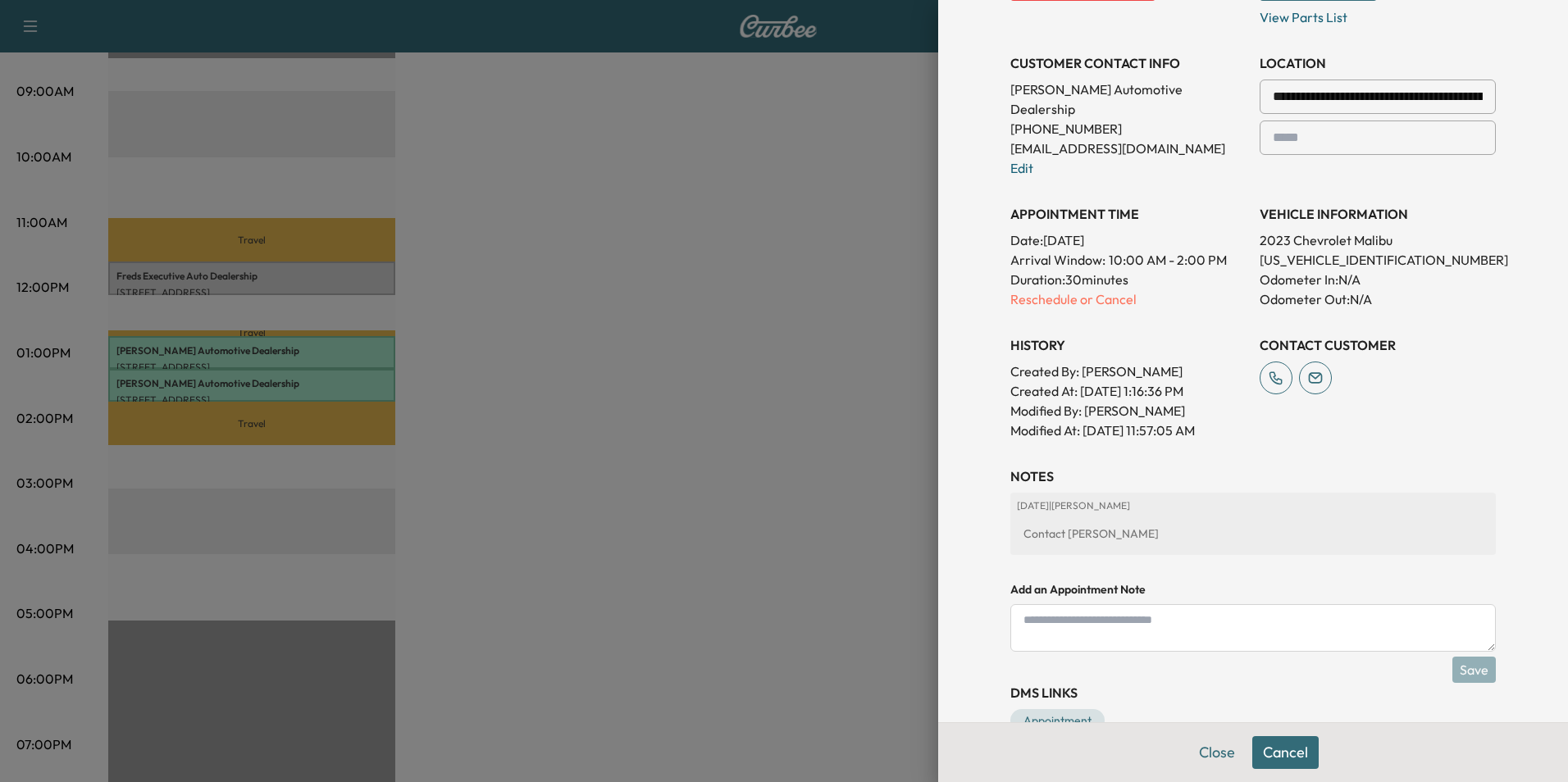
click at [1035, 606] on textarea at bounding box center [1253, 628] width 485 height 48
paste textarea "**********"
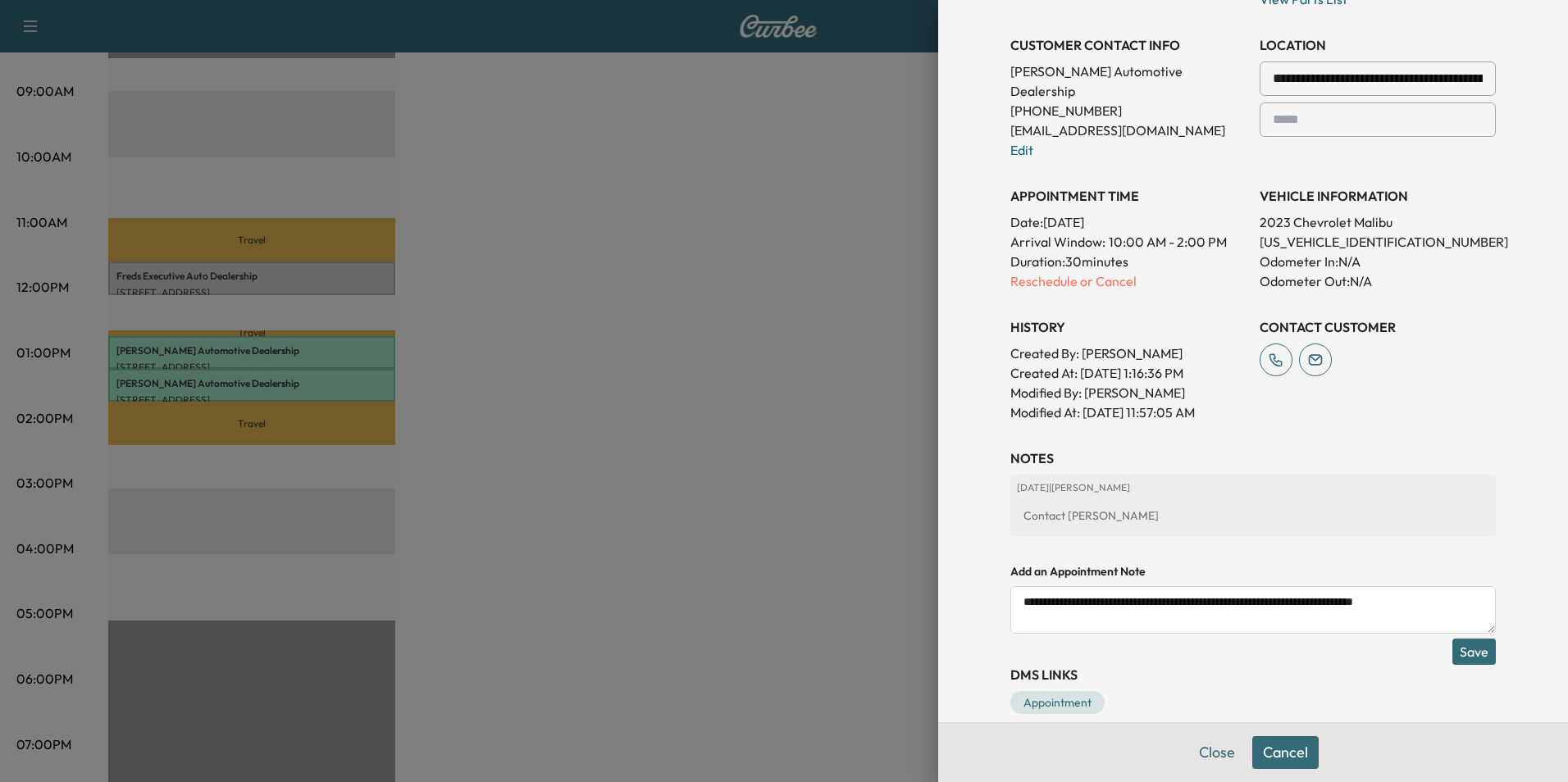
scroll to position [361, 0]
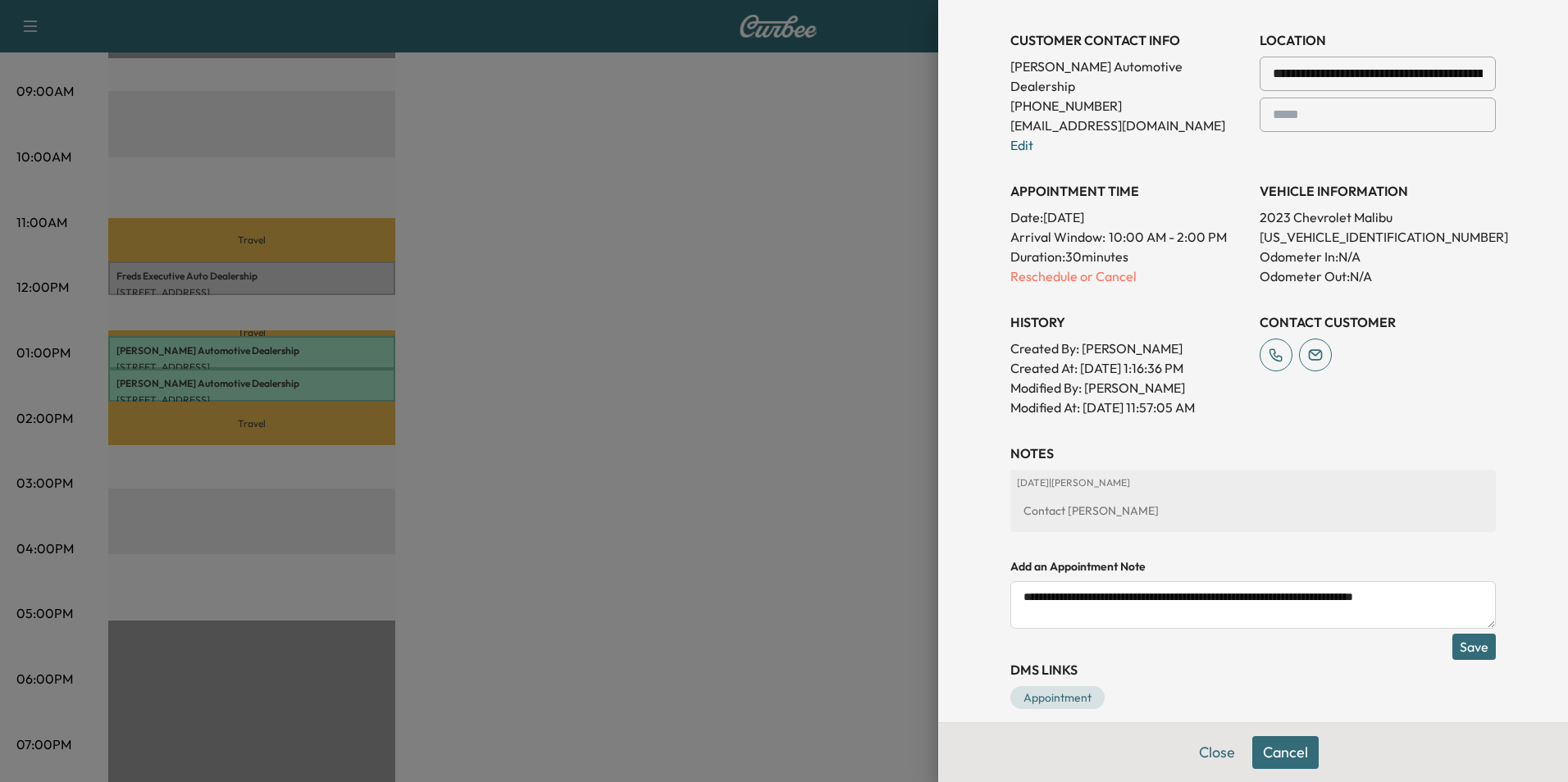
type textarea "**********"
click at [1459, 634] on button "Save" at bounding box center [1474, 646] width 43 height 26
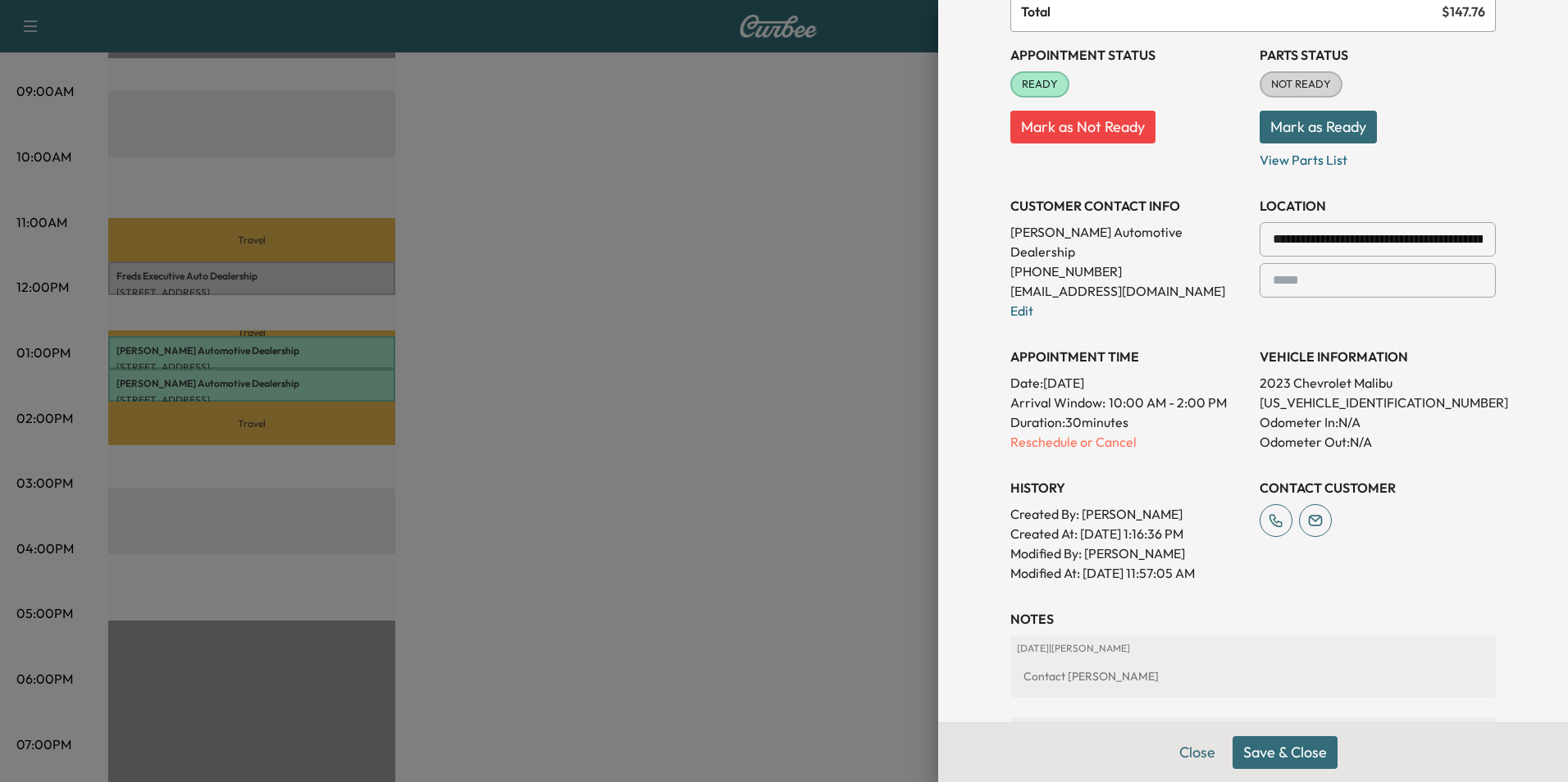
scroll to position [196, 0]
click at [1035, 431] on p "Reschedule or Cancel" at bounding box center [1128, 441] width 236 height 20
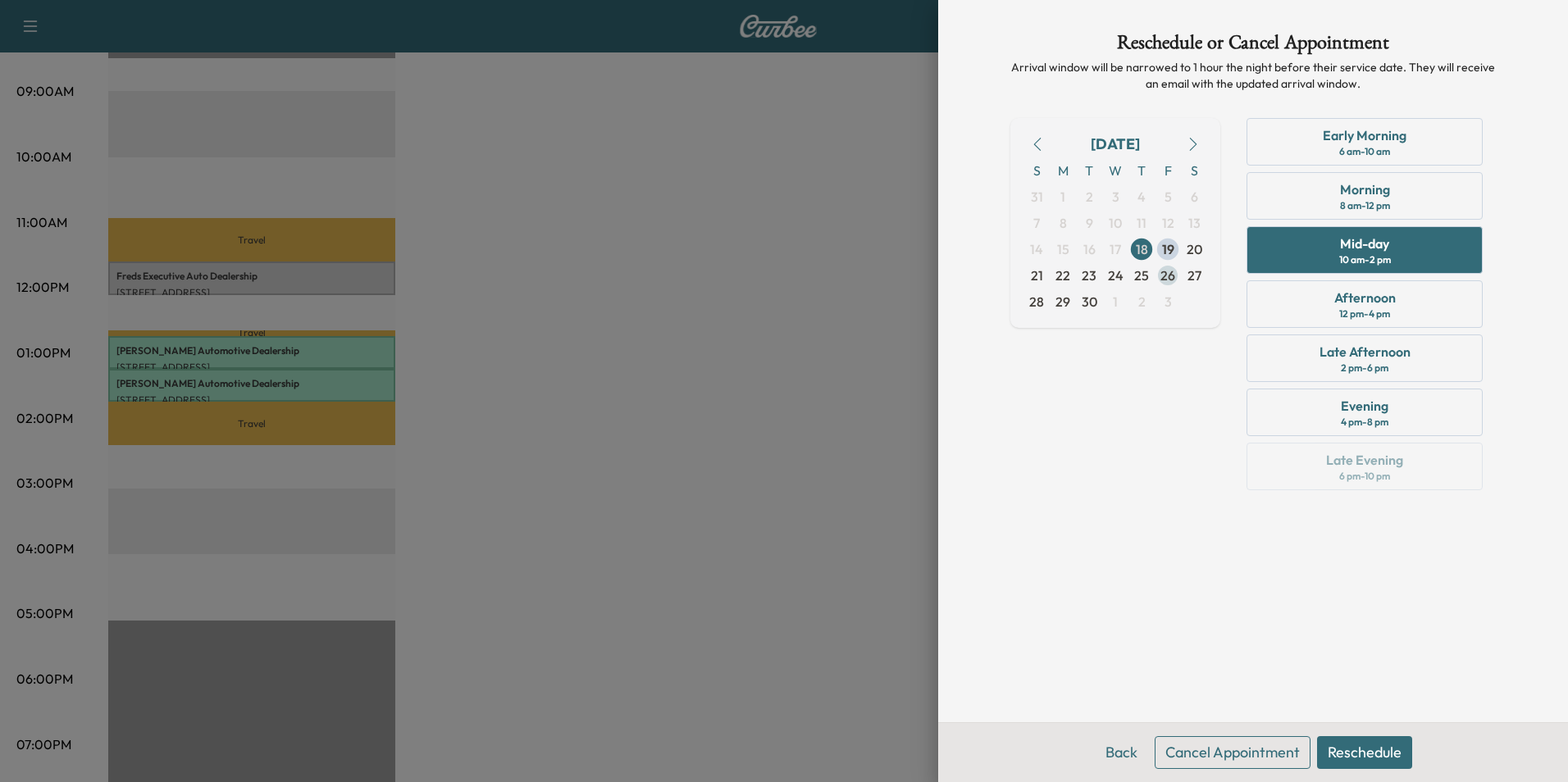
click at [1166, 270] on span "26" at bounding box center [1168, 275] width 14 height 20
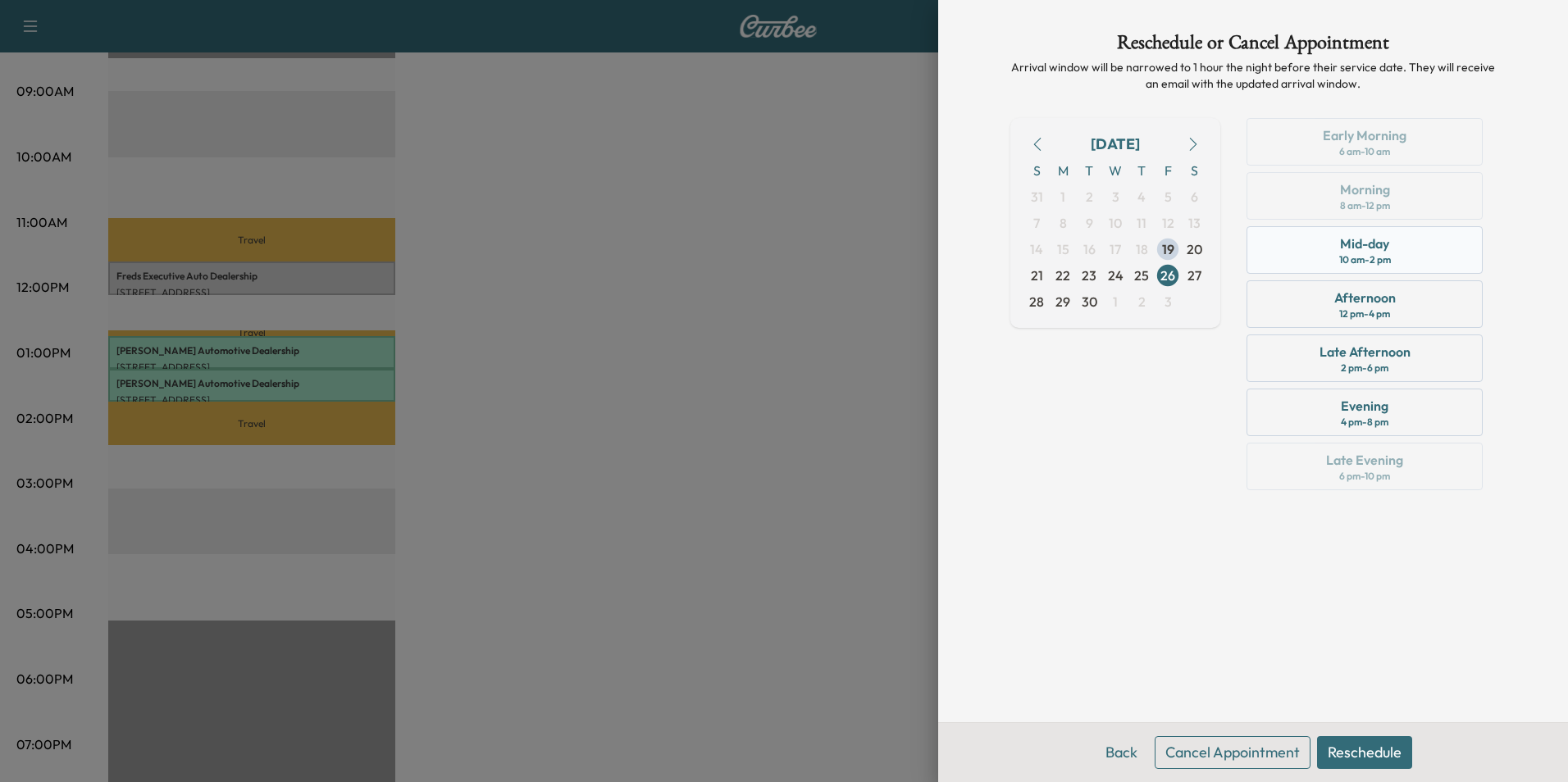
click at [1327, 249] on div "Mid-day 10 am - 2 pm" at bounding box center [1364, 250] width 236 height 48
click at [1362, 744] on button "Reschedule" at bounding box center [1364, 752] width 95 height 33
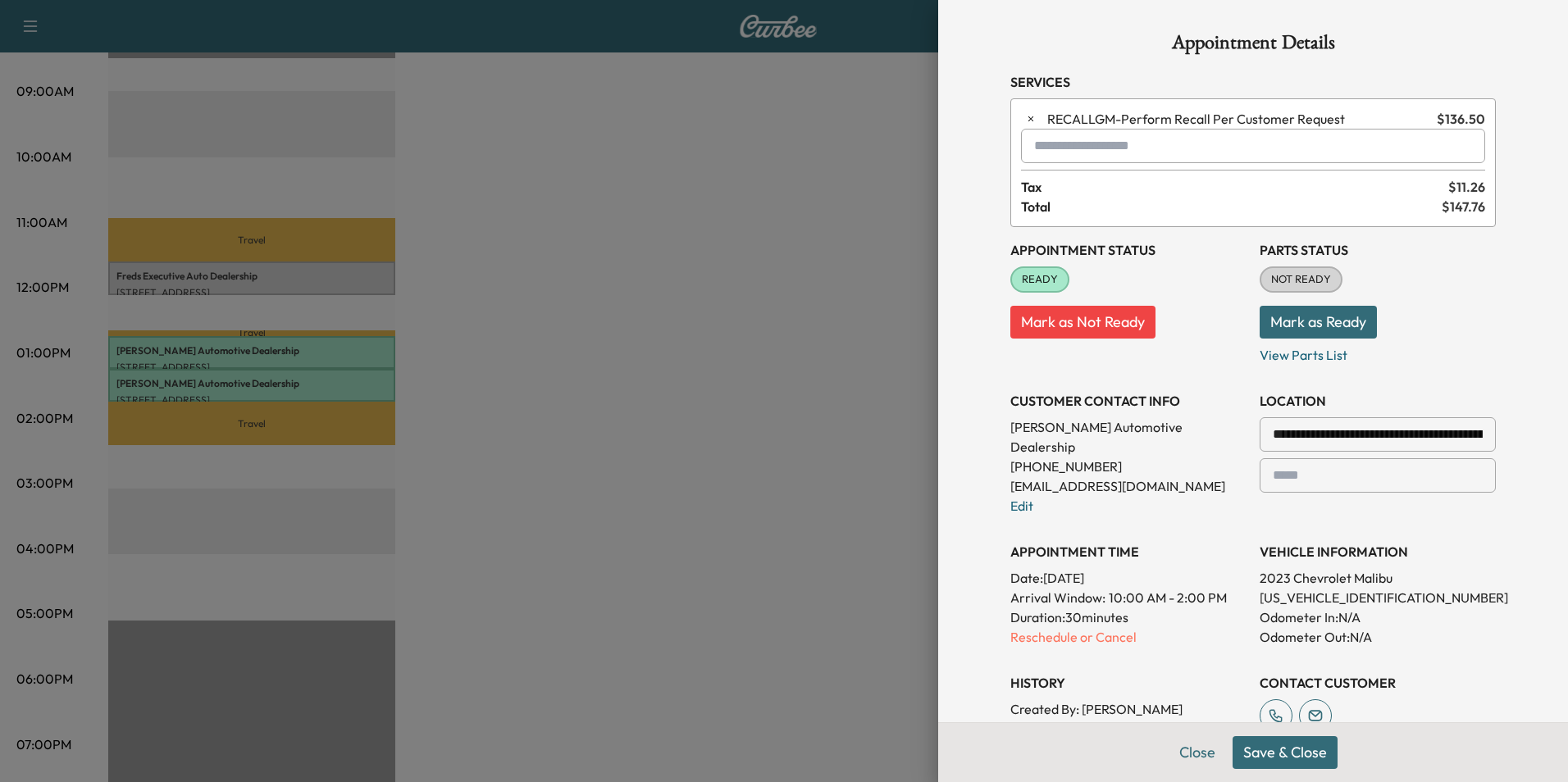
click at [1266, 745] on button "Save & Close" at bounding box center [1285, 752] width 105 height 33
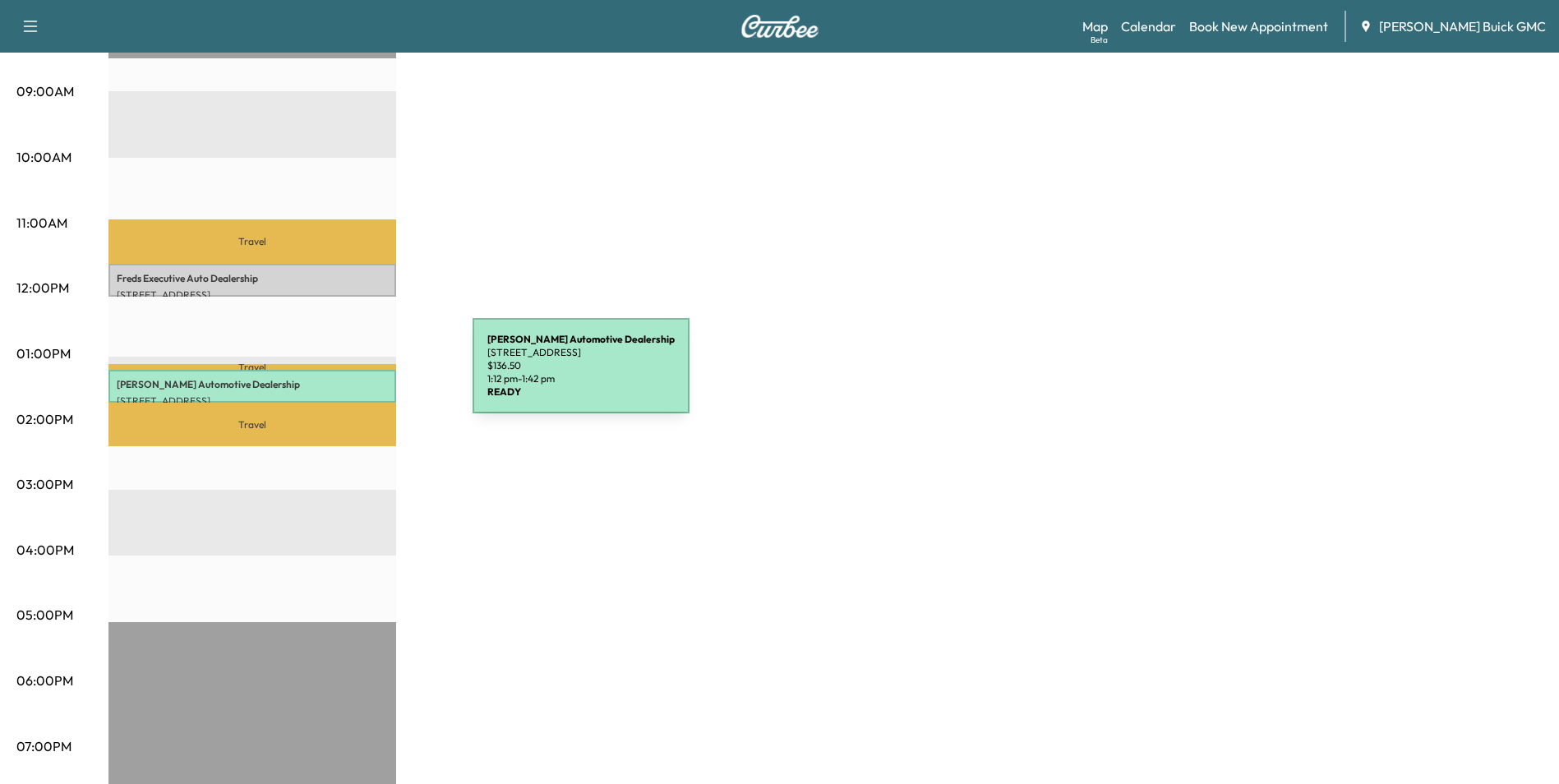
click at [349, 378] on p "[PERSON_NAME] Automotive Dealership" at bounding box center [252, 385] width 271 height 13
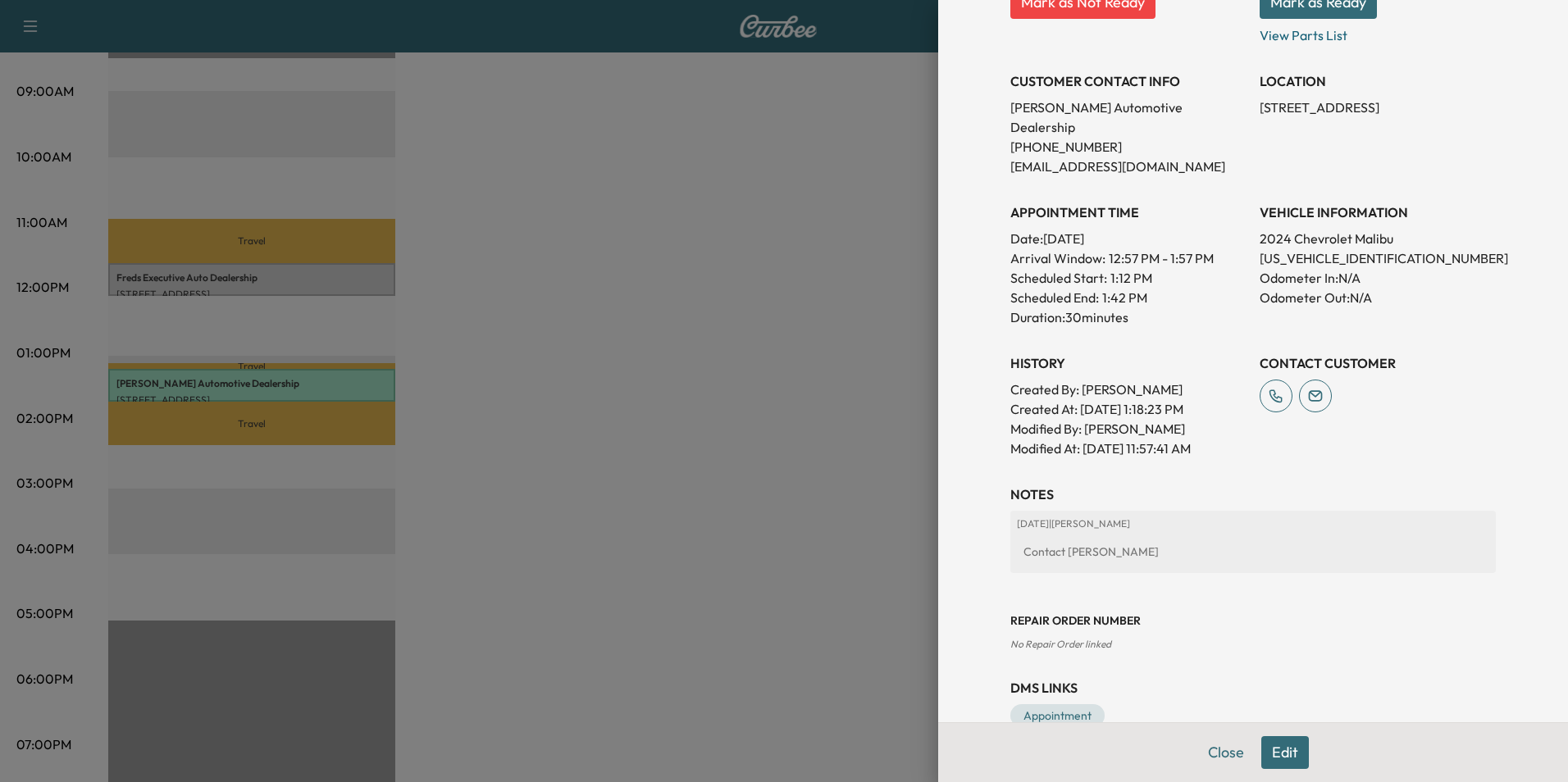
scroll to position [303, 0]
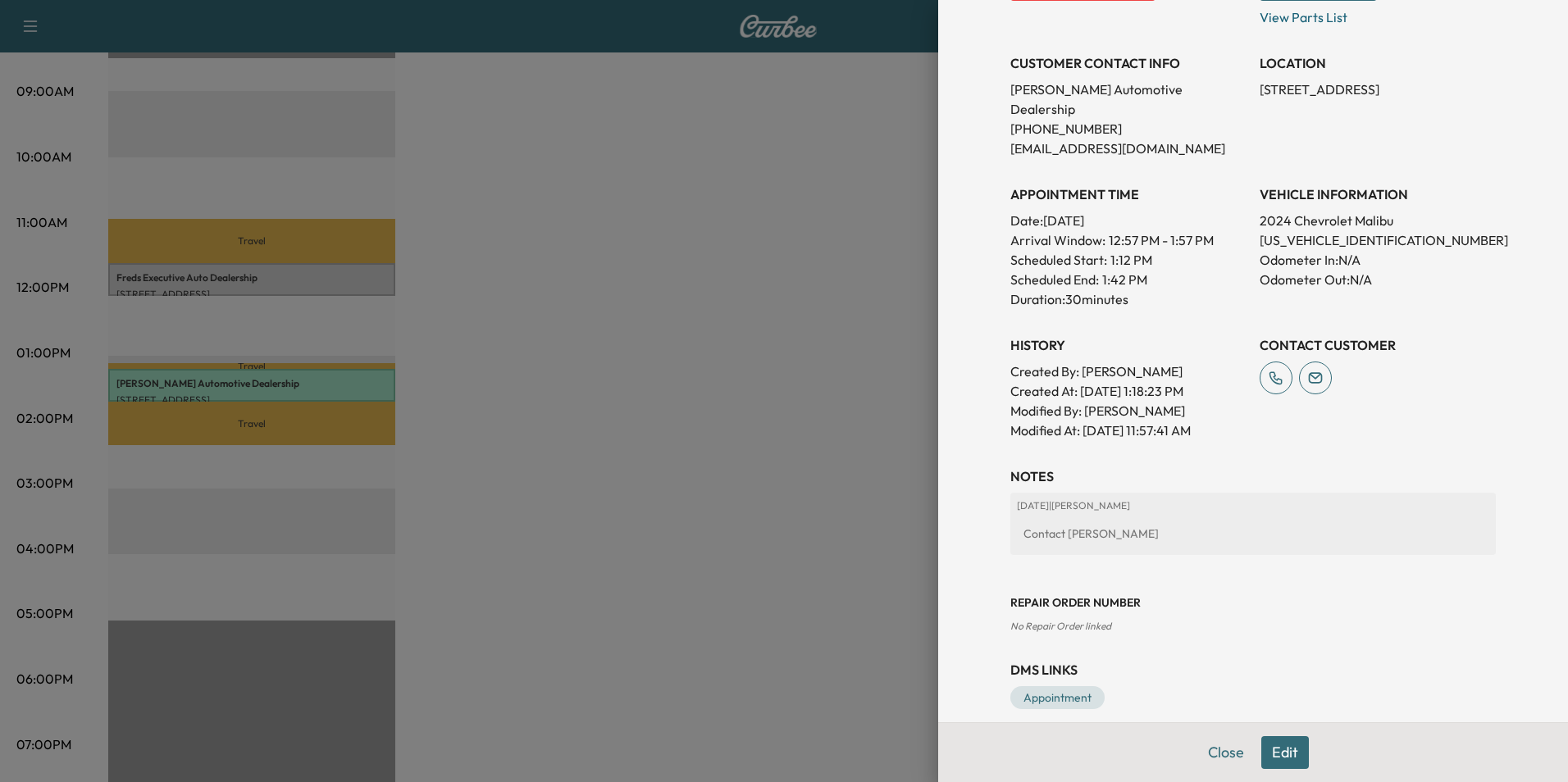
click at [1263, 749] on button "Edit" at bounding box center [1285, 752] width 48 height 33
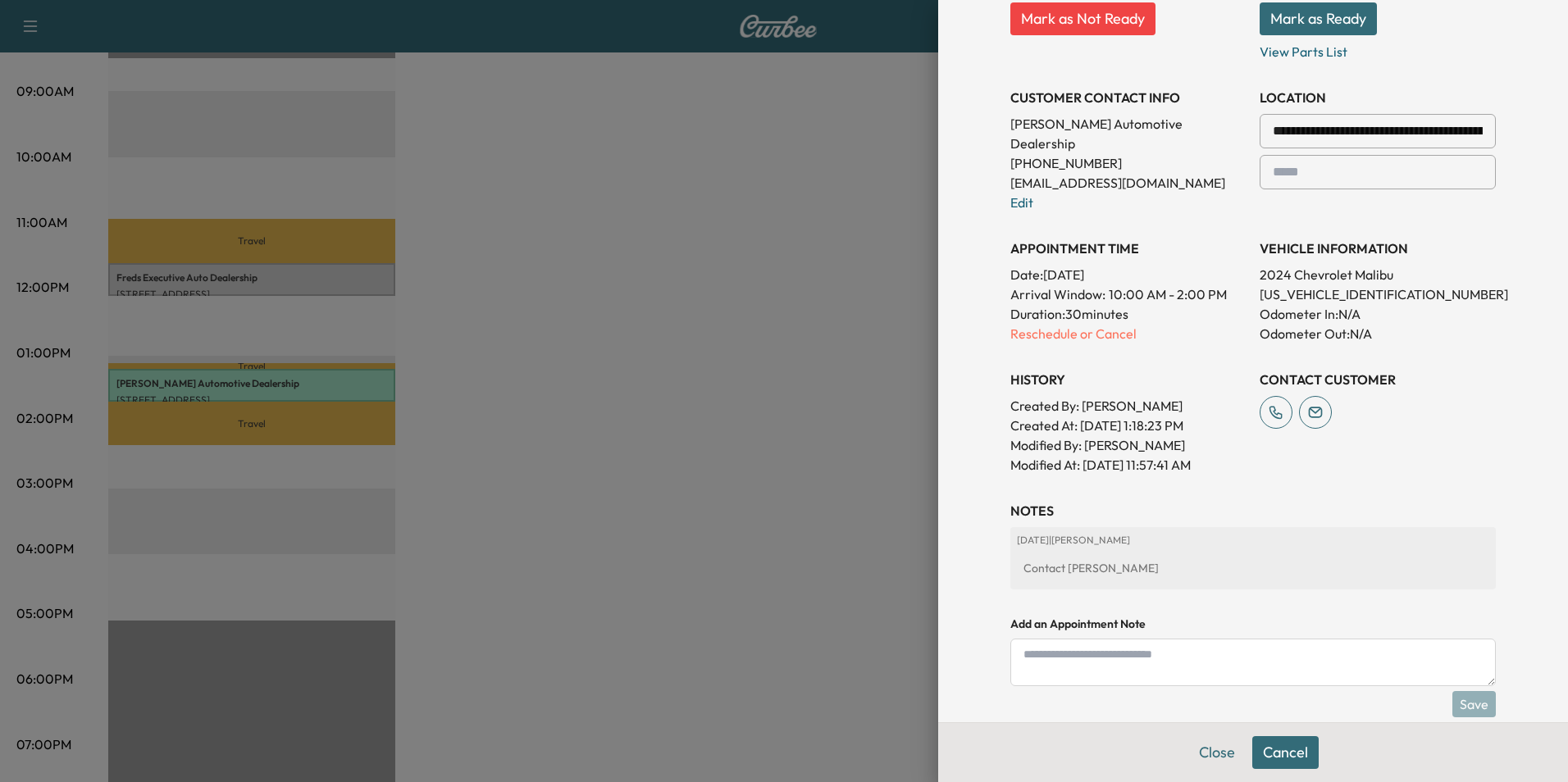
scroll to position [338, 0]
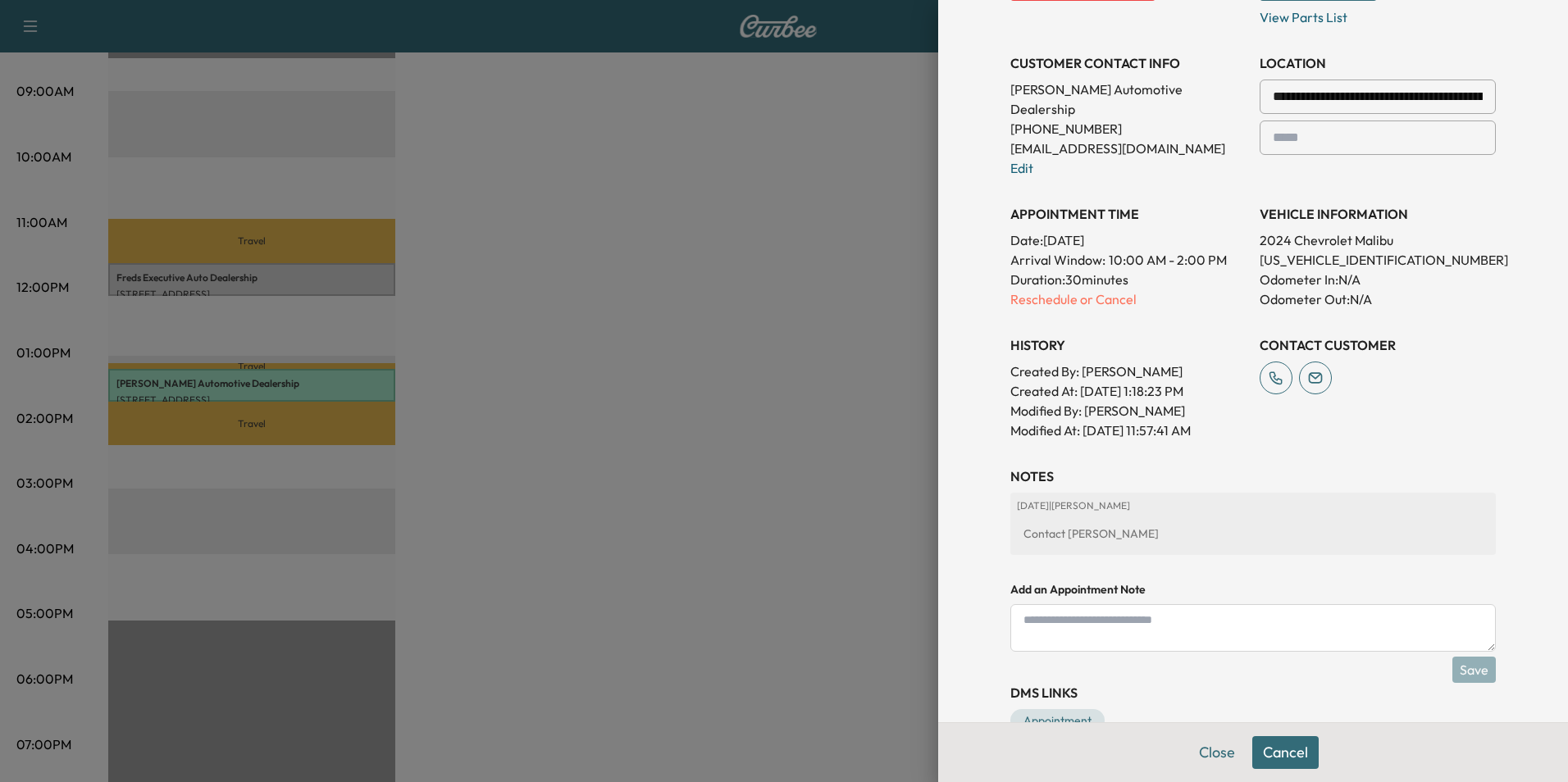
click at [1105, 607] on textarea at bounding box center [1253, 628] width 485 height 48
paste textarea "**********"
type textarea "**********"
click at [1465, 657] on button "Save" at bounding box center [1474, 670] width 43 height 26
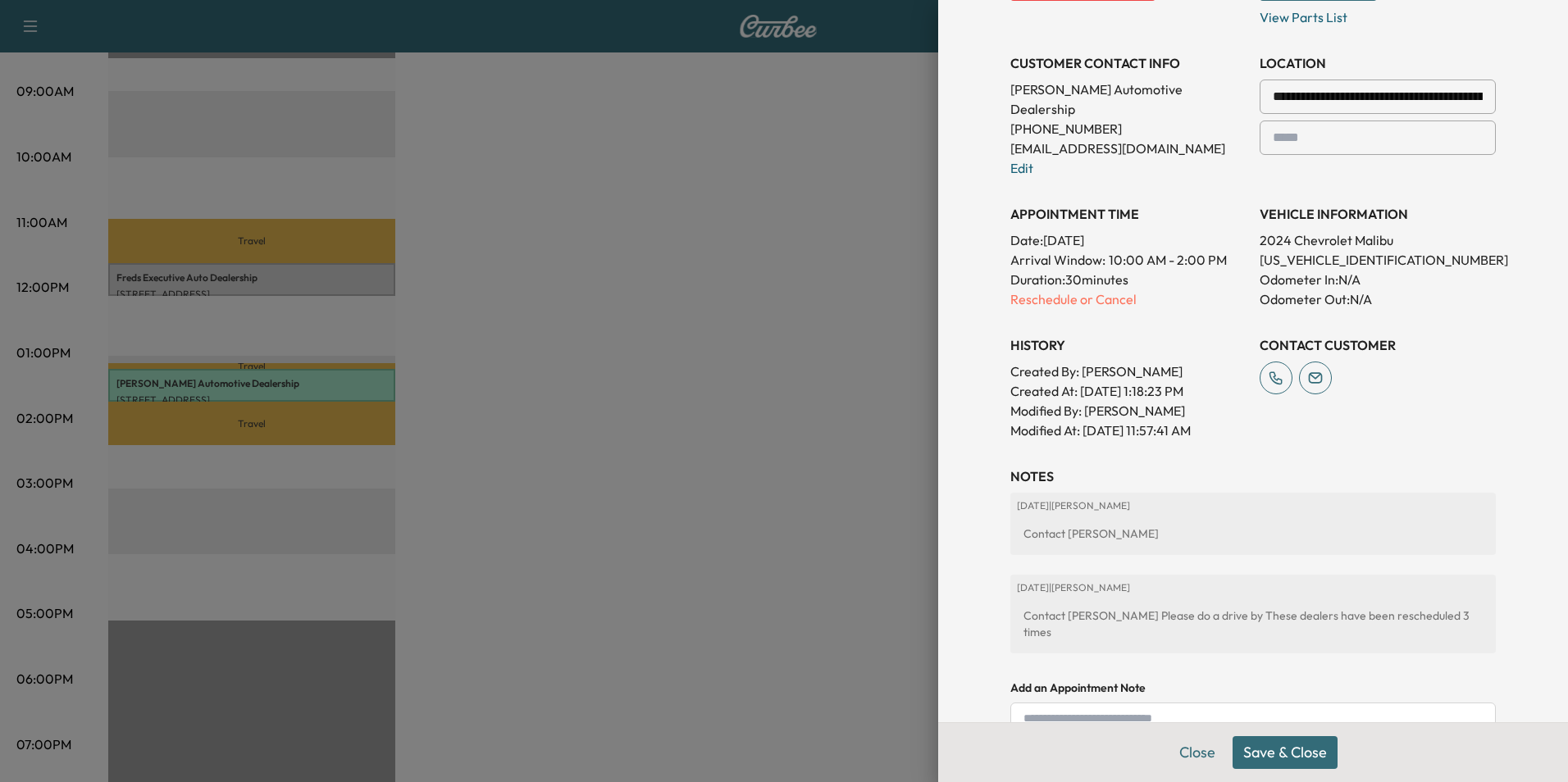
click at [1252, 749] on button "Save & Close" at bounding box center [1285, 752] width 105 height 33
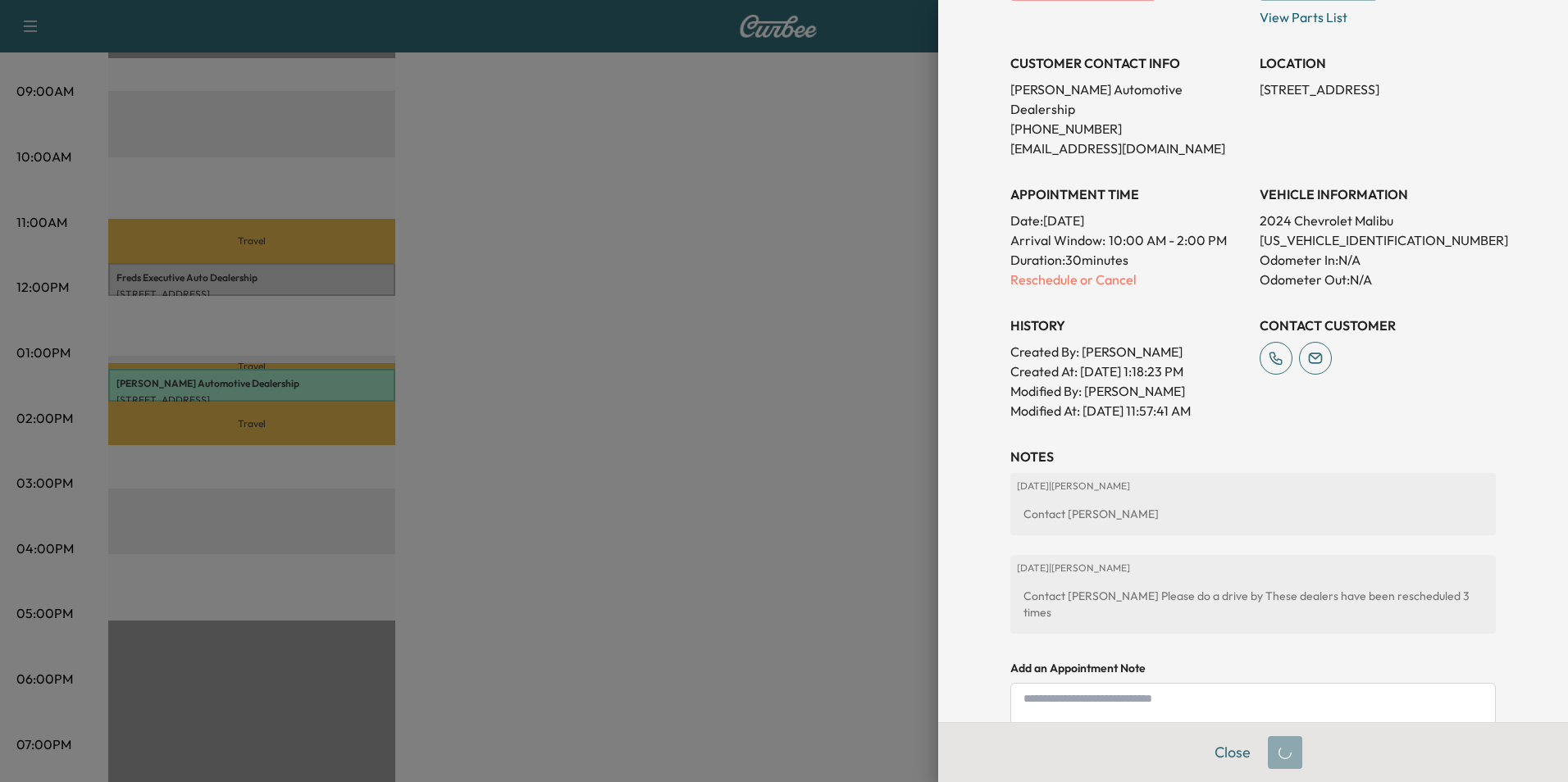
scroll to position [0, 0]
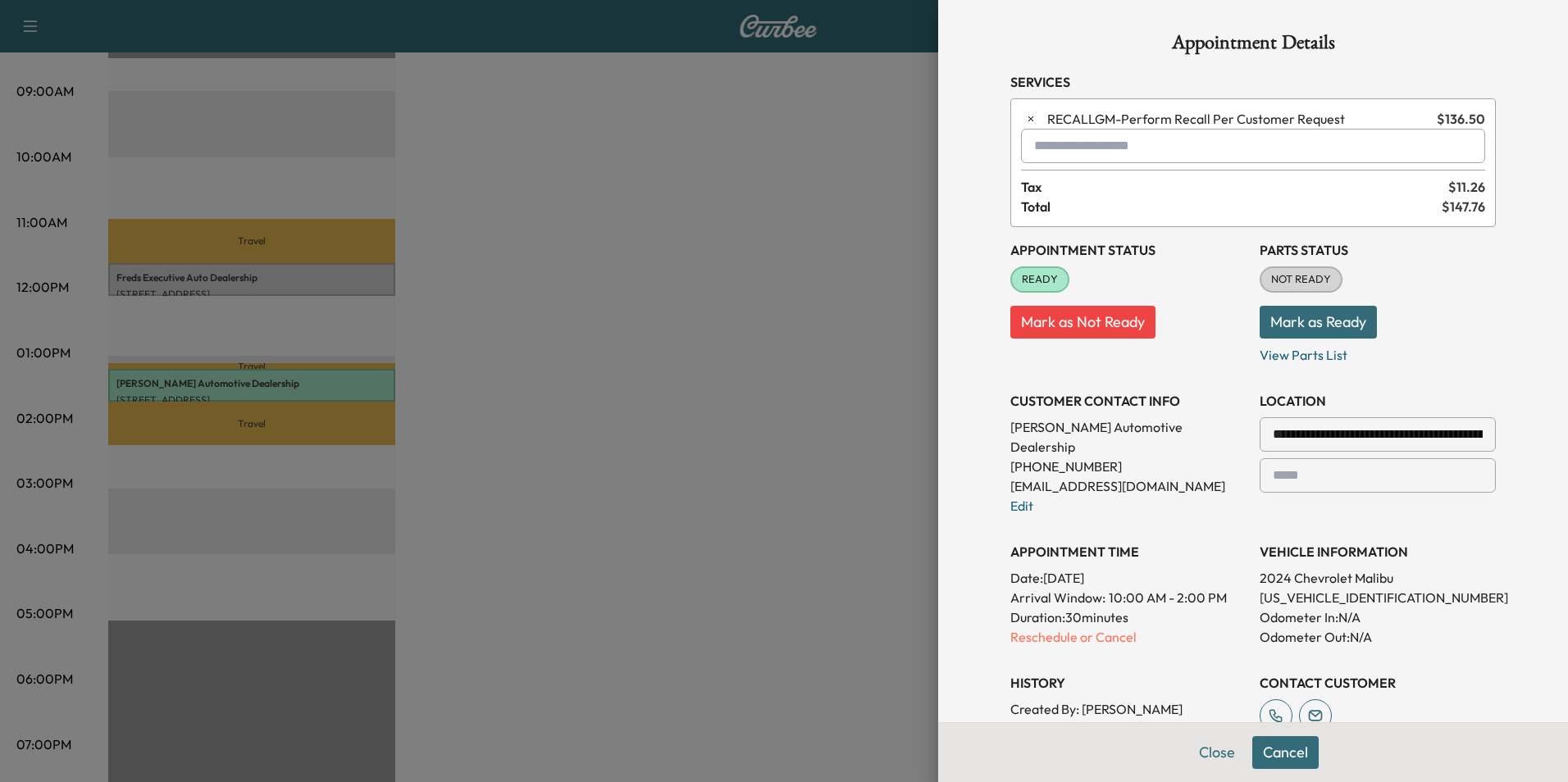
click at [1426, 332] on p "Mark as Ready" at bounding box center [1377, 315] width 236 height 46
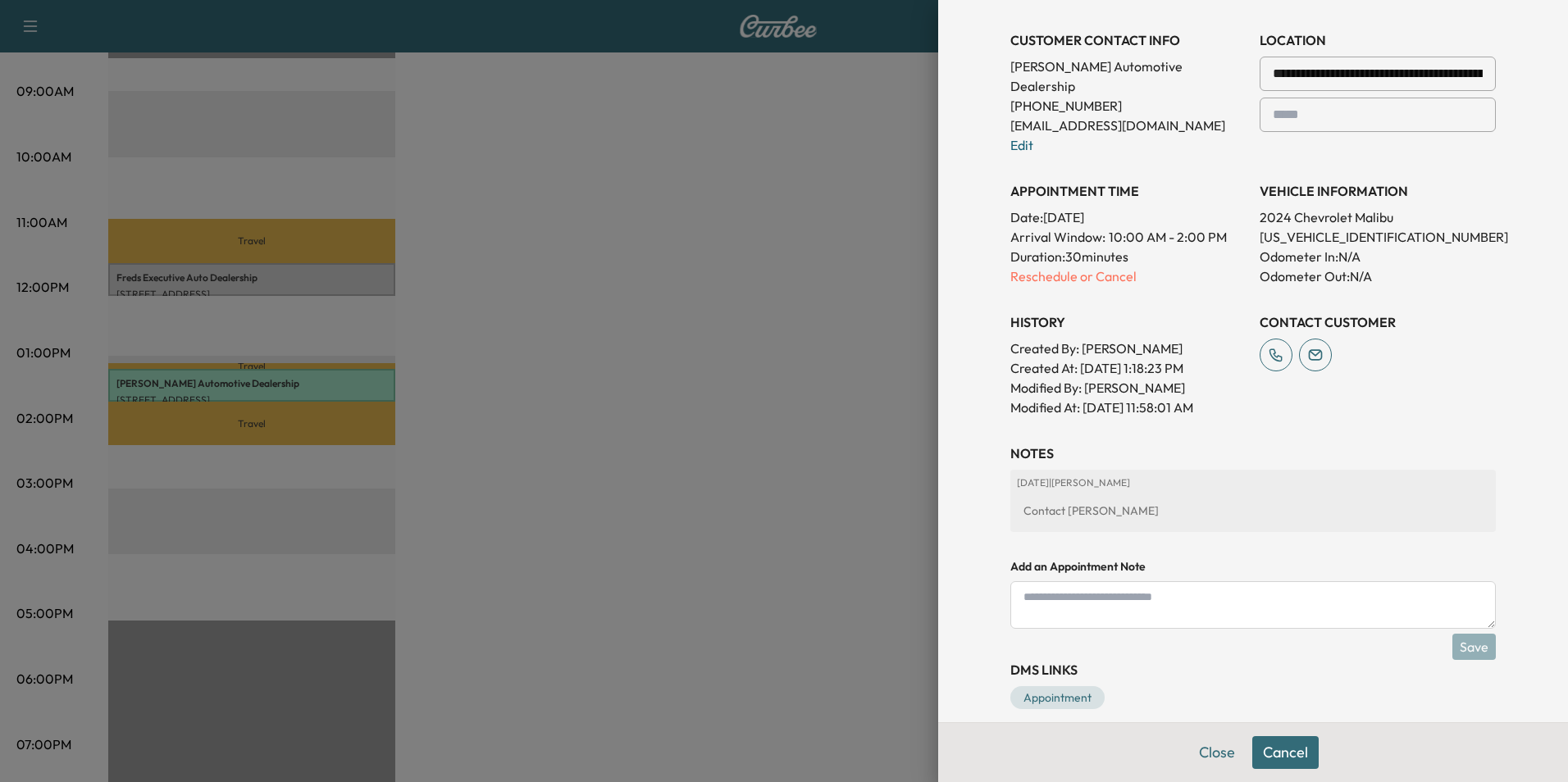
scroll to position [196, 0]
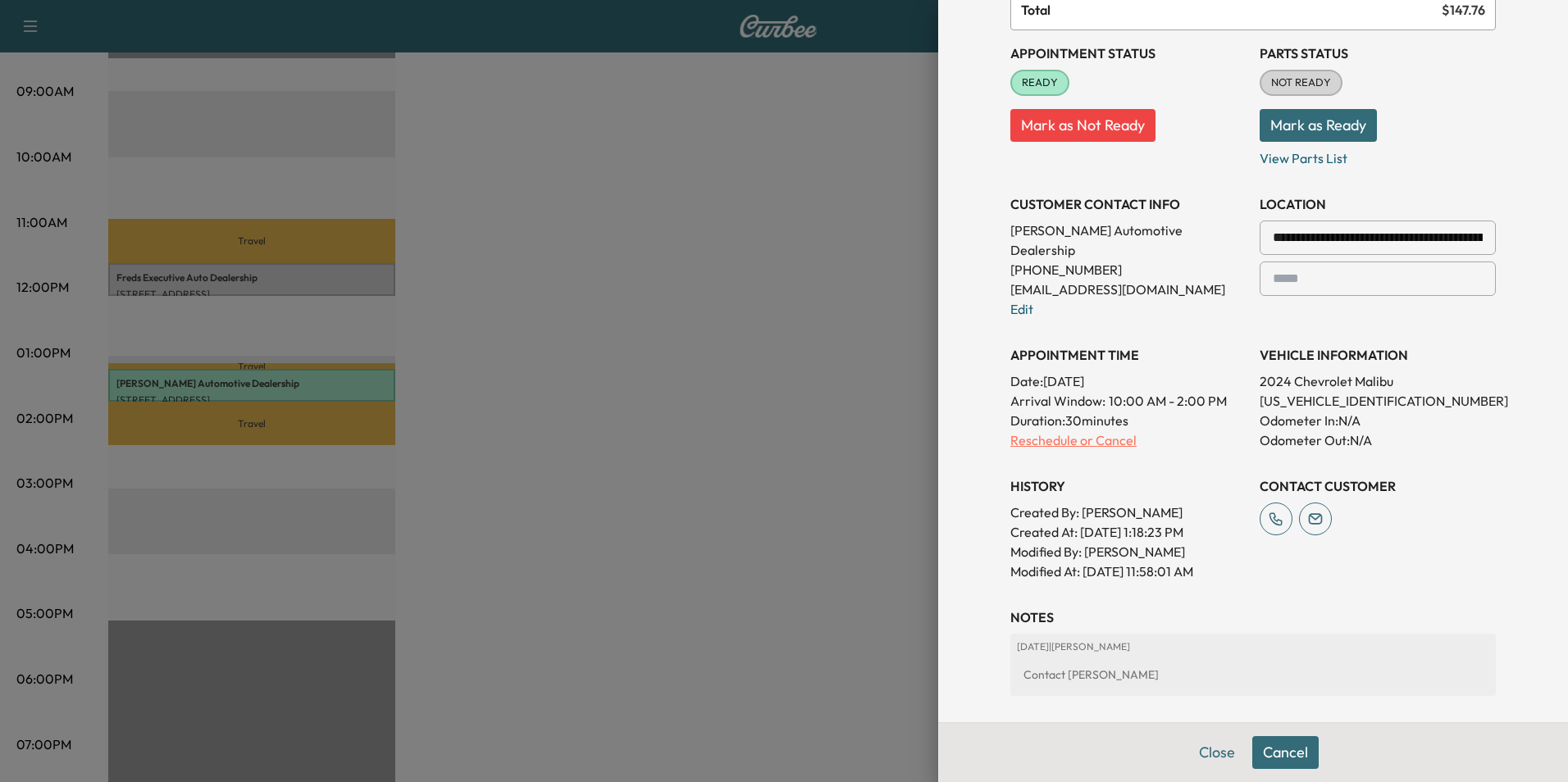
click at [1037, 431] on p "Reschedule or Cancel" at bounding box center [1128, 441] width 236 height 20
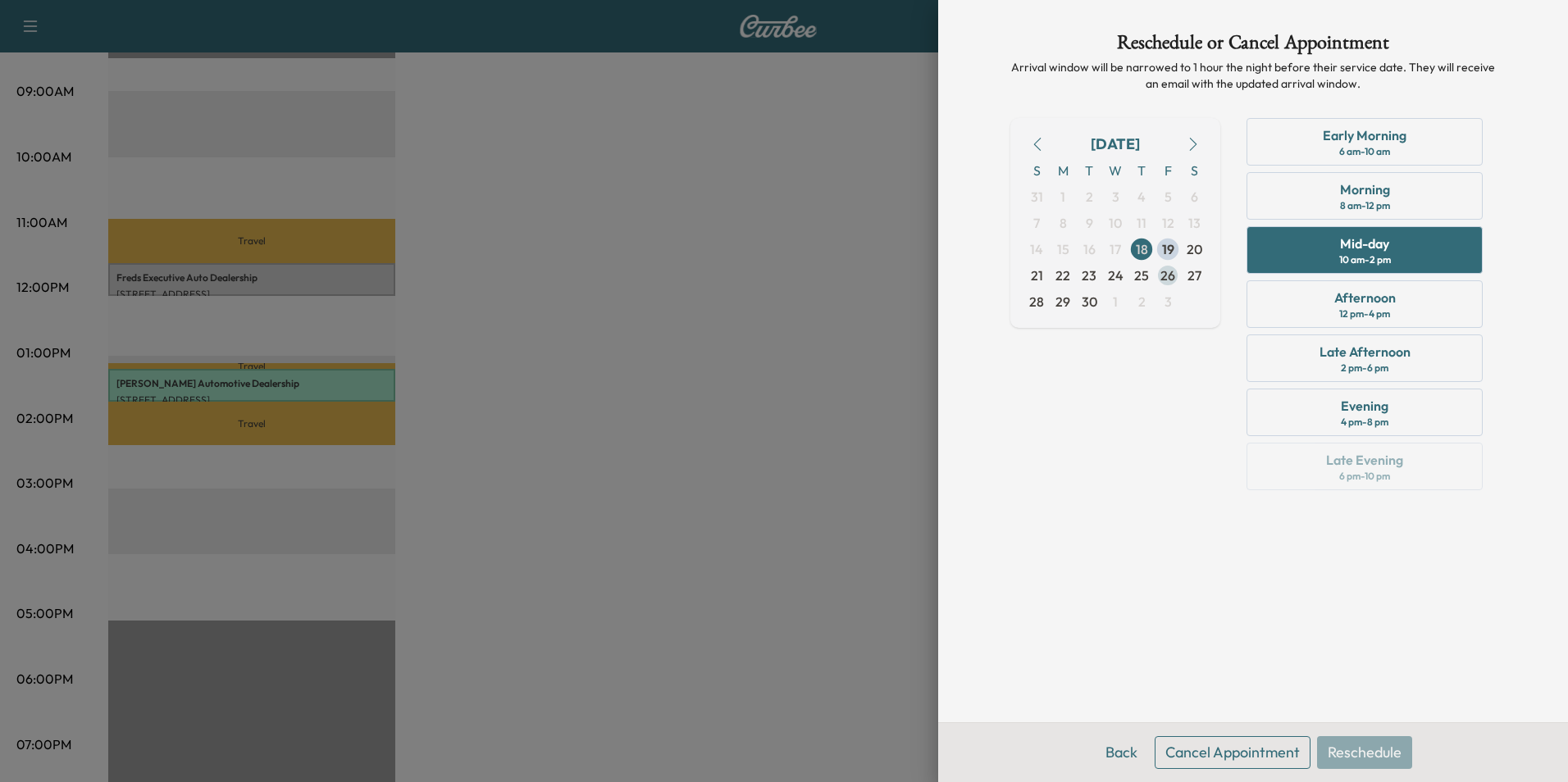
click at [1169, 270] on span "26" at bounding box center [1168, 275] width 14 height 20
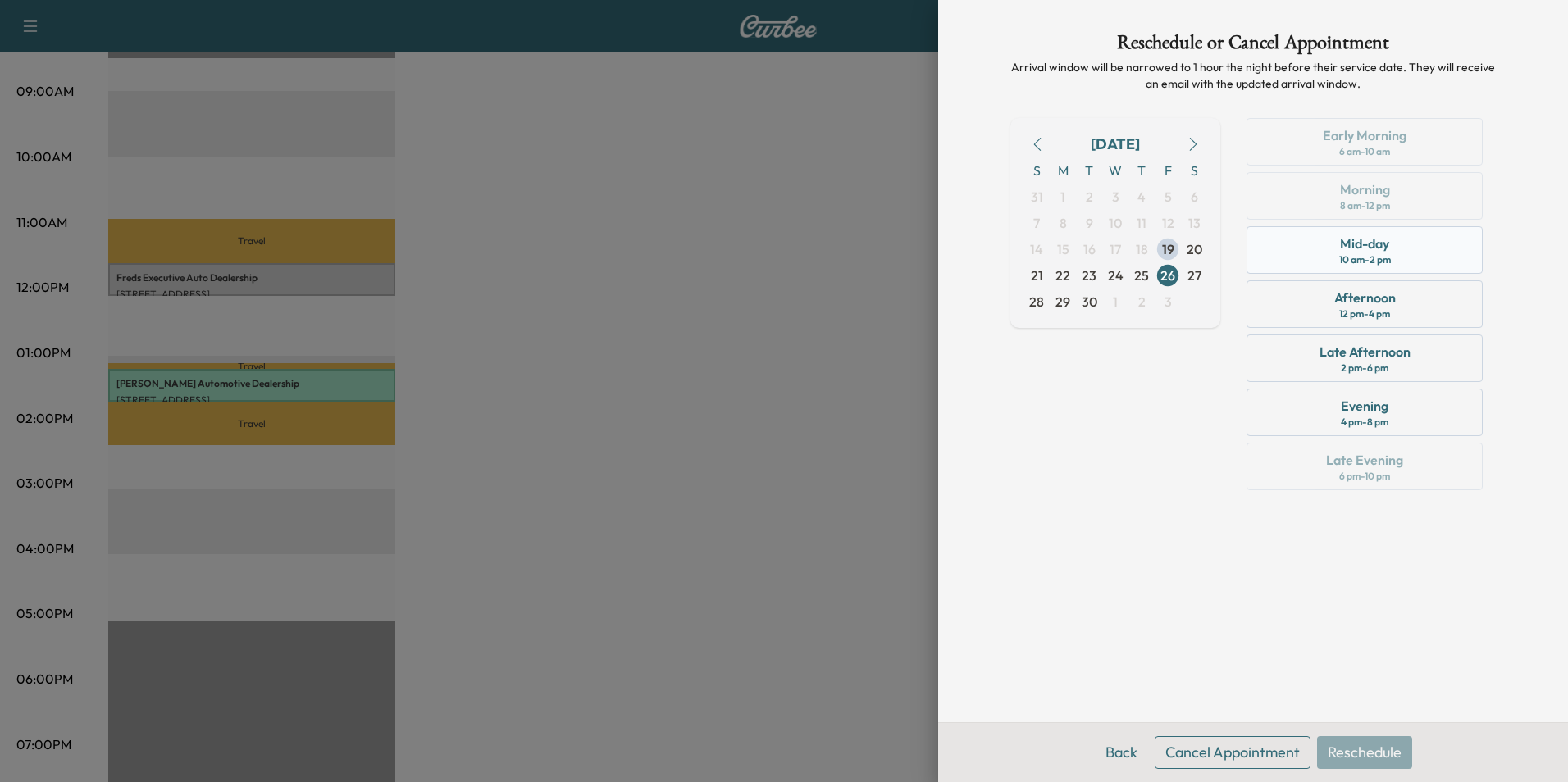
click at [1353, 250] on div "Mid-day" at bounding box center [1364, 243] width 49 height 20
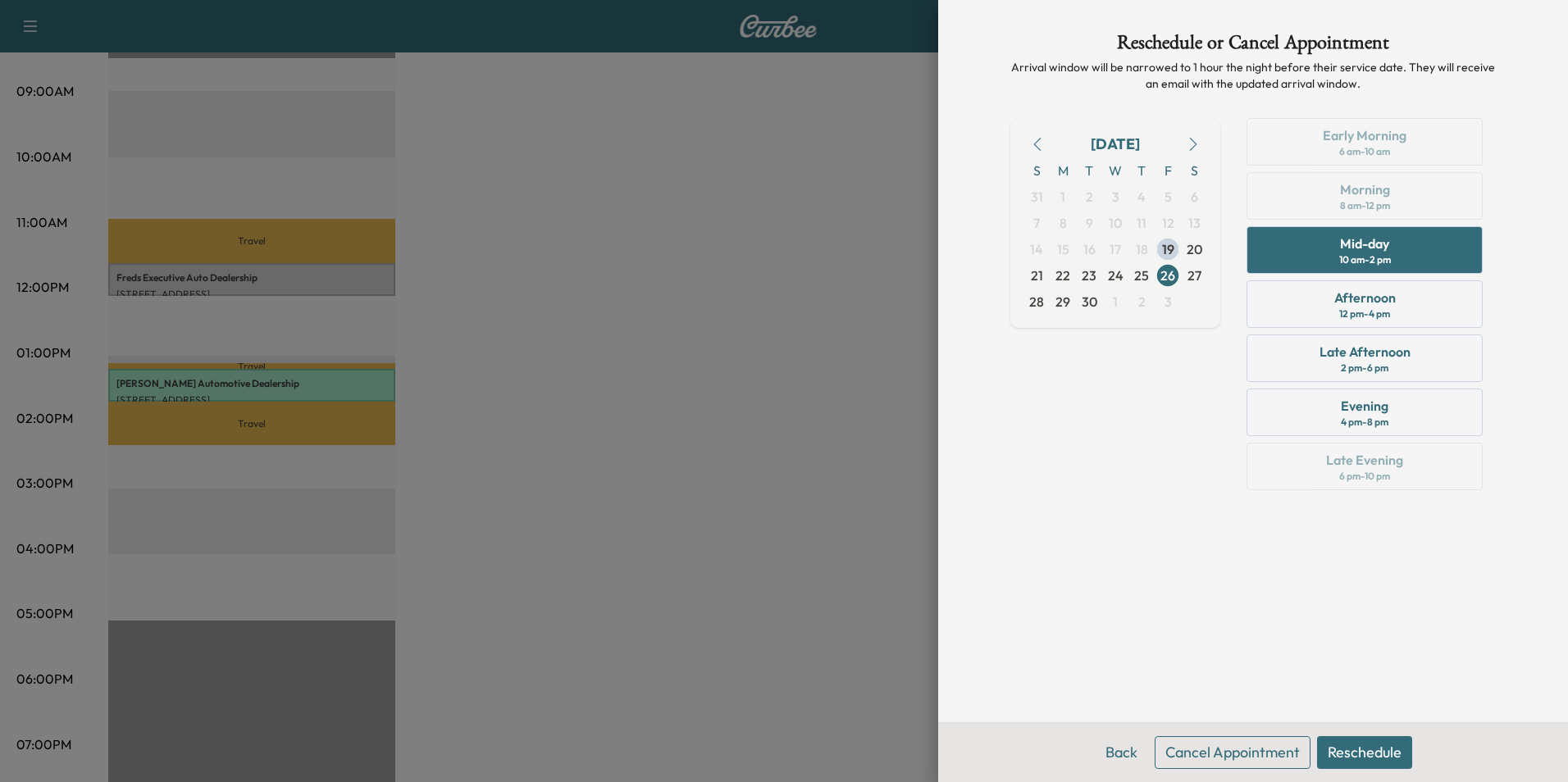
click at [1374, 753] on button "Reschedule" at bounding box center [1364, 752] width 95 height 33
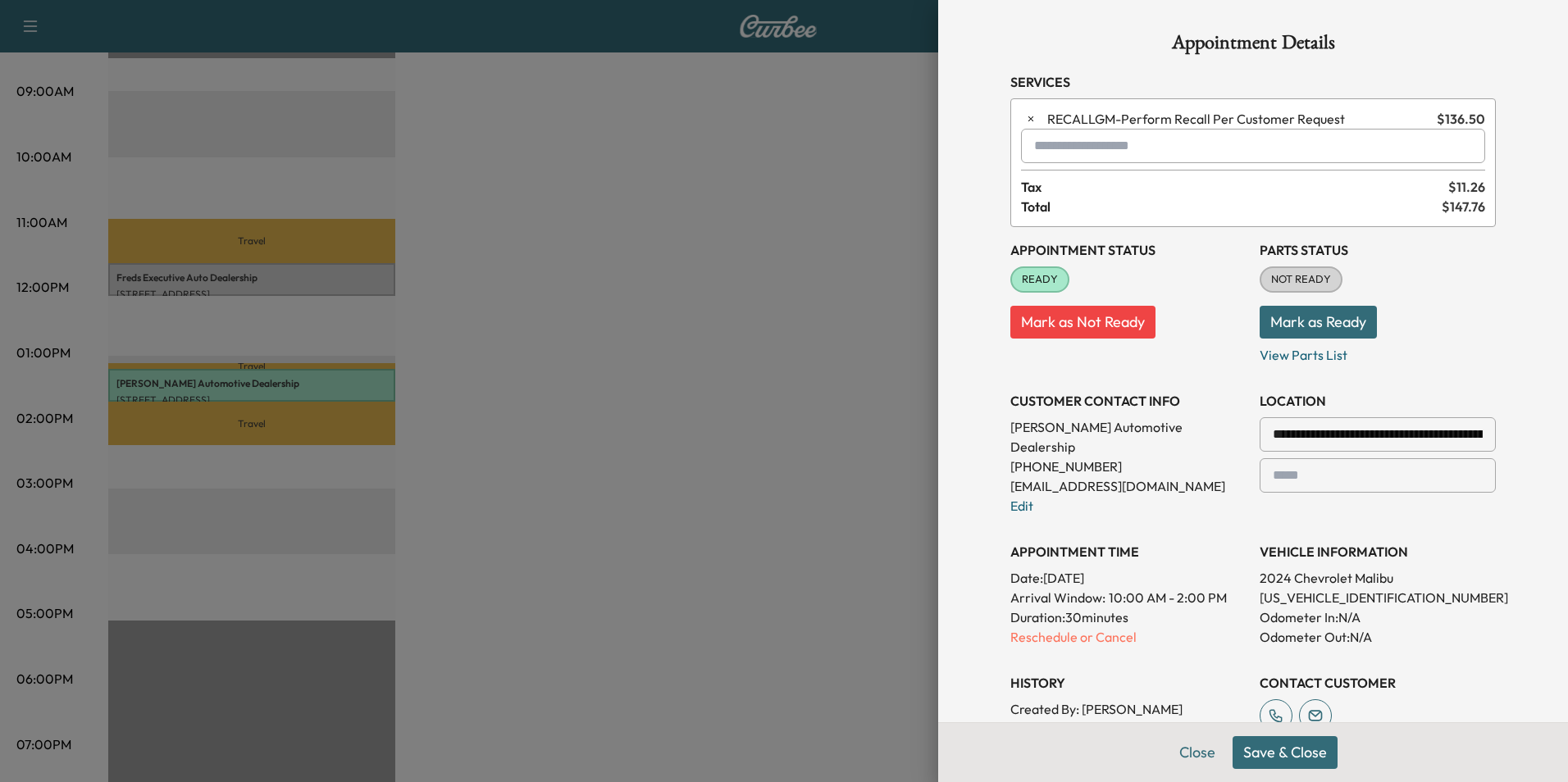
click at [1273, 747] on button "Save & Close" at bounding box center [1285, 752] width 105 height 33
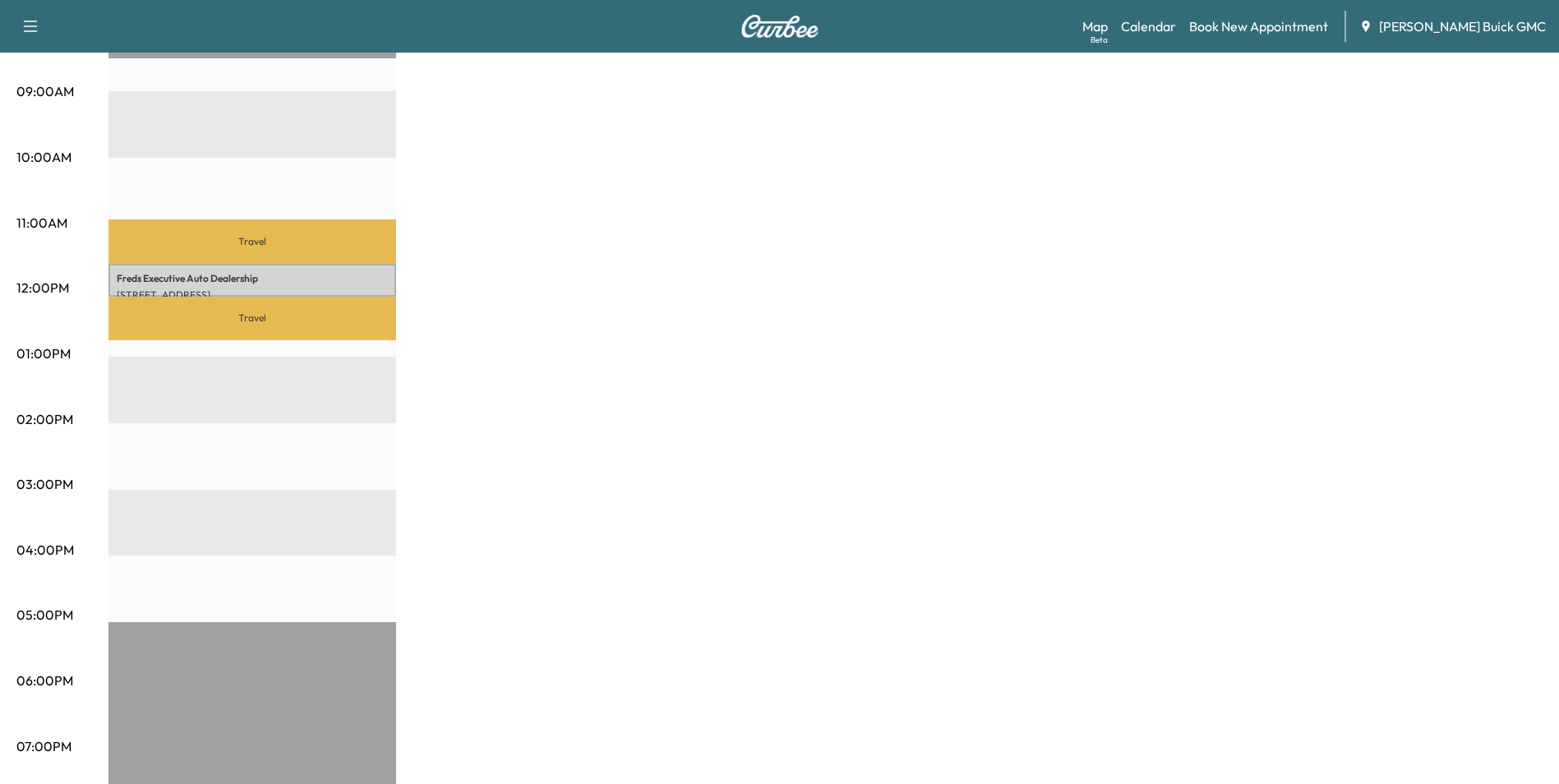
click at [695, 346] on div "MobileService+ Revenue $ 136.50 Work Time 30 mins Transit Time 80 mins Travel F…" at bounding box center [826, 338] width 1435 height 1233
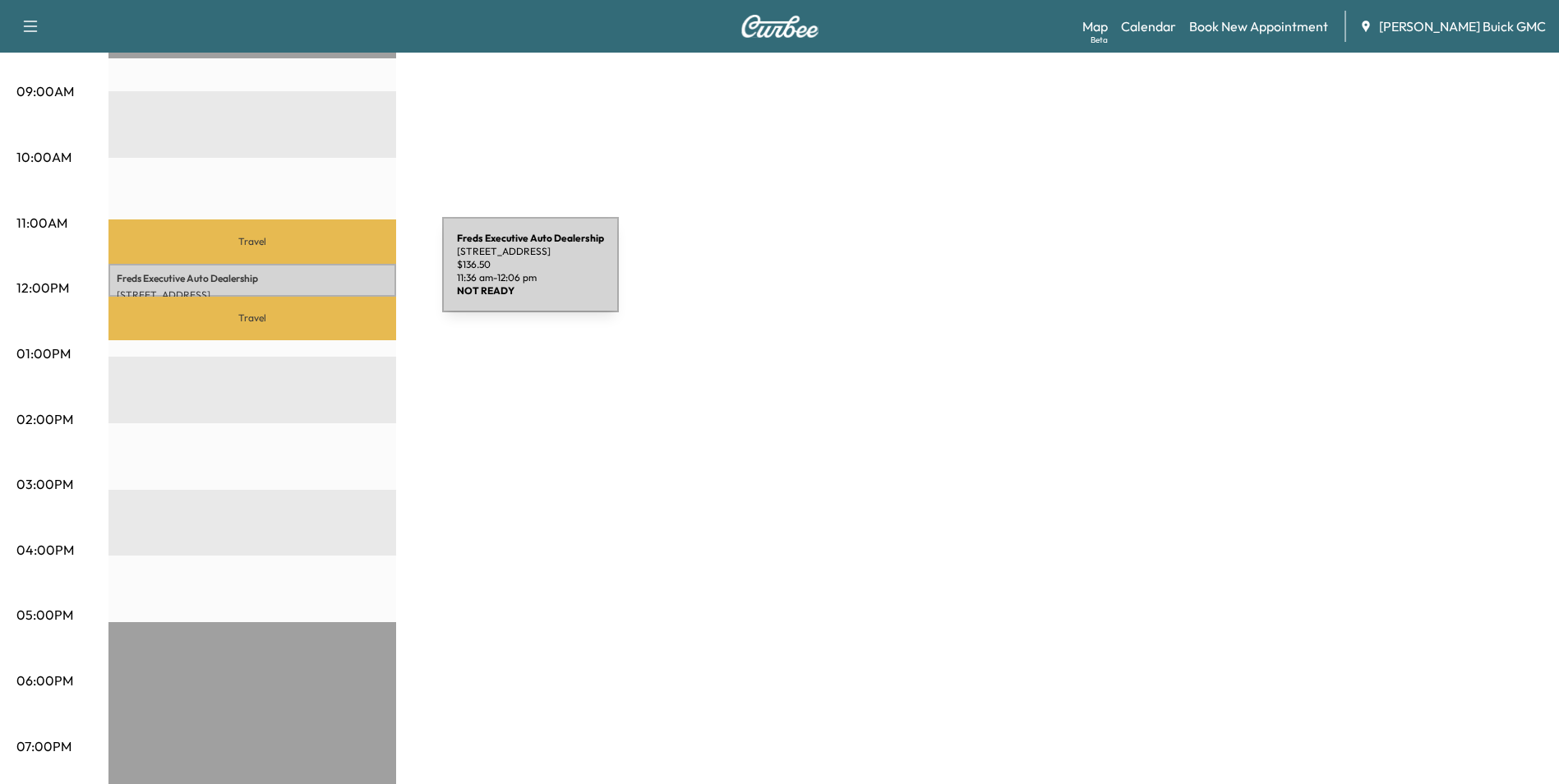
click at [319, 275] on p "Freds Executive Auto Dealership" at bounding box center [252, 279] width 271 height 13
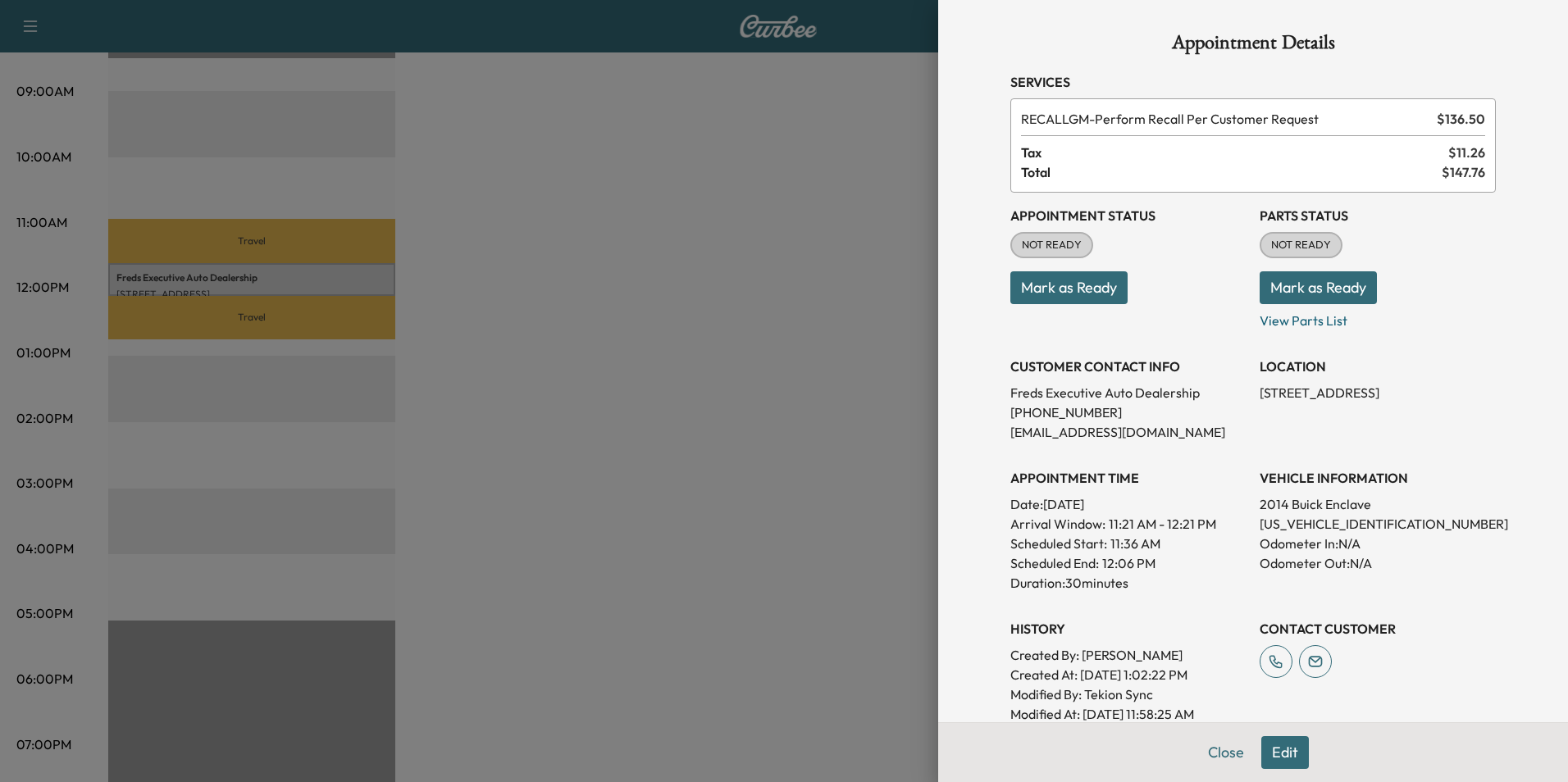
click at [551, 296] on div at bounding box center [784, 391] width 1568 height 782
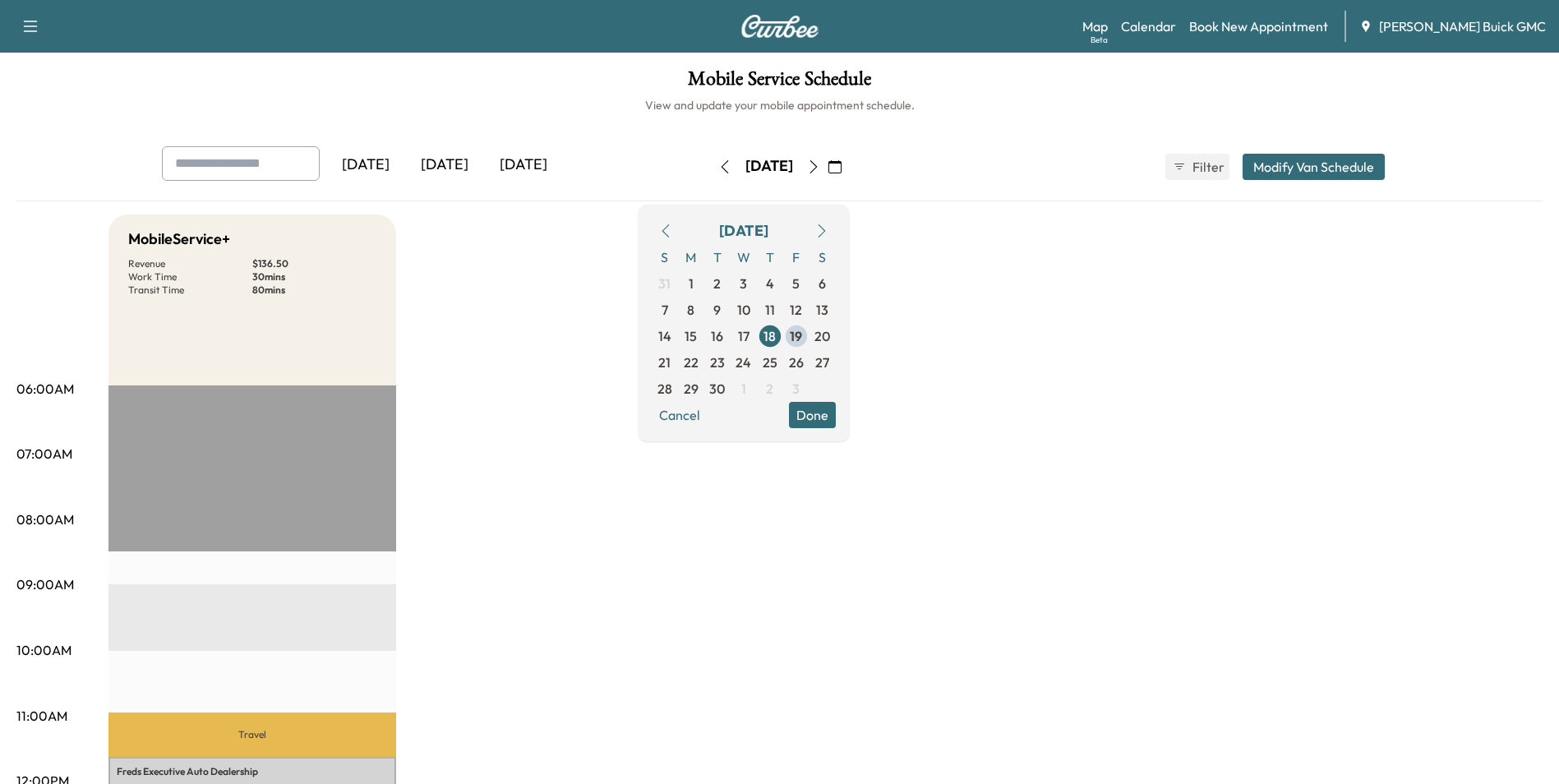
drag, startPoint x: 1010, startPoint y: 295, endPoint x: 1024, endPoint y: 292, distance: 14.3
click at [1176, 24] on link "Calendar" at bounding box center [1148, 26] width 55 height 20
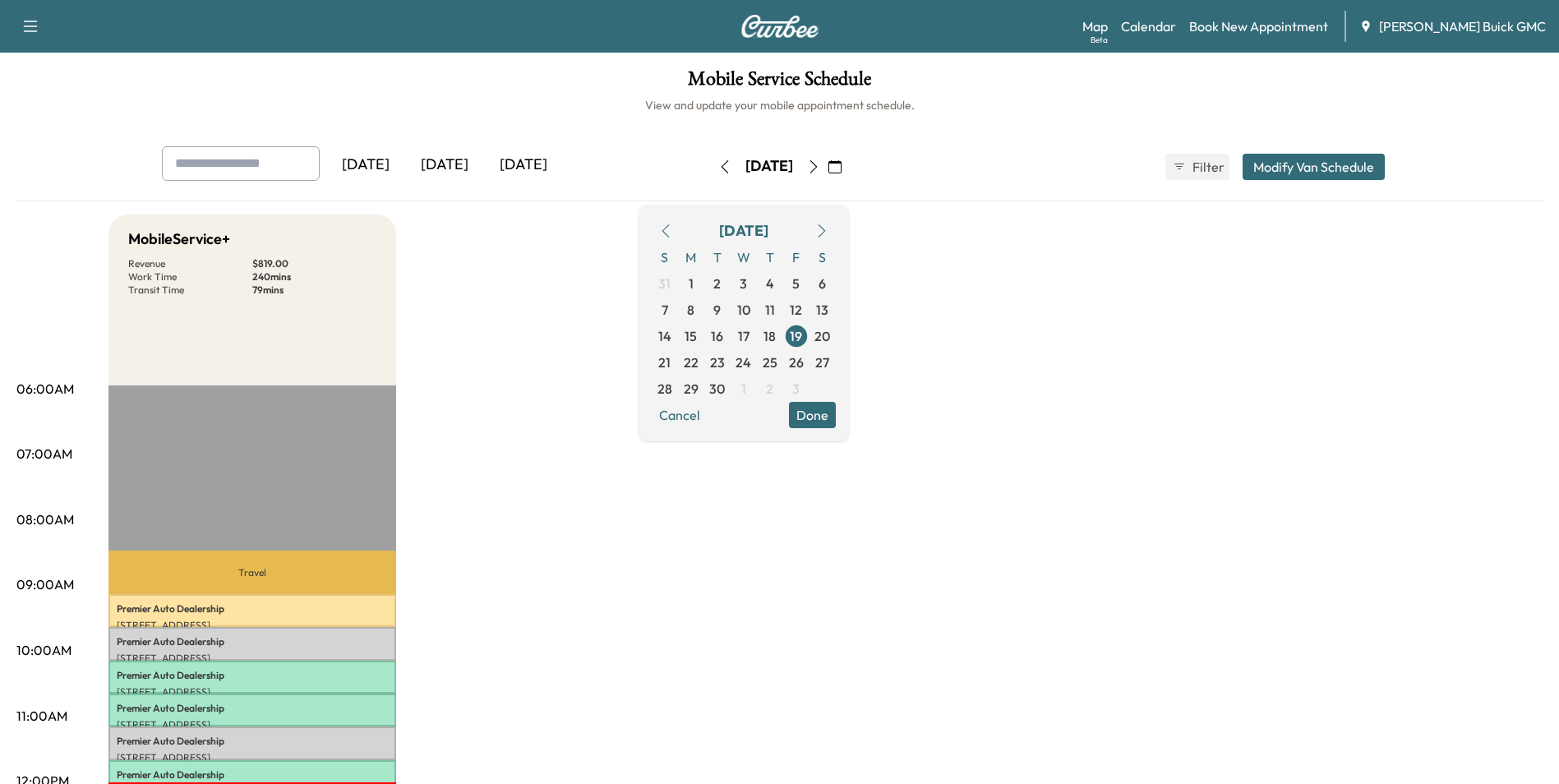
click at [804, 358] on span "26" at bounding box center [797, 363] width 15 height 20
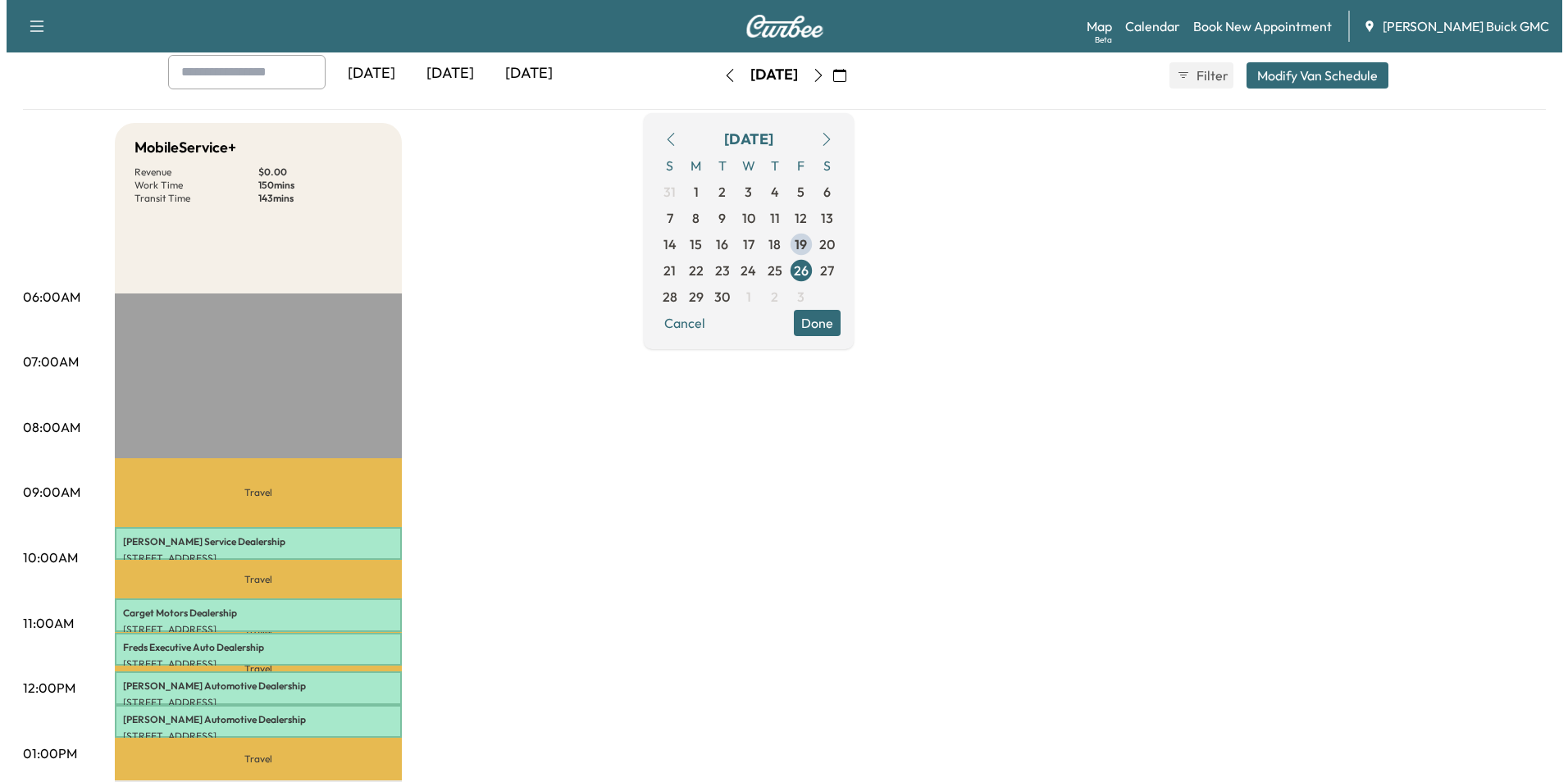
scroll to position [246, 0]
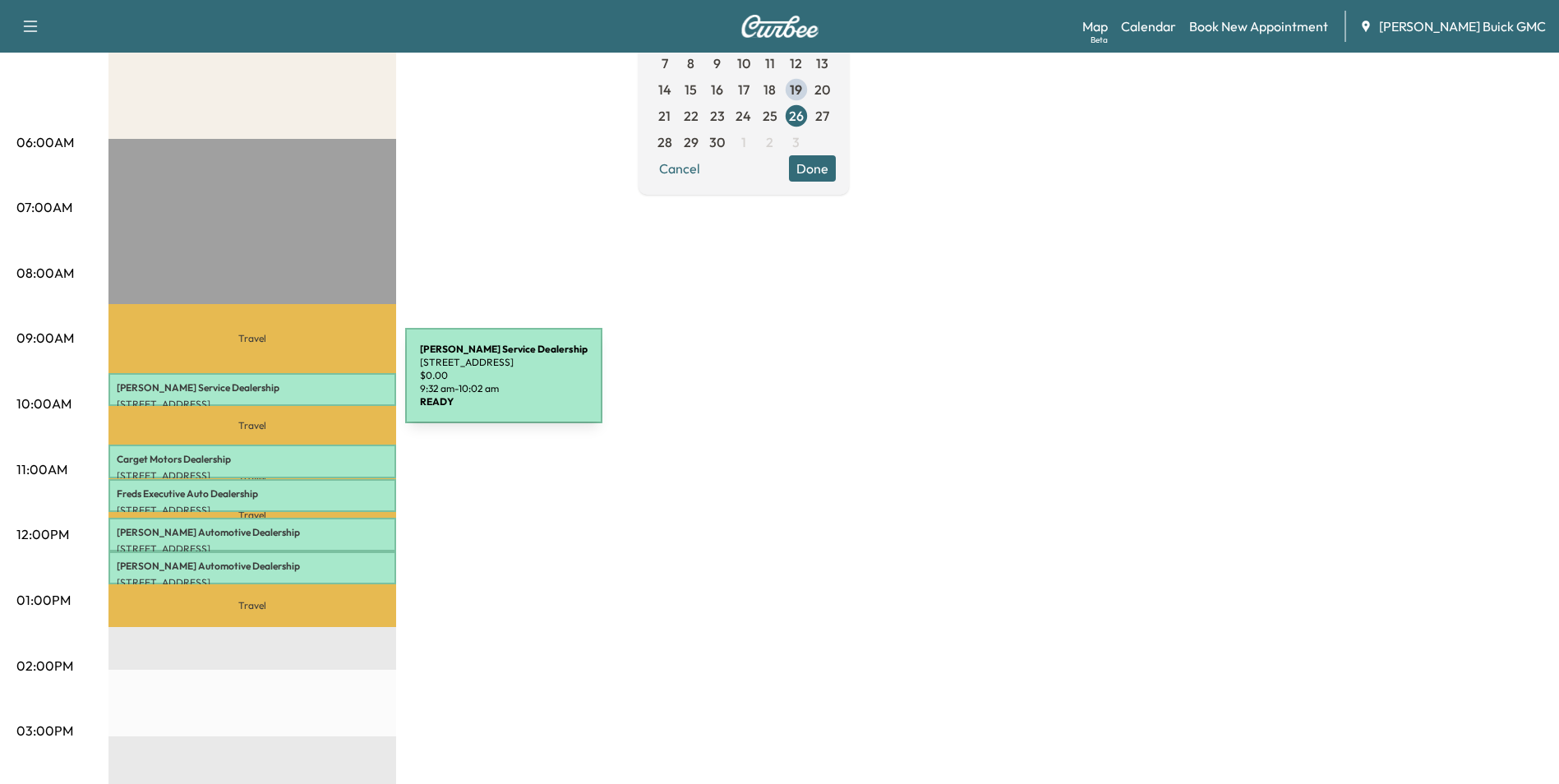
click at [282, 386] on p "[PERSON_NAME] Service Dealership" at bounding box center [252, 387] width 271 height 13
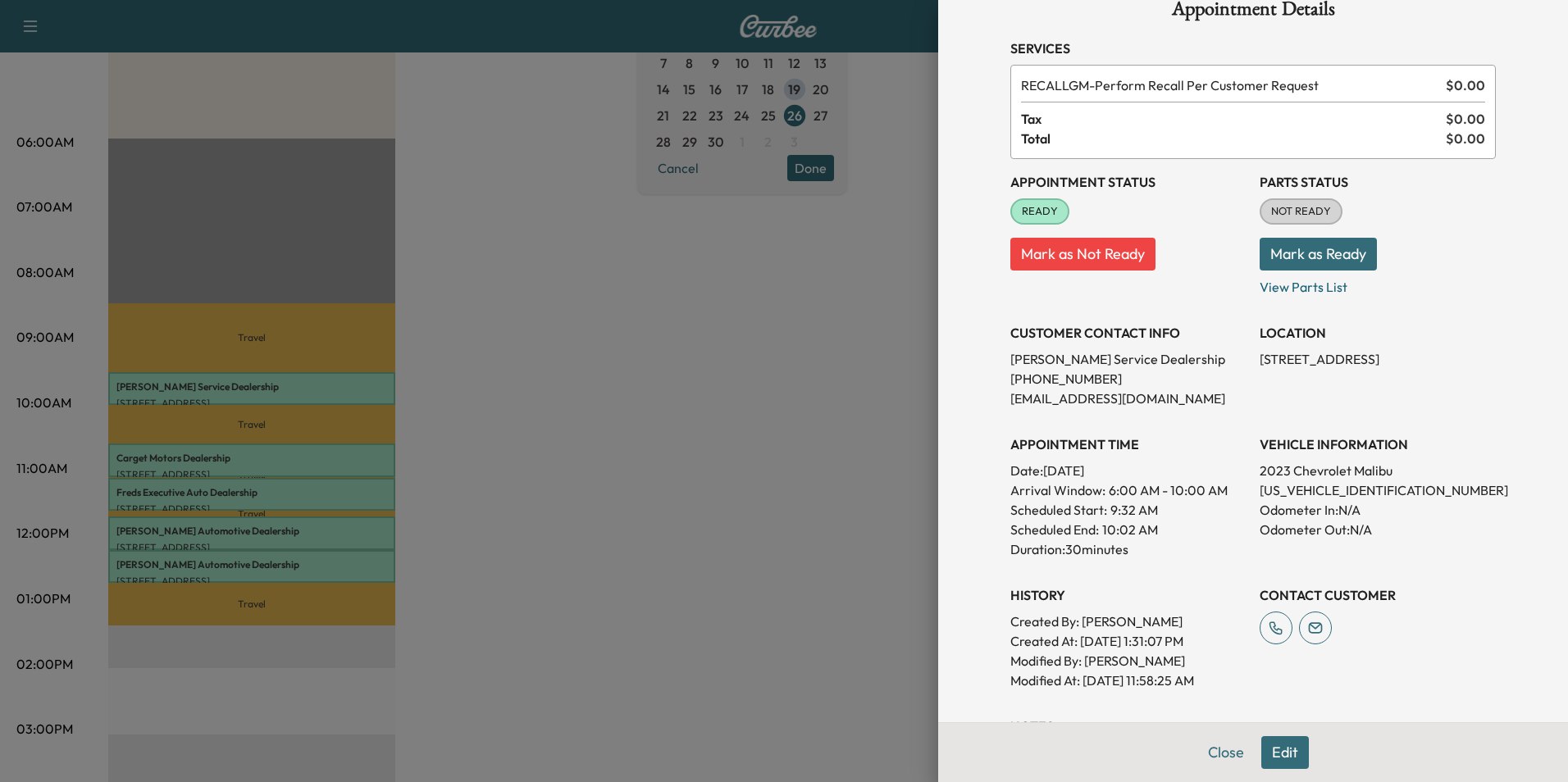
scroll to position [0, 0]
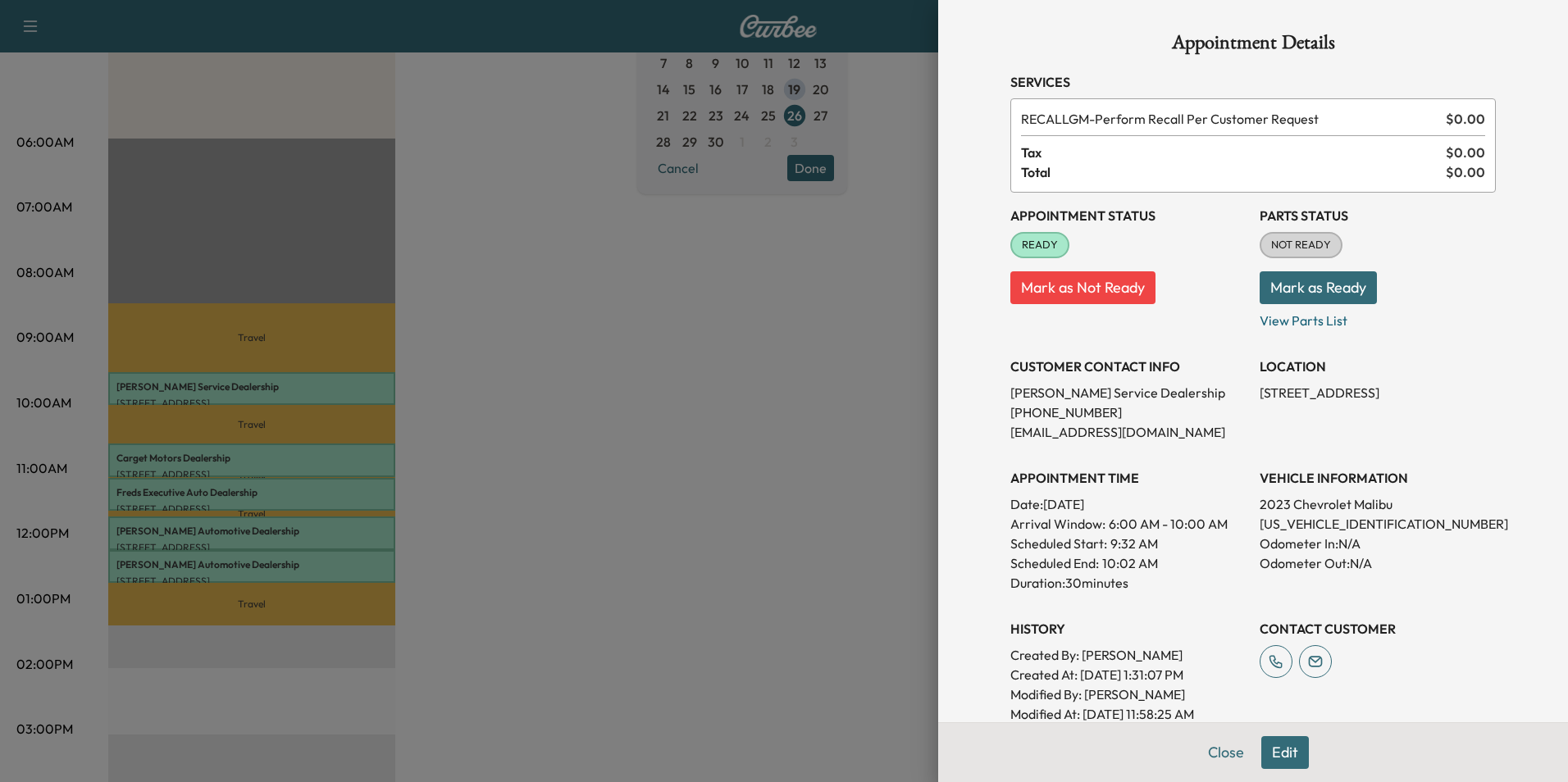
click at [1459, 231] on div "Parts Status NOT READY Mark as Ready View Parts List" at bounding box center [1377, 268] width 236 height 125
click at [1463, 247] on div "Parts Status NOT READY Mark as Ready View Parts List" at bounding box center [1377, 268] width 236 height 125
click at [769, 265] on div at bounding box center [784, 391] width 1568 height 782
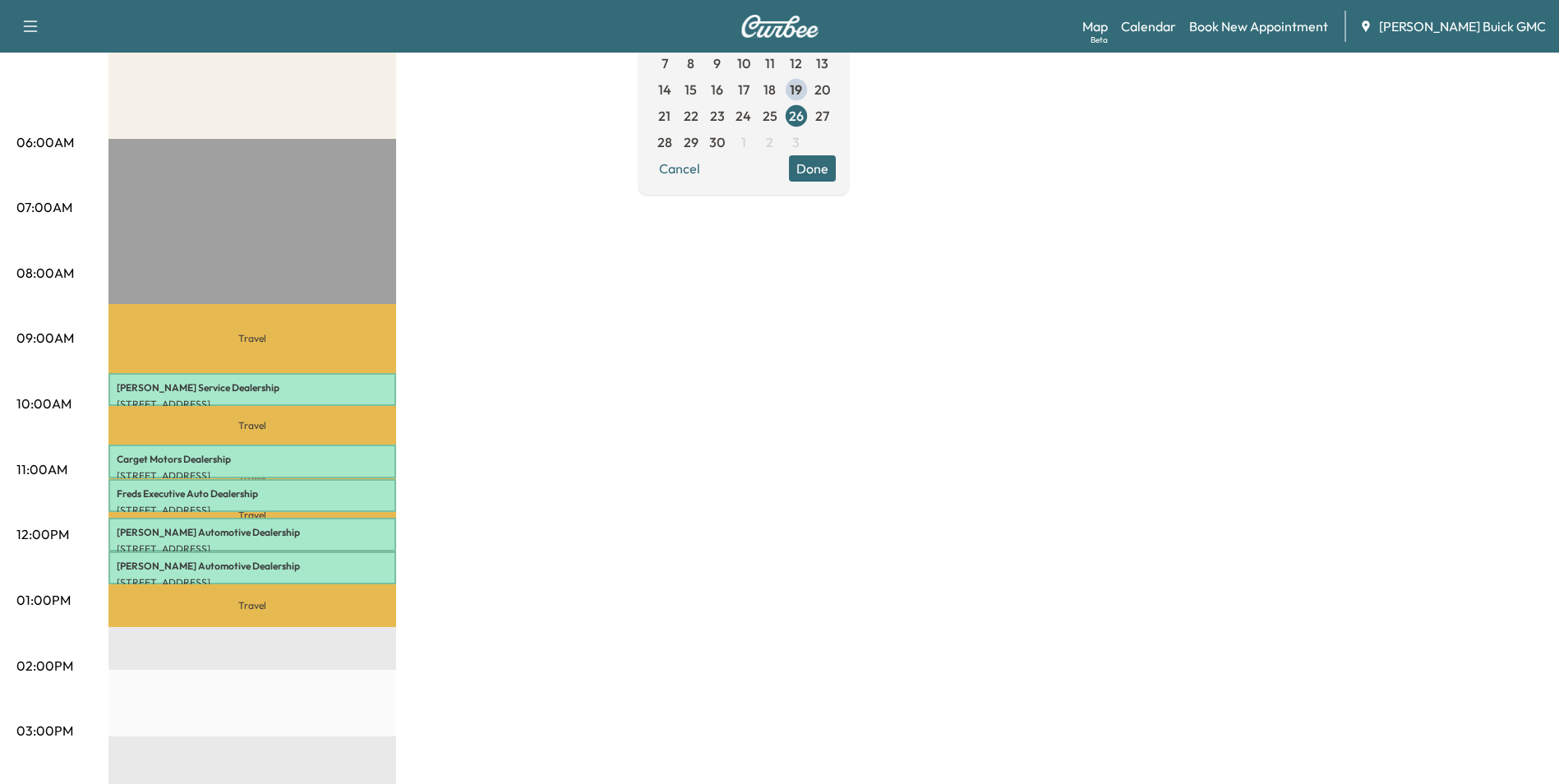
click at [502, 388] on div "MobileService+ Revenue $ 0.00 Work Time 150 mins Transit Time 143 mins Travel […" at bounding box center [826, 584] width 1435 height 1233
click at [828, 309] on div "MobileService+ Revenue $ 0.00 Work Time 150 mins Transit Time 143 mins Travel […" at bounding box center [826, 584] width 1435 height 1233
click at [609, 302] on div "MobileService+ Revenue $ 0.00 Work Time 150 mins Transit Time 143 mins Travel […" at bounding box center [826, 584] width 1435 height 1233
click at [607, 107] on div "MobileService+ Revenue $ 0.00 Work Time 150 mins Transit Time 143 mins Travel […" at bounding box center [826, 584] width 1435 height 1233
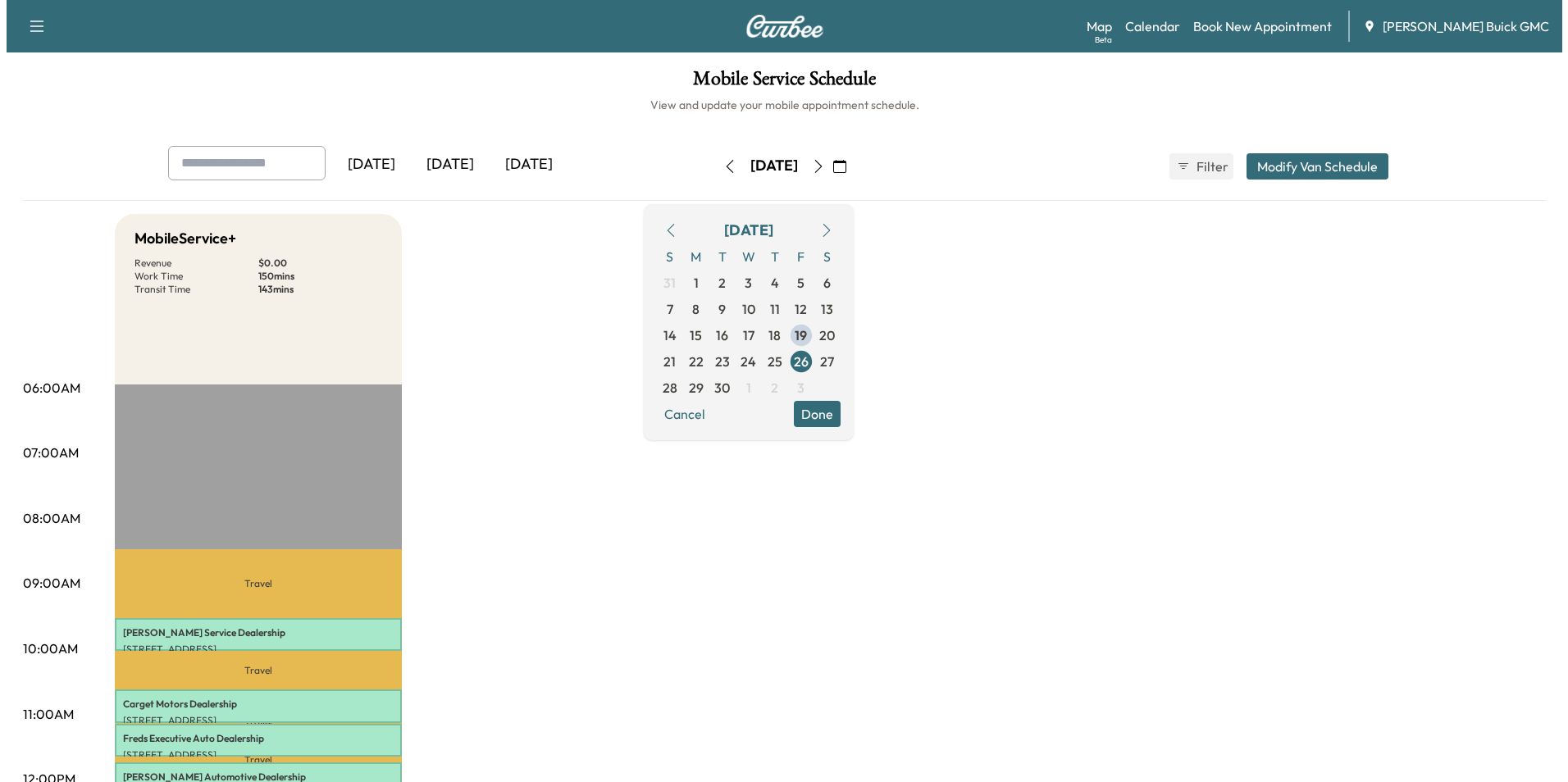
scroll to position [164, 0]
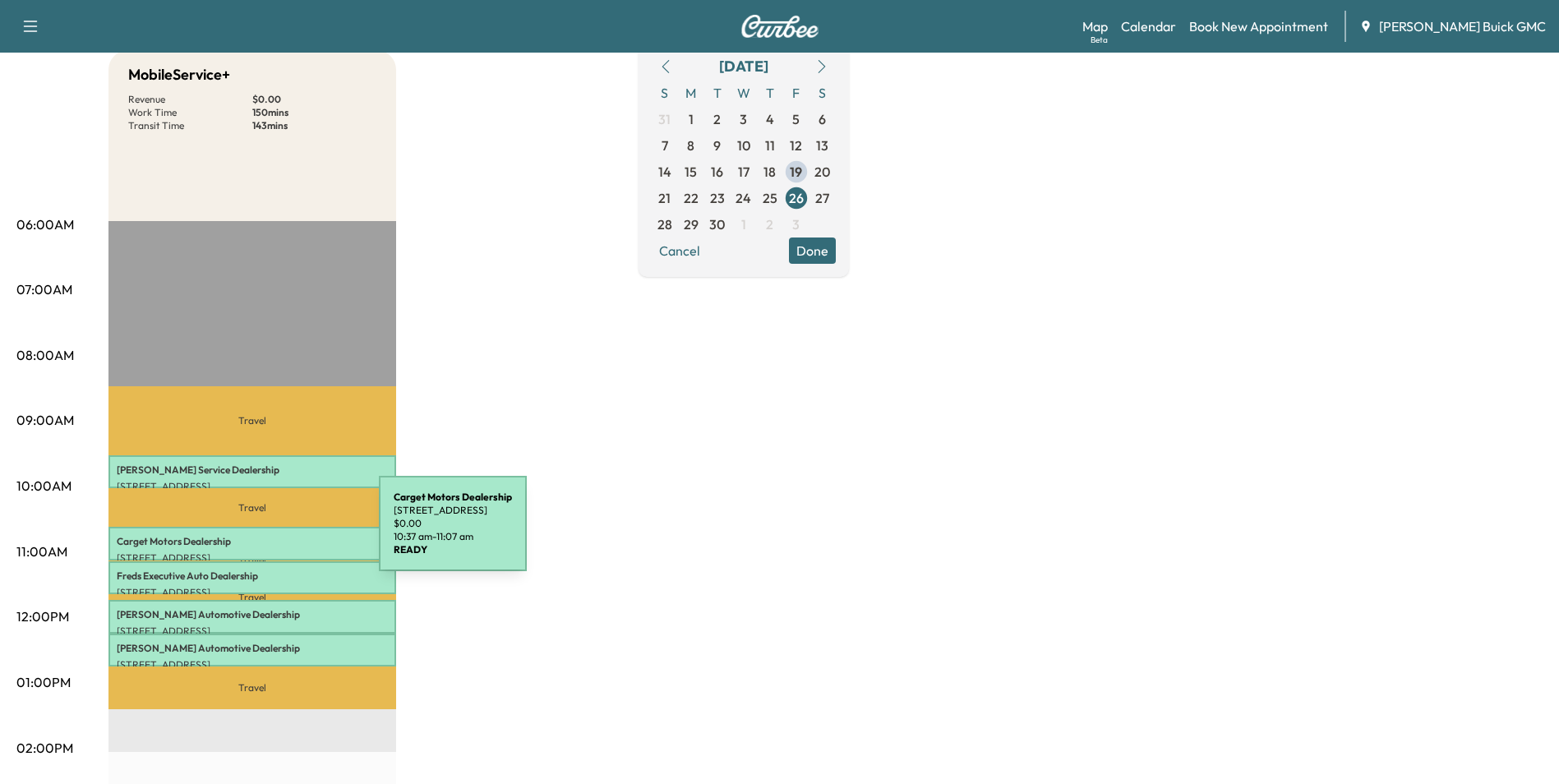
click at [256, 535] on p "Carget Motors Dealership" at bounding box center [252, 542] width 271 height 13
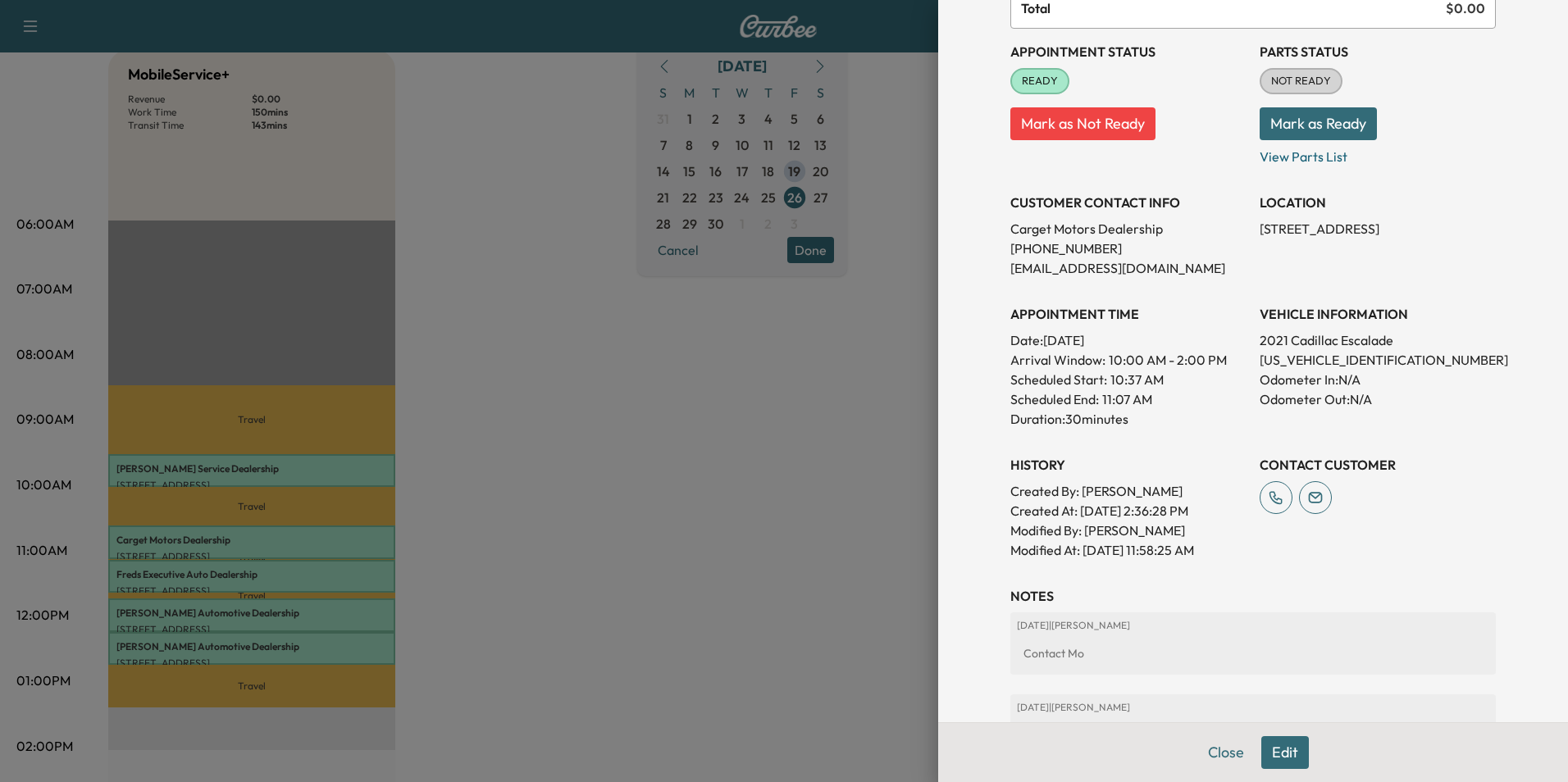
click at [570, 451] on div at bounding box center [784, 391] width 1568 height 782
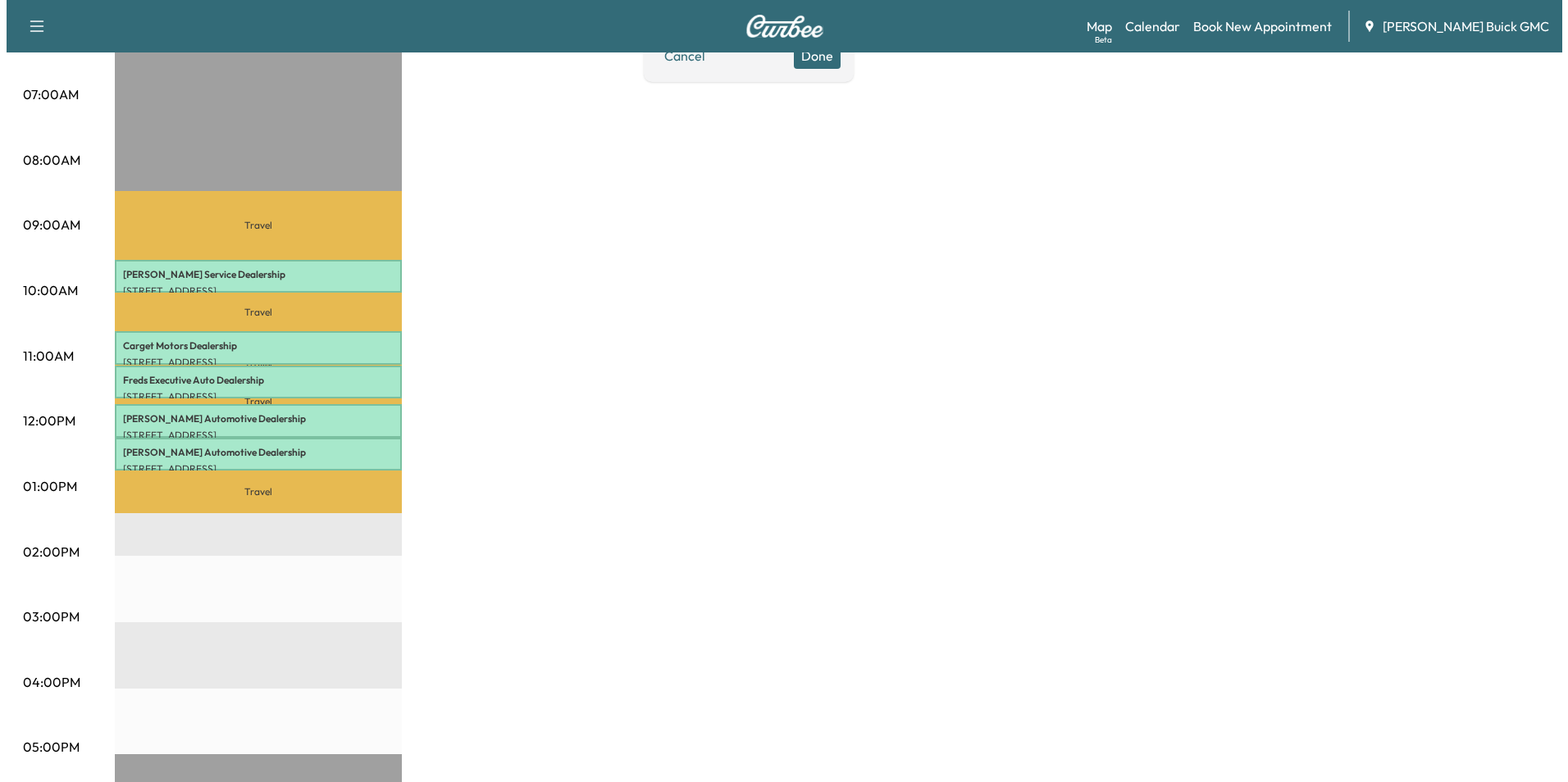
scroll to position [410, 0]
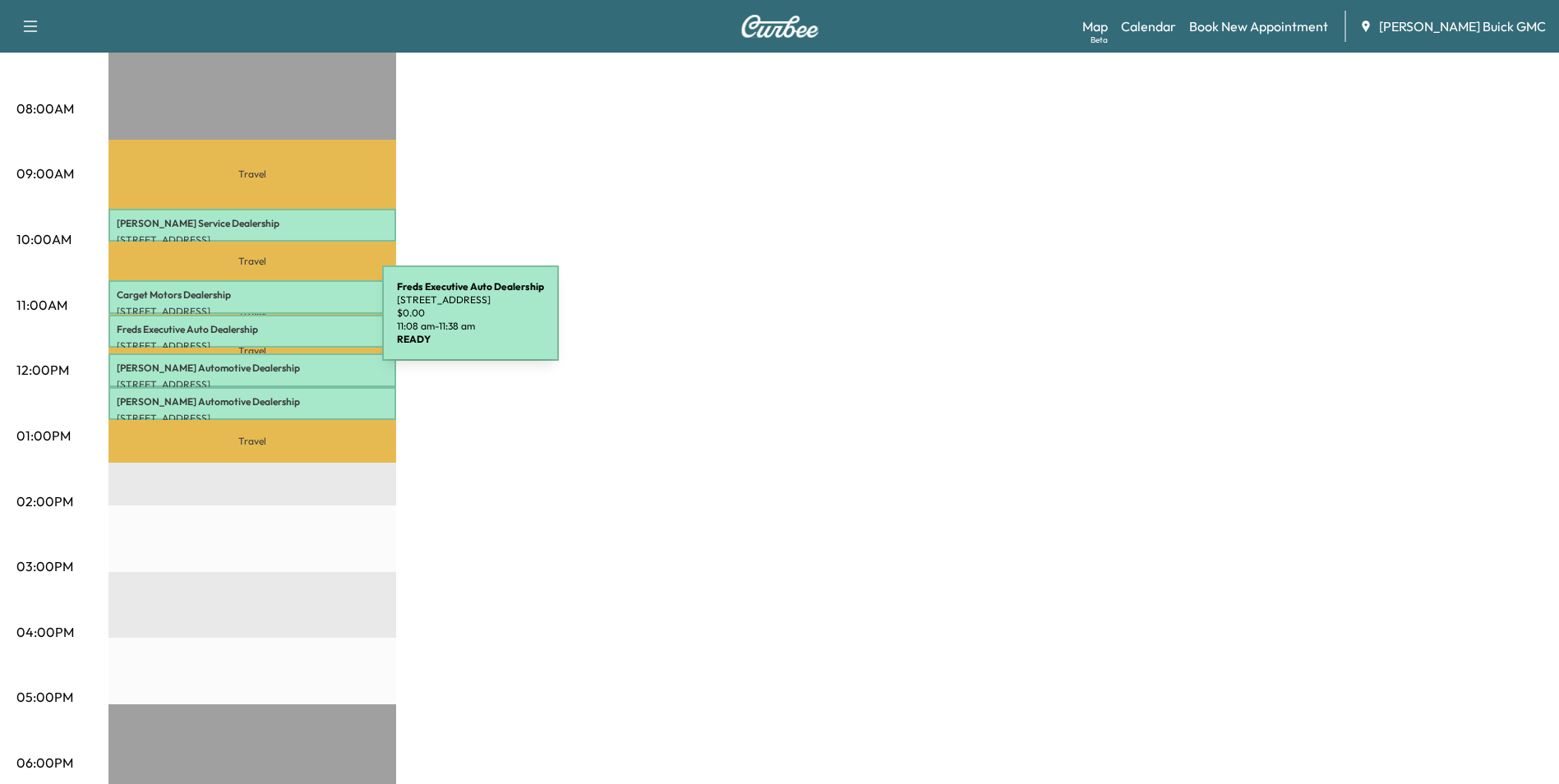
click at [259, 323] on p "Freds Executive Auto Dealership" at bounding box center [252, 329] width 271 height 13
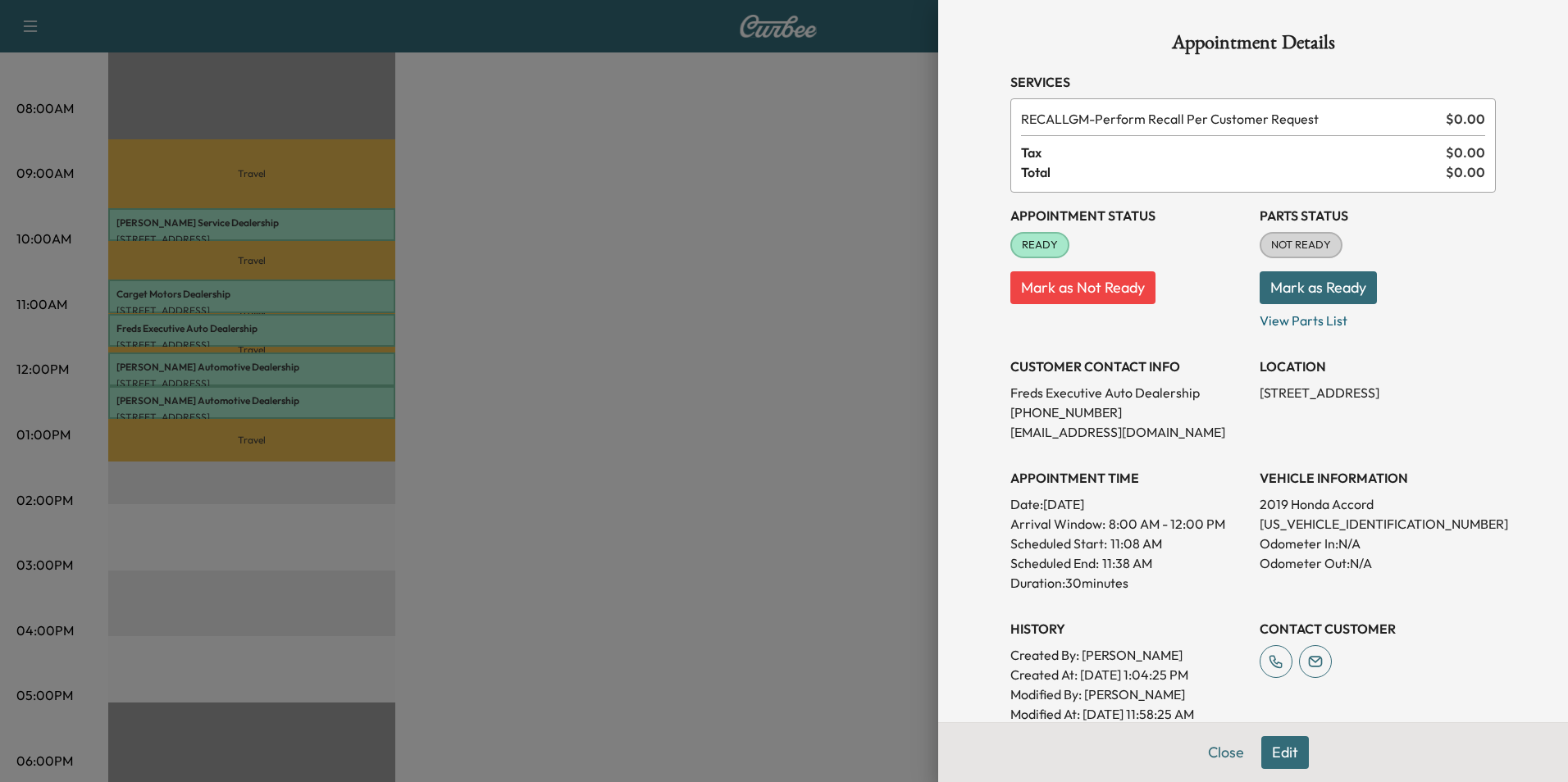
click at [684, 346] on div at bounding box center [784, 391] width 1568 height 782
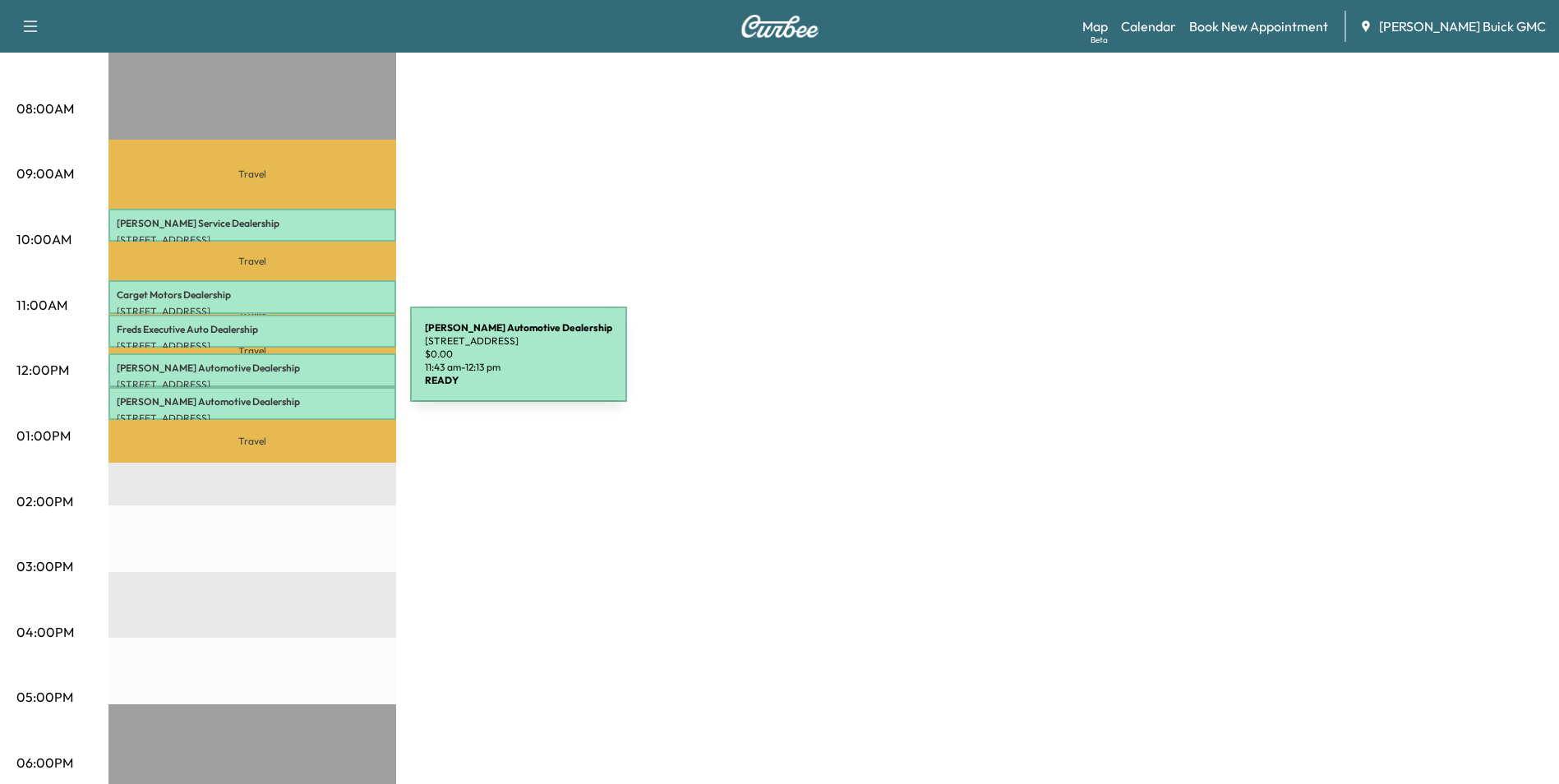
click at [287, 364] on p "[PERSON_NAME] Automotive Dealership" at bounding box center [252, 368] width 271 height 13
